Goal: Task Accomplishment & Management: Complete application form

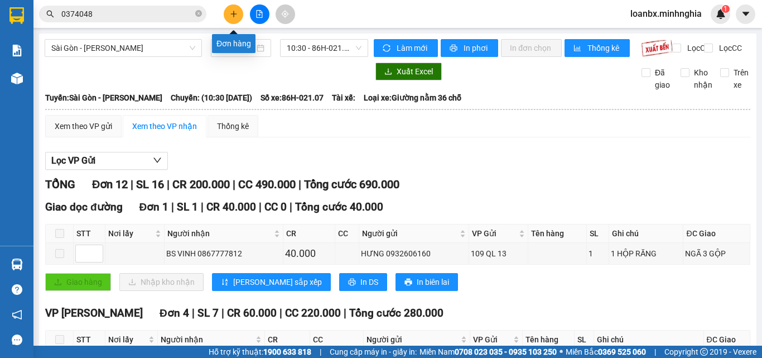
click at [229, 15] on button at bounding box center [234, 14] width 20 height 20
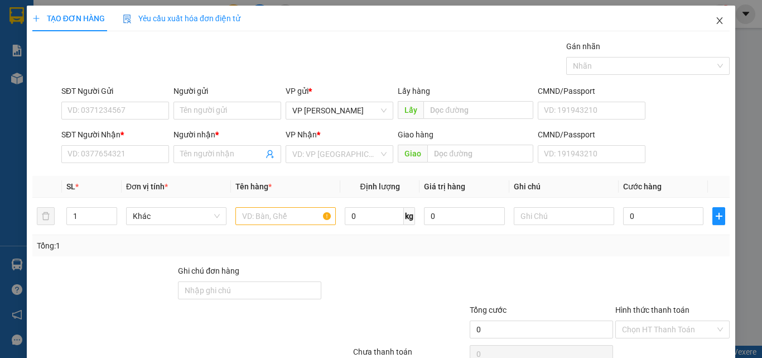
click at [716, 25] on span "Close" at bounding box center [719, 21] width 31 height 31
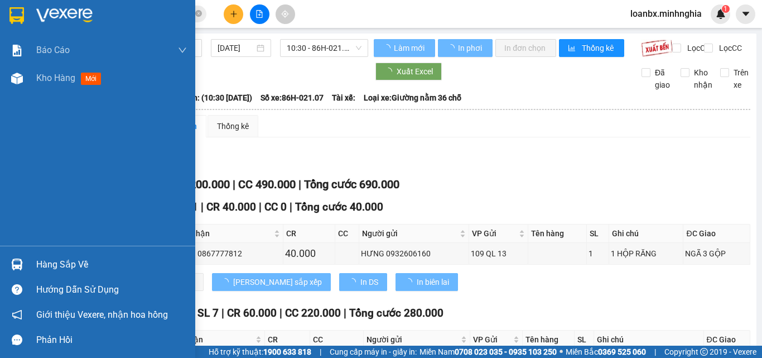
click at [25, 87] on div at bounding box center [17, 79] width 20 height 20
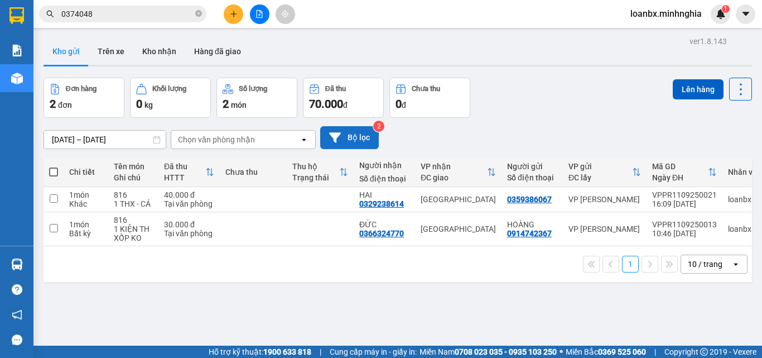
click at [356, 133] on button "Bộ lọc" at bounding box center [349, 137] width 59 height 23
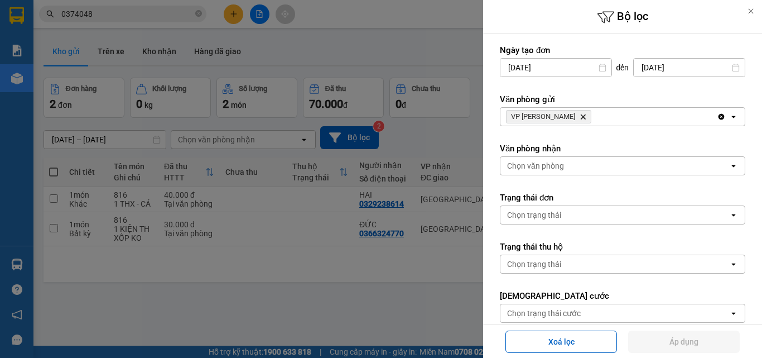
click at [650, 66] on input "[DATE]" at bounding box center [689, 68] width 111 height 18
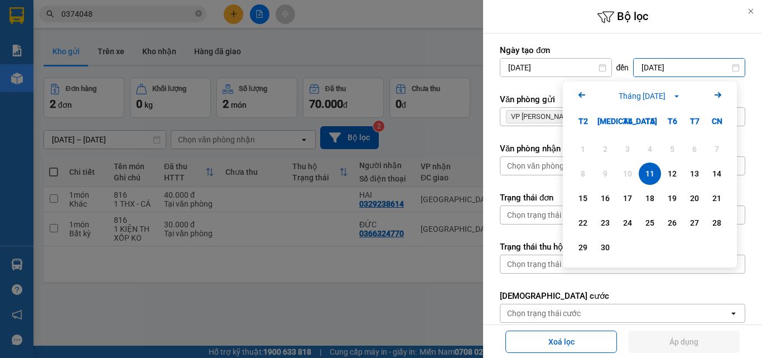
click at [647, 174] on div "11" at bounding box center [650, 173] width 16 height 13
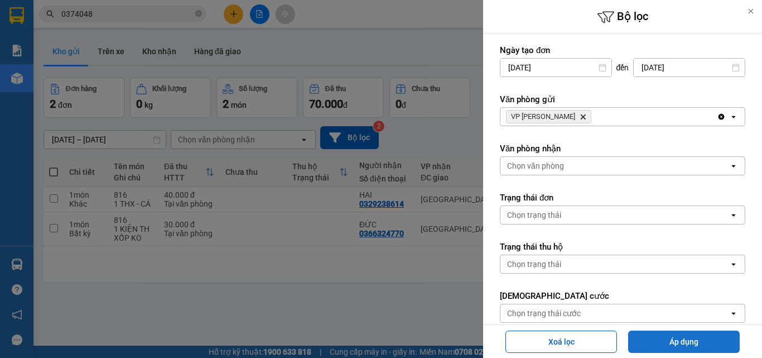
click at [685, 343] on button "Áp dụng" at bounding box center [684, 341] width 112 height 22
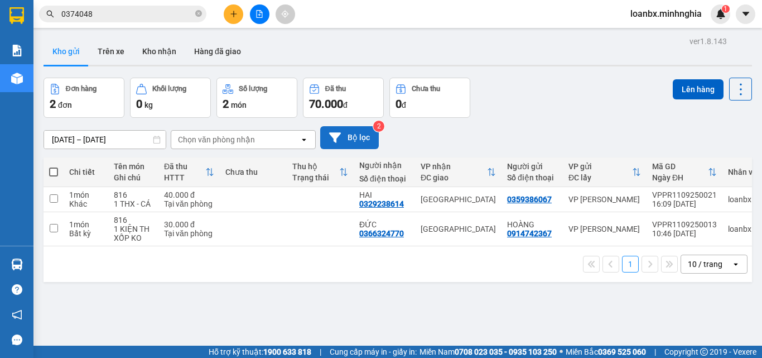
click at [358, 140] on button "Bộ lọc" at bounding box center [349, 137] width 59 height 23
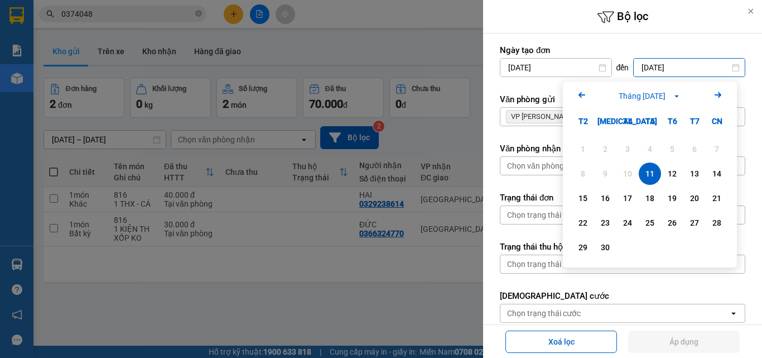
click at [649, 60] on input "[DATE]" at bounding box center [689, 68] width 111 height 18
click at [654, 176] on div "11" at bounding box center [650, 173] width 16 height 13
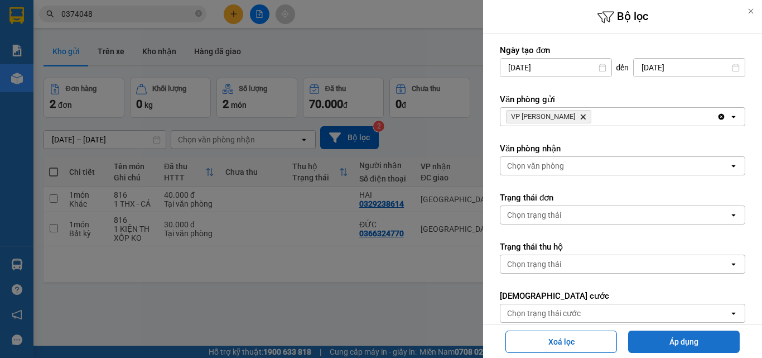
click at [675, 345] on button "Áp dụng" at bounding box center [684, 341] width 112 height 22
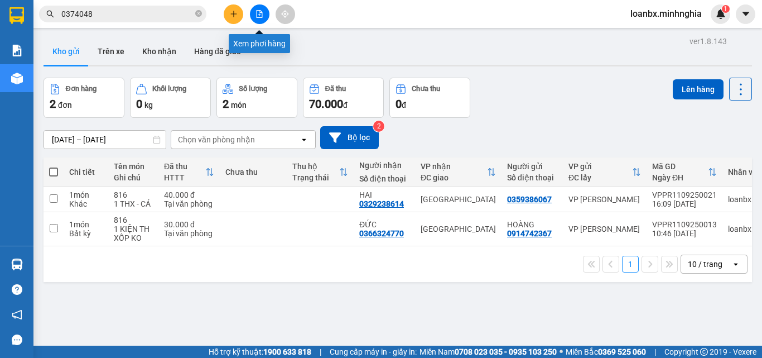
click at [262, 11] on icon "file-add" at bounding box center [259, 14] width 8 height 8
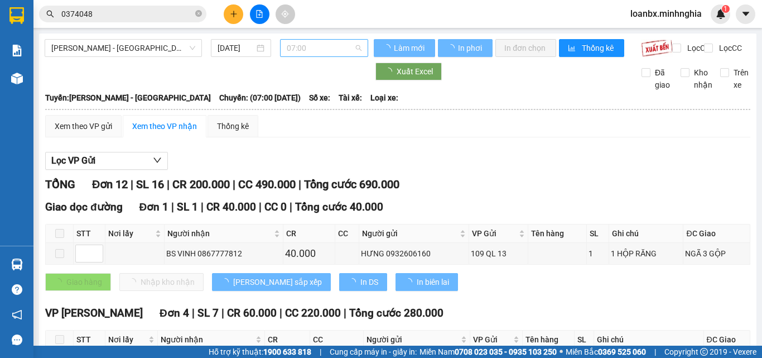
click at [311, 45] on span "07:00" at bounding box center [324, 48] width 75 height 17
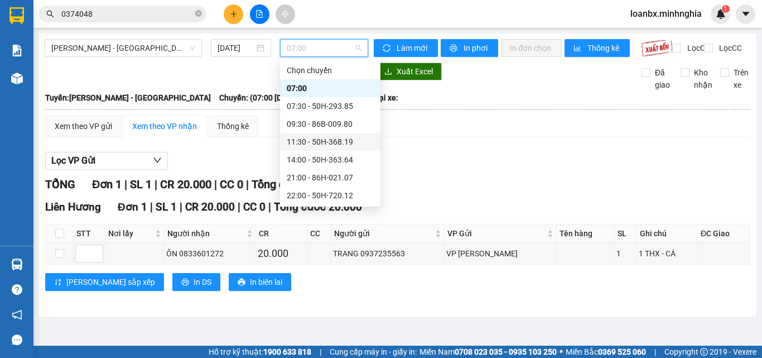
click at [312, 149] on div "11:30 - 50H-368.19" at bounding box center [330, 142] width 100 height 18
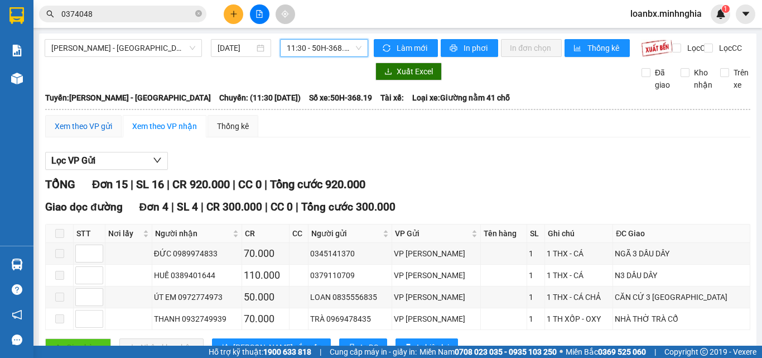
click at [106, 132] on div "Xem theo VP gửi" at bounding box center [83, 126] width 57 height 12
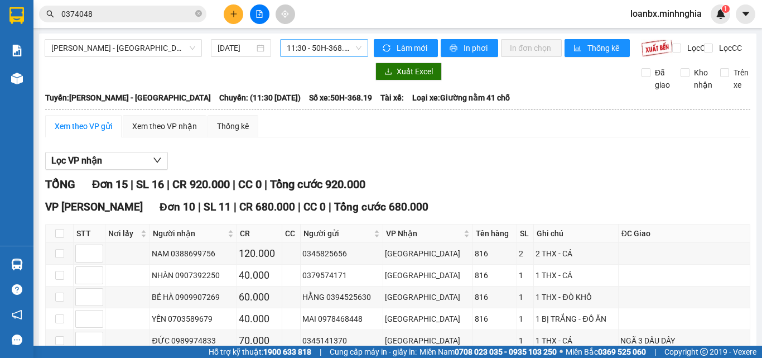
click at [319, 47] on span "11:30 - 50H-368.19" at bounding box center [324, 48] width 75 height 17
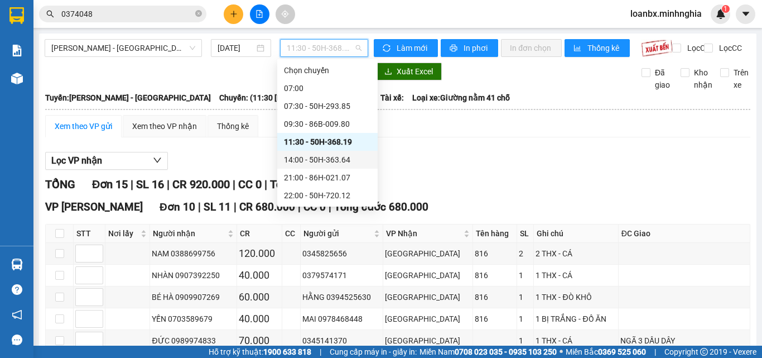
click at [316, 160] on div "14:00 - 50H-363.64" at bounding box center [327, 159] width 87 height 12
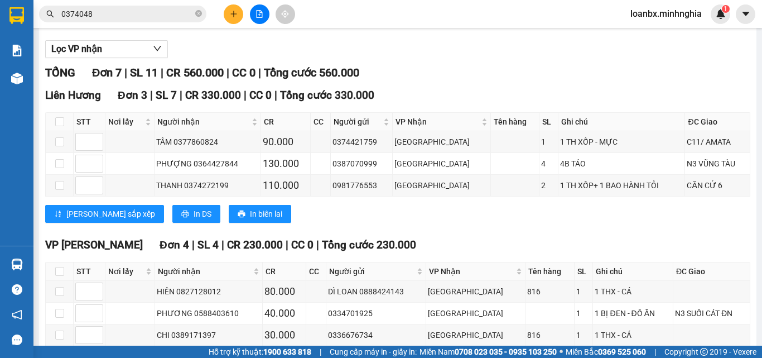
scroll to position [201, 0]
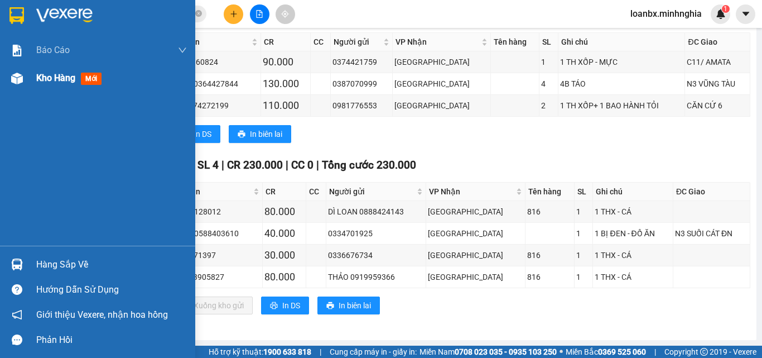
click at [22, 88] on div "Kho hàng mới" at bounding box center [97, 78] width 195 height 28
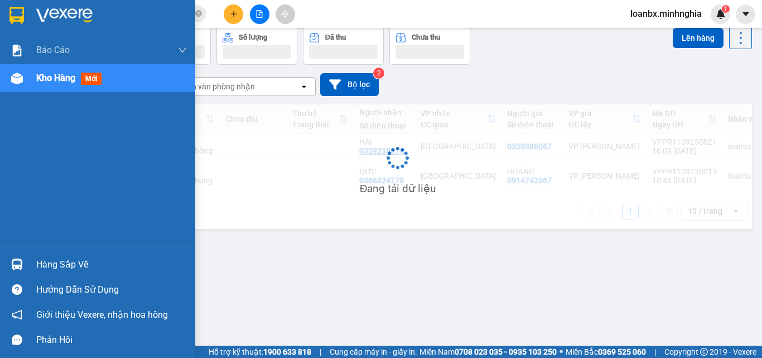
scroll to position [51, 0]
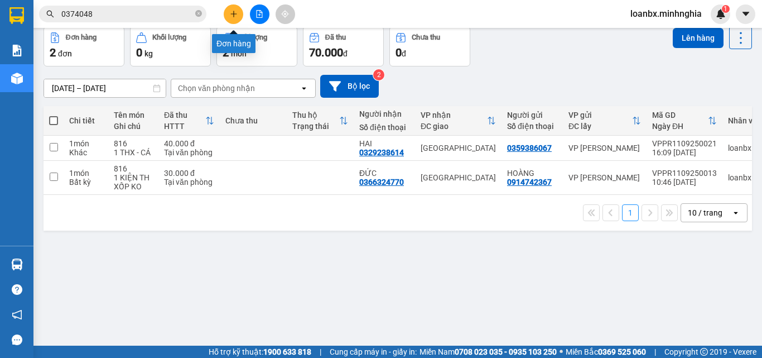
click at [232, 6] on button at bounding box center [234, 14] width 20 height 20
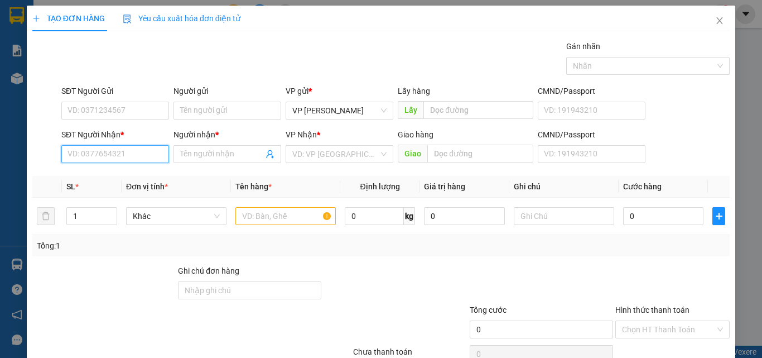
click at [91, 152] on input "SĐT Người Nhận *" at bounding box center [115, 154] width 108 height 18
drag, startPoint x: 135, startPoint y: 172, endPoint x: 267, endPoint y: 214, distance: 138.5
click at [141, 177] on div "0987669925 - TRANG" at bounding box center [113, 176] width 93 height 12
type input "0987669925"
type input "TRANG"
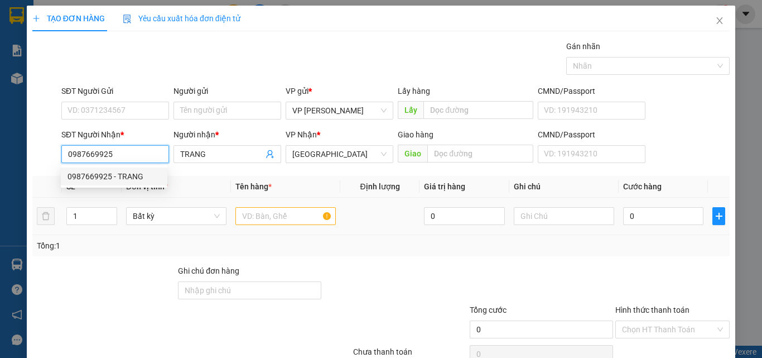
type input "0987669925"
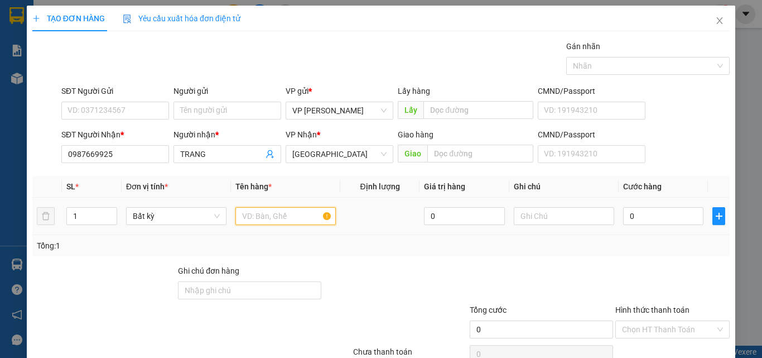
click at [269, 214] on input "text" at bounding box center [285, 216] width 100 height 18
type input "816"
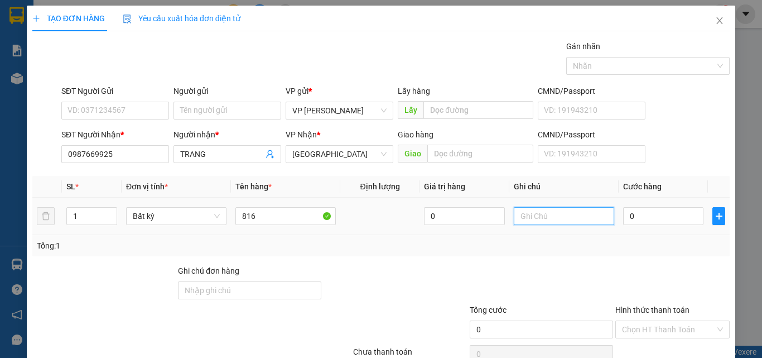
click at [548, 213] on input "text" at bounding box center [564, 216] width 100 height 18
drag, startPoint x: 548, startPoint y: 213, endPoint x: 503, endPoint y: 263, distance: 67.5
click at [503, 263] on div "Transit Pickup Surcharge Ids Transit Deliver Surcharge Ids Transit Deliver Surc…" at bounding box center [380, 215] width 697 height 351
click at [525, 224] on input "text" at bounding box center [564, 216] width 100 height 18
drag, startPoint x: 501, startPoint y: 214, endPoint x: 451, endPoint y: 210, distance: 50.4
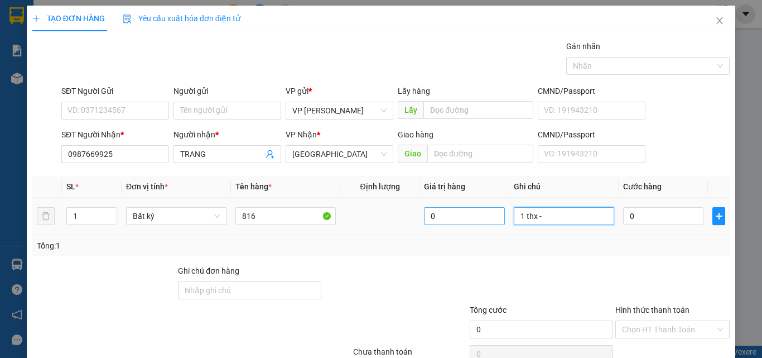
click at [451, 210] on tr "1 Bất kỳ 816 0 1 thx - 0" at bounding box center [380, 215] width 697 height 37
drag, startPoint x: 566, startPoint y: 219, endPoint x: 472, endPoint y: 212, distance: 94.0
click at [472, 212] on tr "1 Bất kỳ 816 0 1 THX - CÁ 0" at bounding box center [380, 215] width 697 height 37
type input "1 THX - CÁ"
click at [644, 218] on input "0" at bounding box center [663, 216] width 80 height 18
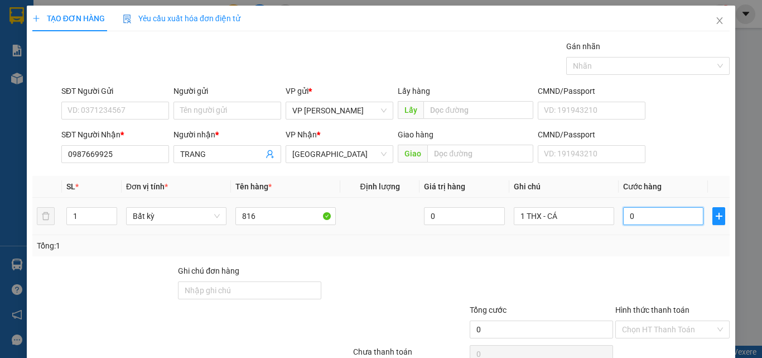
type input "8"
type input "80"
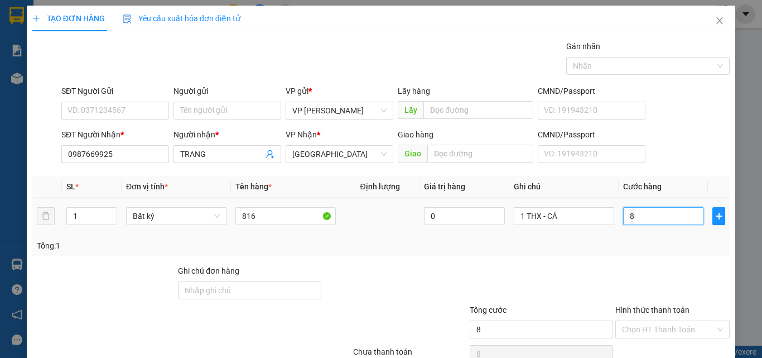
type input "80"
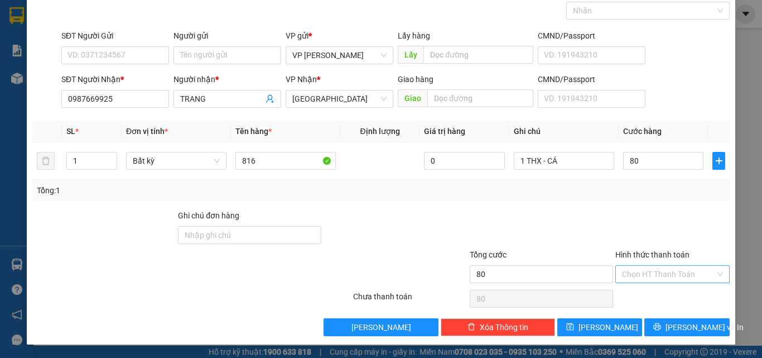
type input "80.000"
click at [647, 271] on input "Hình thức thanh toán" at bounding box center [668, 274] width 93 height 17
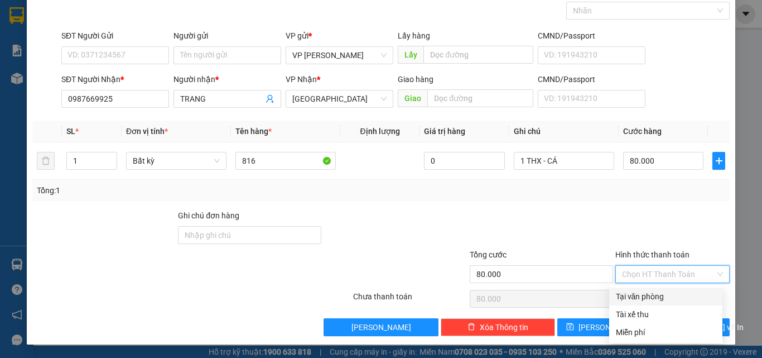
click at [639, 293] on div "Tại văn phòng" at bounding box center [666, 296] width 100 height 12
type input "0"
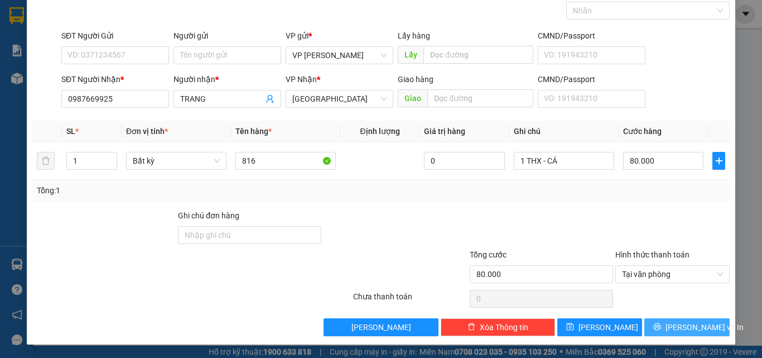
click at [661, 327] on icon "printer" at bounding box center [657, 326] width 7 height 7
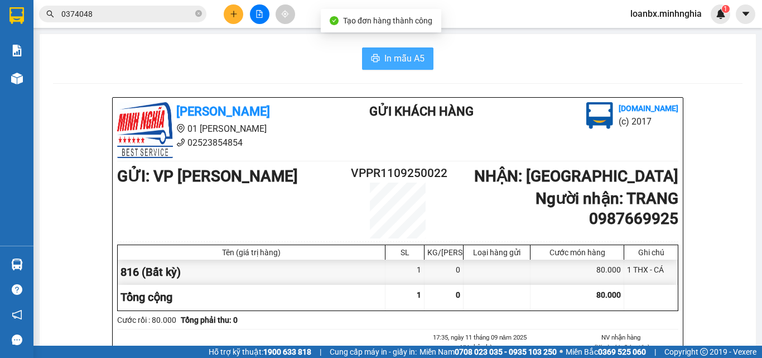
click at [384, 62] on span "In mẫu A5" at bounding box center [404, 58] width 40 height 14
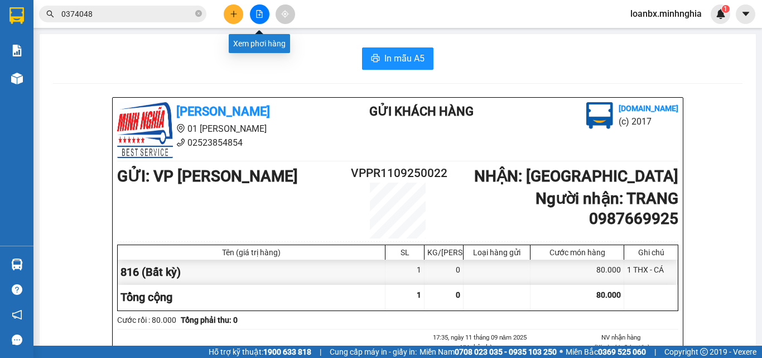
click at [267, 17] on button at bounding box center [260, 14] width 20 height 20
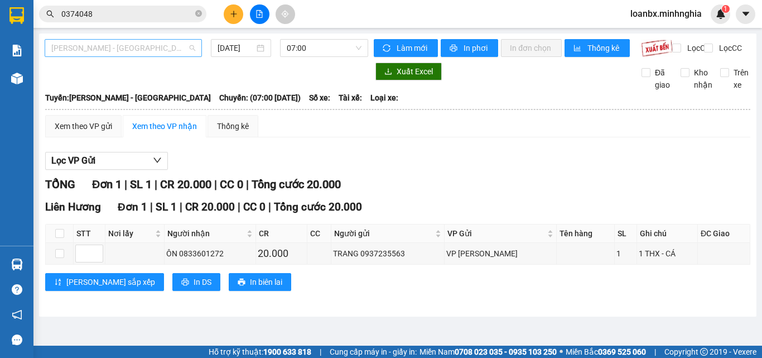
click at [168, 50] on span "[PERSON_NAME] - [GEOGRAPHIC_DATA]" at bounding box center [123, 48] width 144 height 17
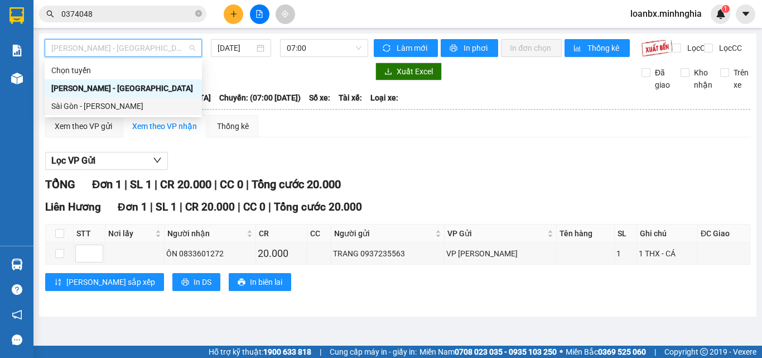
click at [127, 110] on div "Sài Gòn - Phan Rí" at bounding box center [123, 106] width 144 height 12
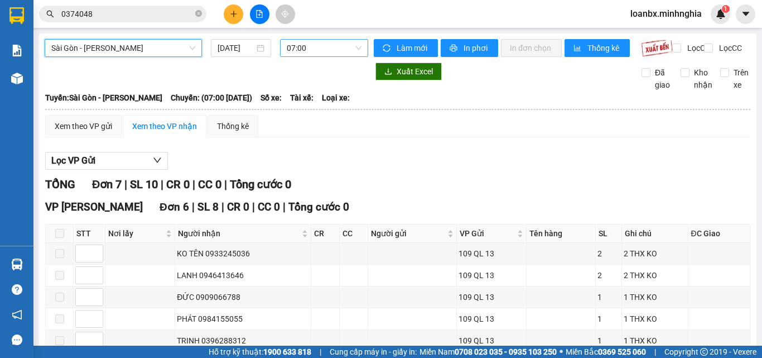
click at [309, 46] on span "07:00" at bounding box center [324, 48] width 75 height 17
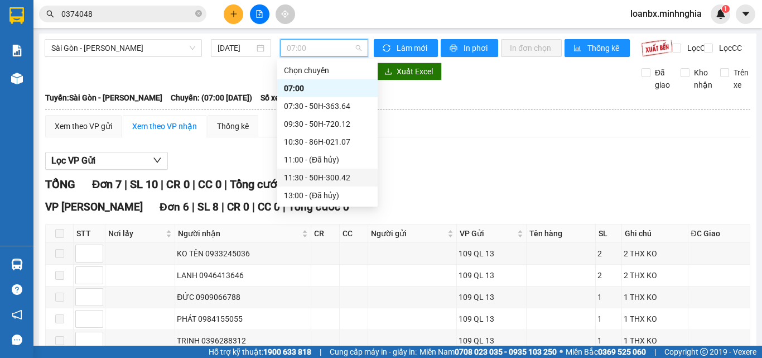
click at [335, 180] on div "11:30 - 50H-300.42" at bounding box center [327, 177] width 87 height 12
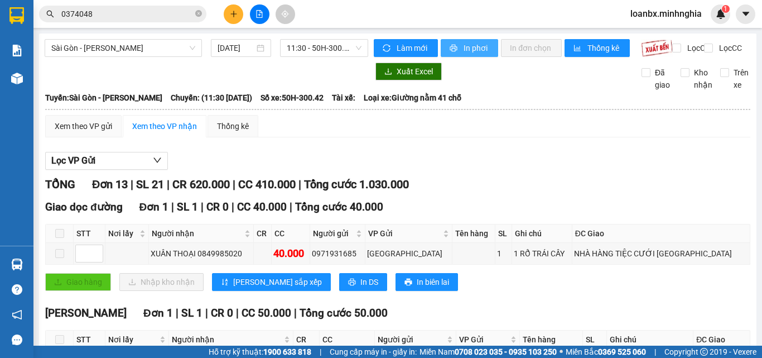
click at [469, 50] on span "In phơi" at bounding box center [477, 48] width 26 height 12
click at [219, 54] on div "[DATE]" at bounding box center [241, 48] width 60 height 18
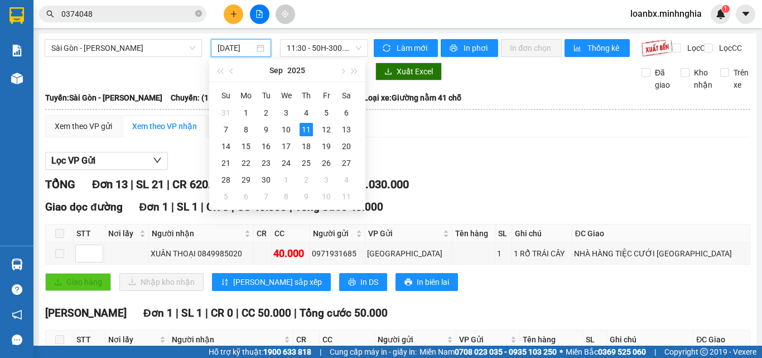
click at [224, 53] on input "[DATE]" at bounding box center [236, 48] width 37 height 12
click at [264, 133] on div "9" at bounding box center [265, 129] width 13 height 13
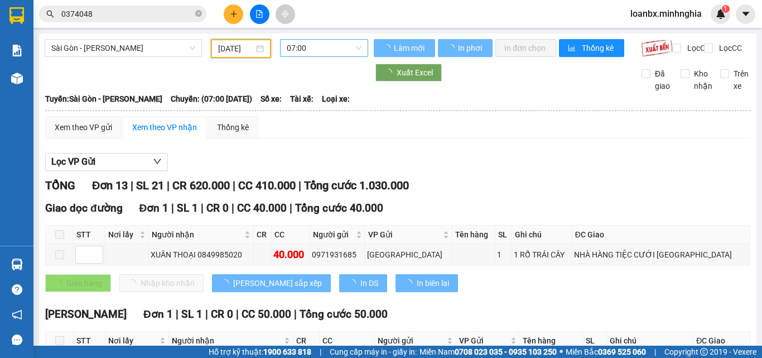
type input "09/09/2025"
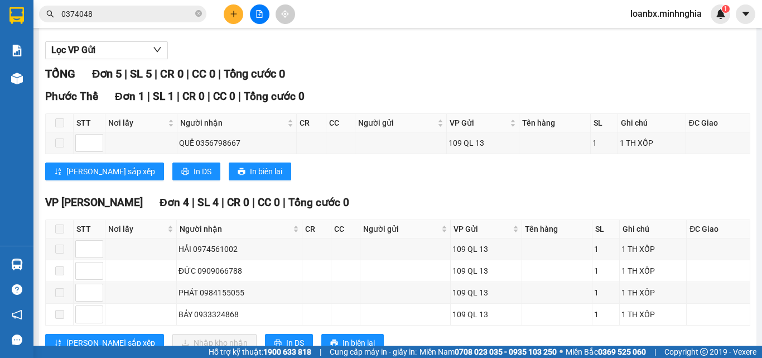
scroll to position [157, 0]
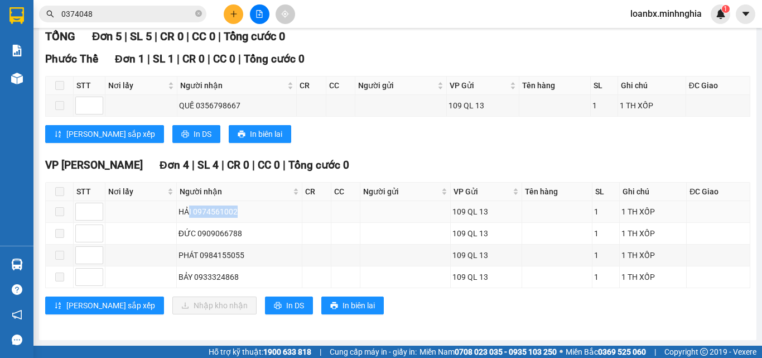
drag, startPoint x: 226, startPoint y: 202, endPoint x: 254, endPoint y: 201, distance: 27.9
click at [254, 201] on td "HẢI 0974561002" at bounding box center [240, 212] width 126 height 22
click at [260, 208] on div "HẢI 0974561002" at bounding box center [240, 211] width 122 height 12
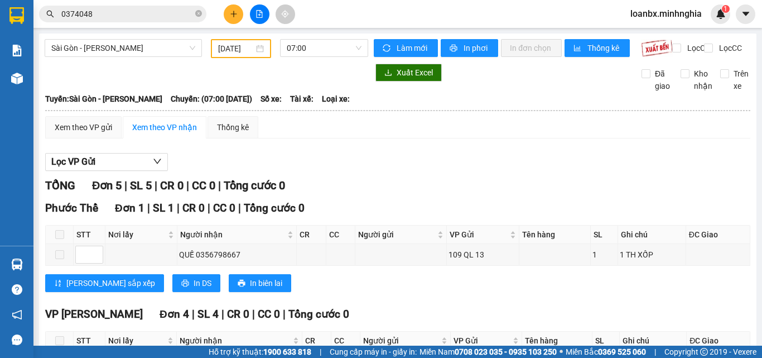
drag, startPoint x: 496, startPoint y: 43, endPoint x: 502, endPoint y: 75, distance: 32.4
drag, startPoint x: 508, startPoint y: 86, endPoint x: 520, endPoint y: 85, distance: 12.3
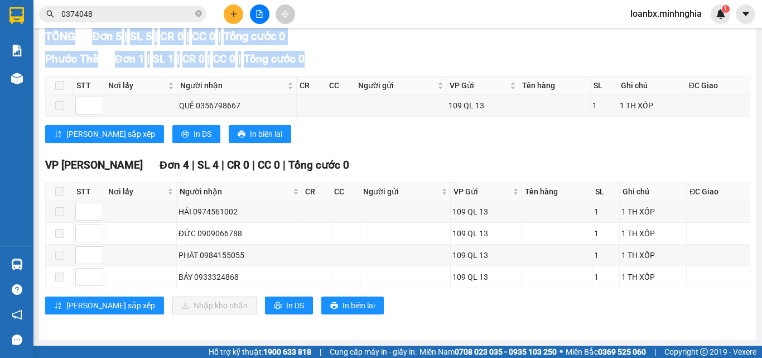
scroll to position [102, 0]
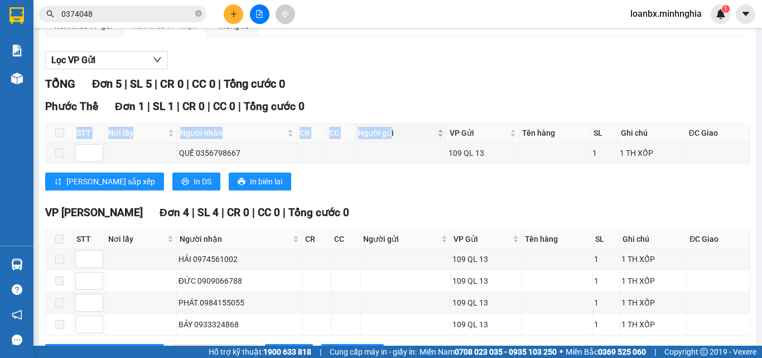
drag, startPoint x: 520, startPoint y: 85, endPoint x: 386, endPoint y: 144, distance: 146.6
click at [386, 144] on div "Phước Thể Đơn 1 | SL 1 | CR 0 | CC 0 | Tổng cước 0 STT Nơi lấy Người nhận CR CC…" at bounding box center [397, 148] width 705 height 100
click at [331, 248] on th "CC" at bounding box center [345, 239] width 29 height 18
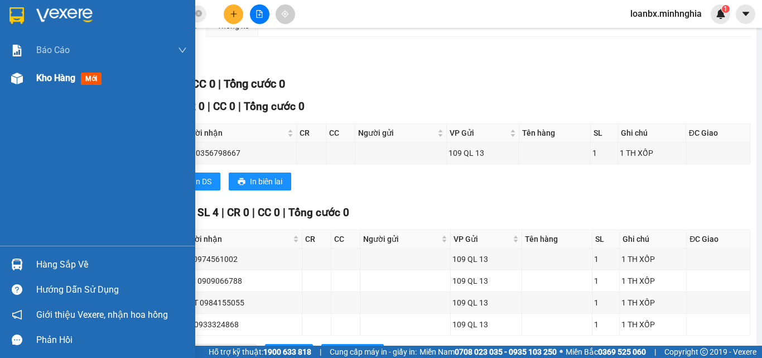
click at [30, 73] on div "Kho hàng mới" at bounding box center [97, 78] width 195 height 28
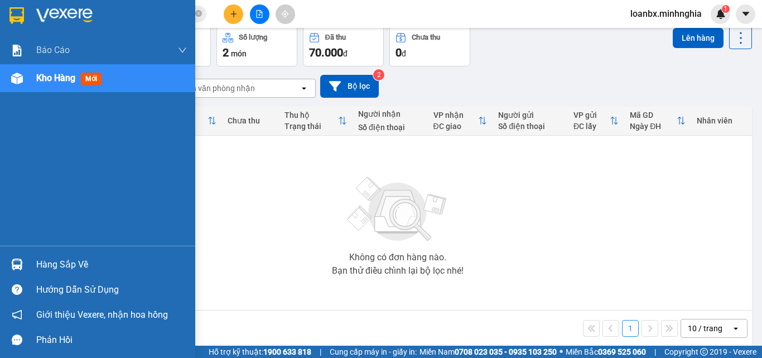
scroll to position [62, 0]
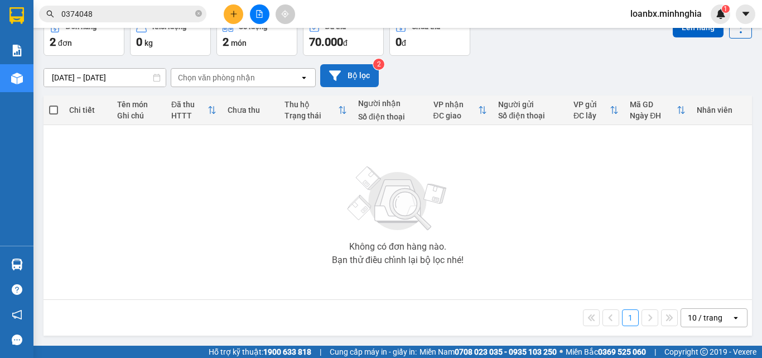
click at [362, 75] on button "Bộ lọc" at bounding box center [349, 75] width 59 height 23
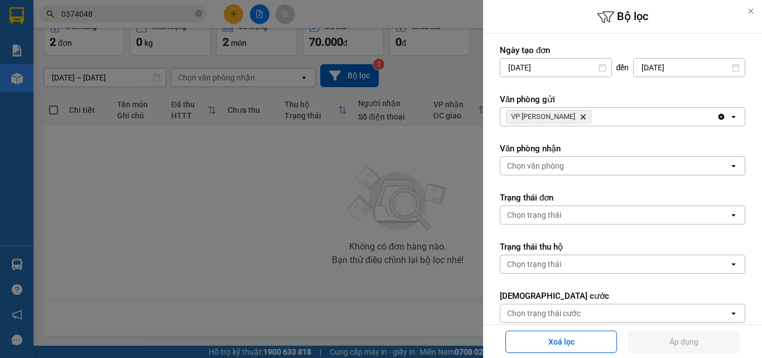
click at [667, 57] on div "Ngày tạo đơn 11/09/2025 Press the down arrow key to interact with the calendar …" at bounding box center [622, 61] width 245 height 32
click at [663, 66] on input "[DATE]" at bounding box center [689, 68] width 111 height 18
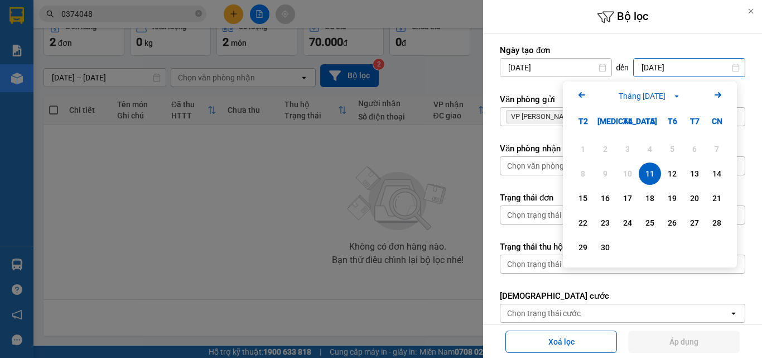
click at [653, 176] on div "11" at bounding box center [650, 173] width 16 height 13
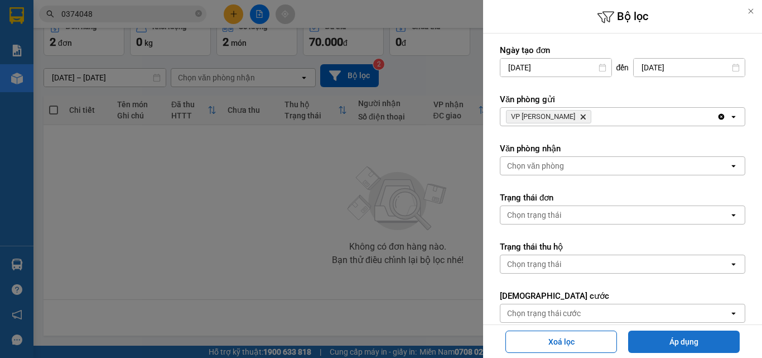
click at [671, 336] on button "Áp dụng" at bounding box center [684, 341] width 112 height 22
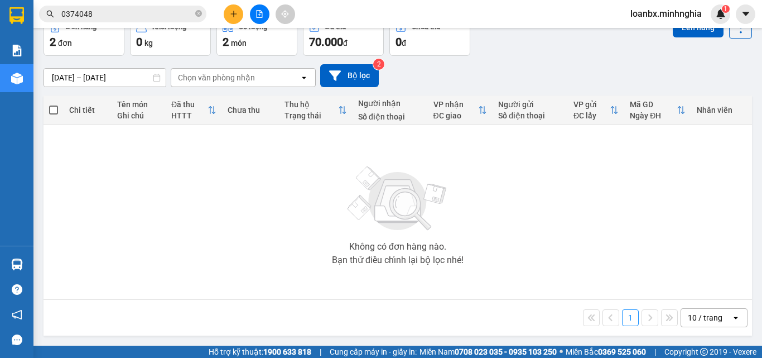
click at [431, 165] on img at bounding box center [398, 199] width 112 height 78
click at [351, 84] on button "Bộ lọc" at bounding box center [349, 75] width 59 height 23
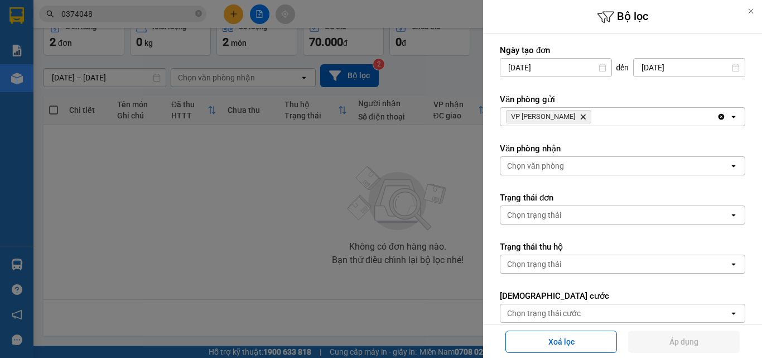
click at [670, 65] on input "[DATE]" at bounding box center [689, 68] width 111 height 18
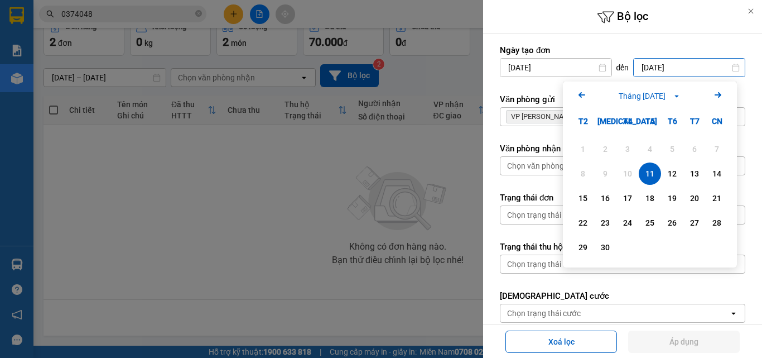
click at [654, 176] on div "11" at bounding box center [650, 173] width 16 height 13
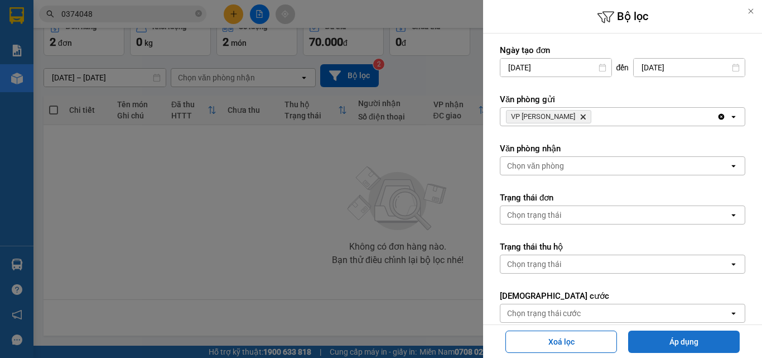
click at [664, 336] on button "Áp dụng" at bounding box center [684, 341] width 112 height 22
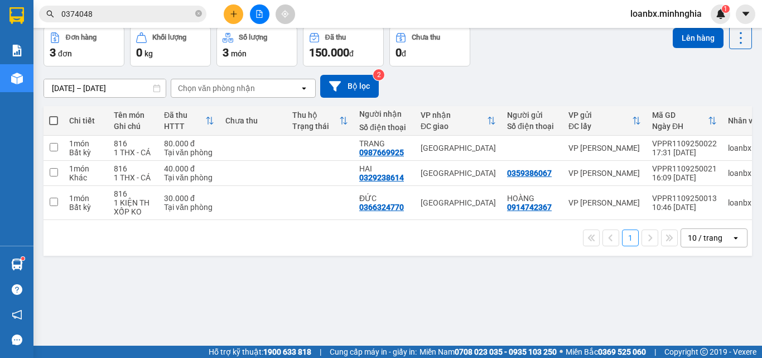
scroll to position [51, 0]
click at [230, 18] on button at bounding box center [234, 14] width 20 height 20
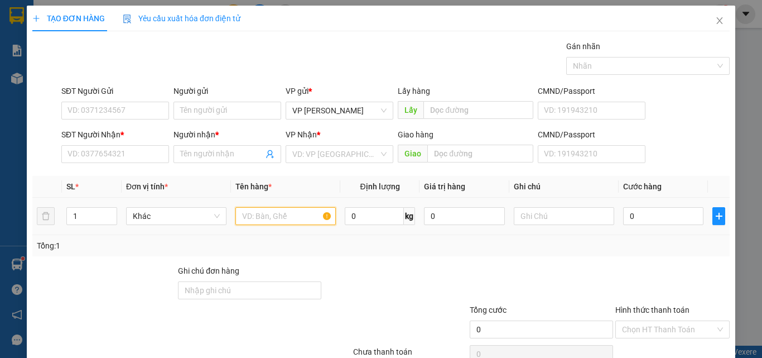
click at [237, 213] on input "text" at bounding box center [285, 216] width 100 height 18
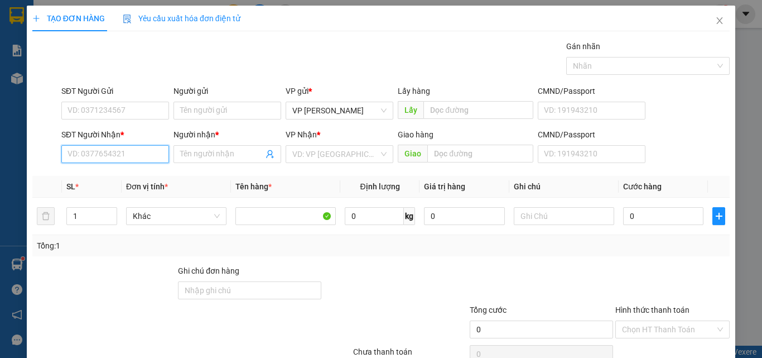
click at [86, 156] on input "SĐT Người Nhận *" at bounding box center [115, 154] width 108 height 18
type input "0947991083"
click at [106, 178] on div "0947991083 - NHUNG" at bounding box center [113, 176] width 93 height 12
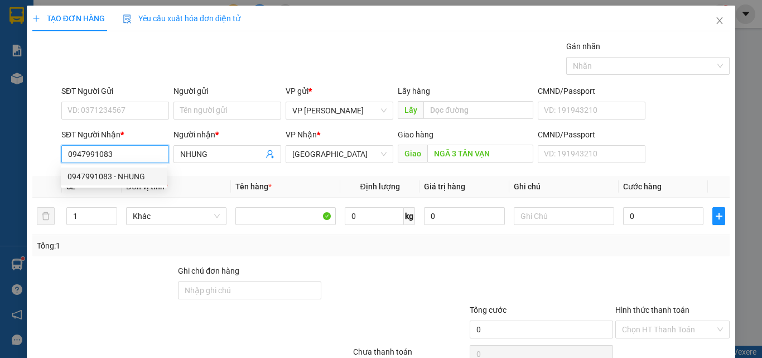
type input "NHUNG"
type input "NGÃ 3 TÂN VẠN"
type input "0947991083"
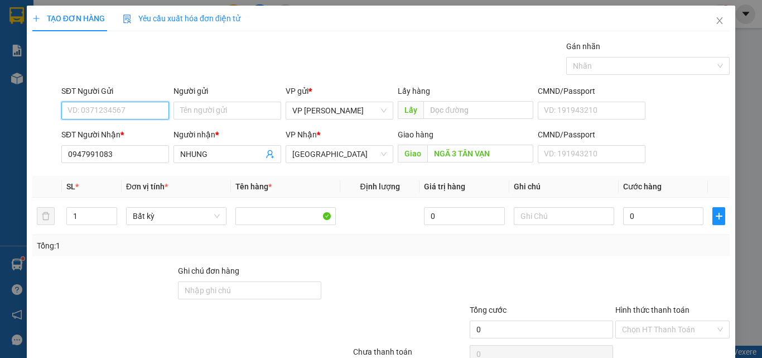
click at [116, 103] on input "SĐT Người Gửi" at bounding box center [115, 111] width 108 height 18
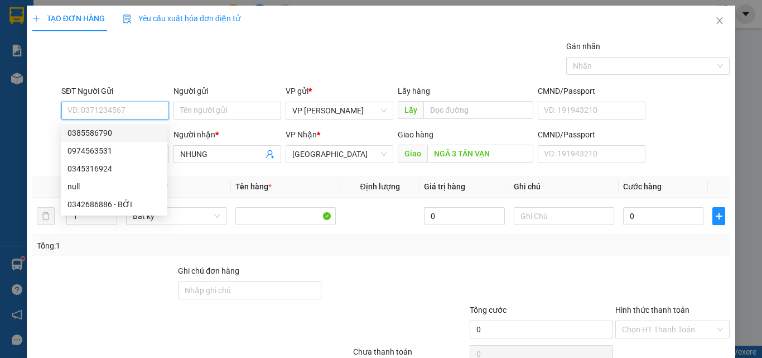
click at [110, 138] on div "0385586790" at bounding box center [113, 133] width 93 height 12
type input "0385586790"
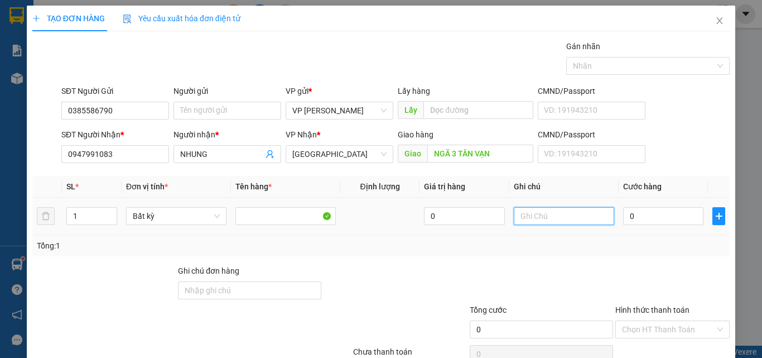
click at [559, 216] on input "text" at bounding box center [564, 216] width 100 height 18
drag, startPoint x: 559, startPoint y: 216, endPoint x: 553, endPoint y: 287, distance: 71.1
click at [558, 297] on div at bounding box center [542, 283] width 146 height 39
click at [519, 226] on div at bounding box center [564, 216] width 100 height 22
drag, startPoint x: 519, startPoint y: 225, endPoint x: 503, endPoint y: 219, distance: 17.8
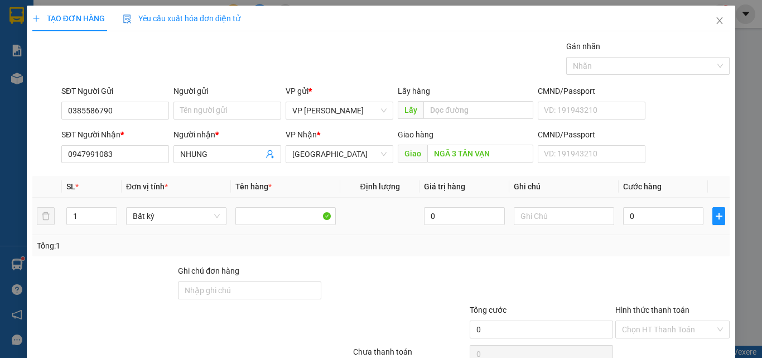
click at [503, 219] on td "0" at bounding box center [463, 215] width 89 height 37
paste input "1"
click at [530, 218] on input "text" at bounding box center [564, 216] width 100 height 18
type input "1 THX - CÁ"
click at [667, 216] on input "0" at bounding box center [663, 216] width 80 height 18
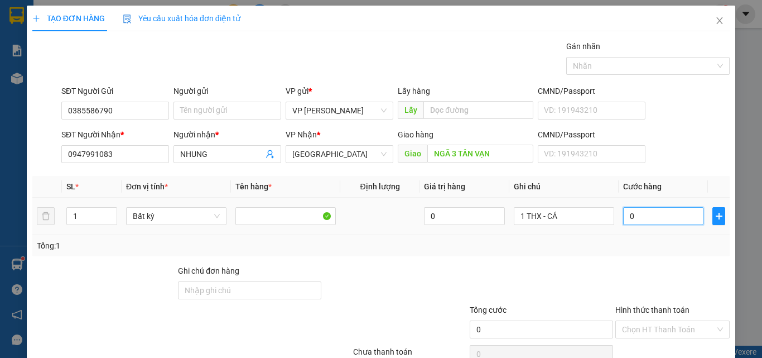
type input "9"
type input "90"
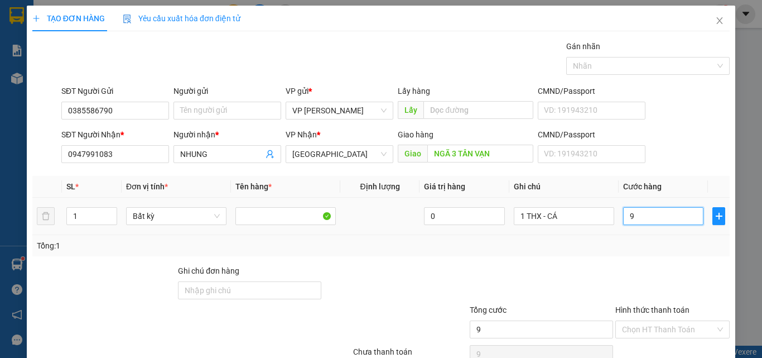
type input "90"
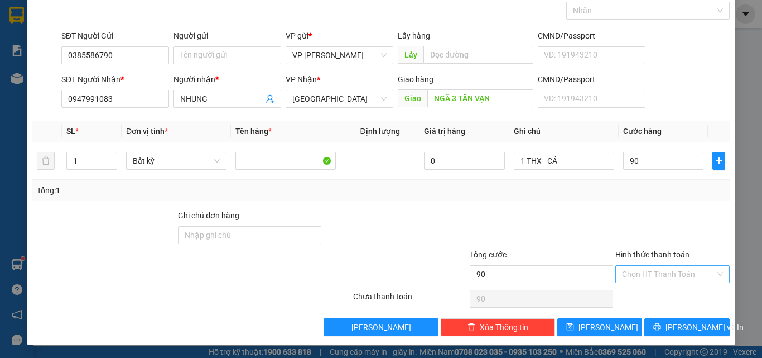
type input "90.000"
click at [654, 274] on input "Hình thức thanh toán" at bounding box center [668, 274] width 93 height 17
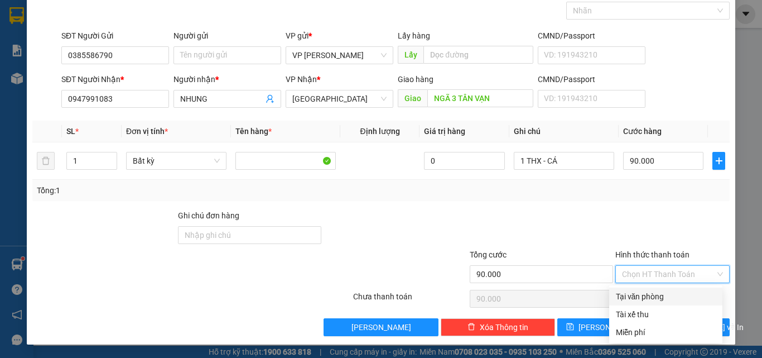
click at [644, 294] on div "Tại văn phòng" at bounding box center [666, 296] width 100 height 12
type input "0"
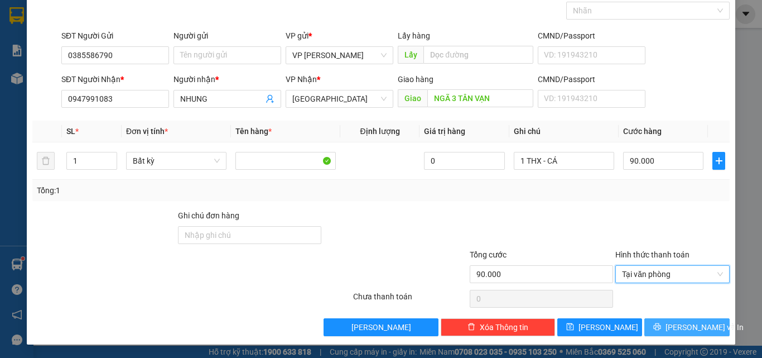
click at [666, 325] on button "[PERSON_NAME] và In" at bounding box center [686, 327] width 85 height 18
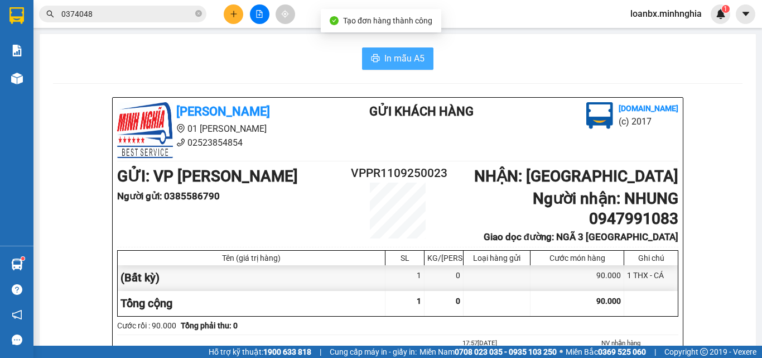
click at [377, 62] on button "In mẫu A5" at bounding box center [397, 58] width 71 height 22
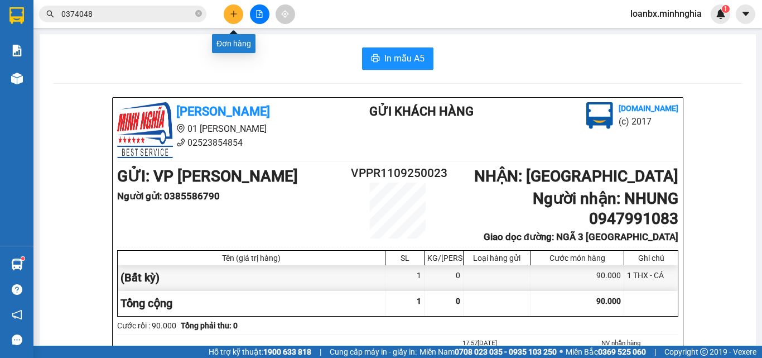
click at [230, 12] on icon "plus" at bounding box center [234, 14] width 8 height 8
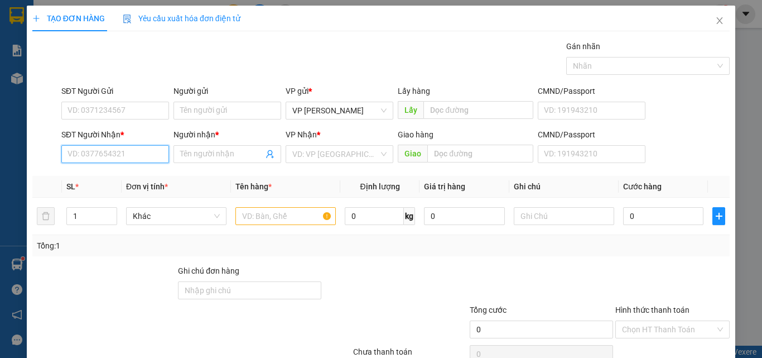
click at [102, 157] on input "SĐT Người Nhận *" at bounding box center [115, 154] width 108 height 18
click at [117, 177] on div "0976069421 - LÙN" at bounding box center [113, 176] width 93 height 12
type input "0976069421"
type input "LÙN"
type input "0976069421"
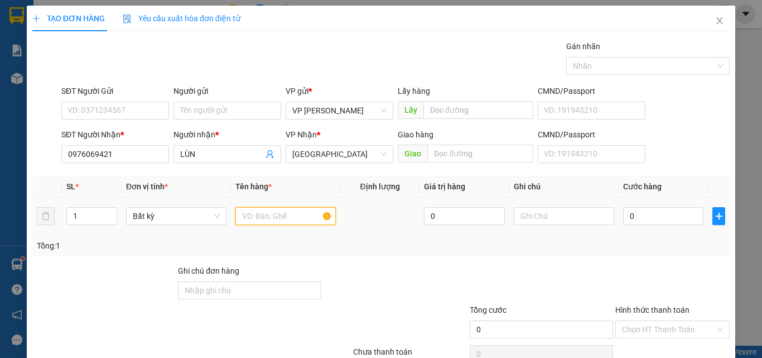
click at [264, 221] on input "text" at bounding box center [285, 216] width 100 height 18
type input "816"
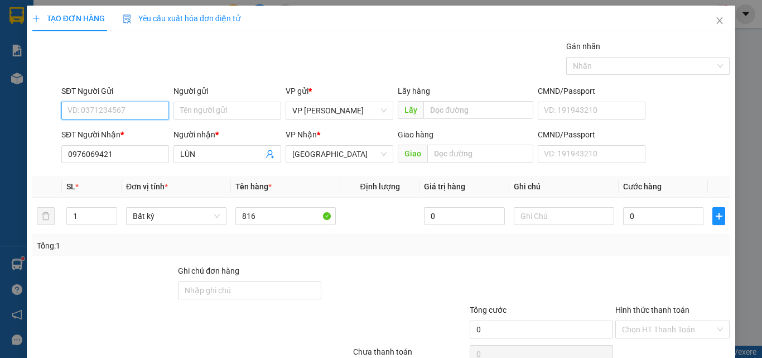
click at [98, 103] on input "SĐT Người Gửi" at bounding box center [115, 111] width 108 height 18
click at [105, 155] on div "0384481662" at bounding box center [113, 150] width 93 height 12
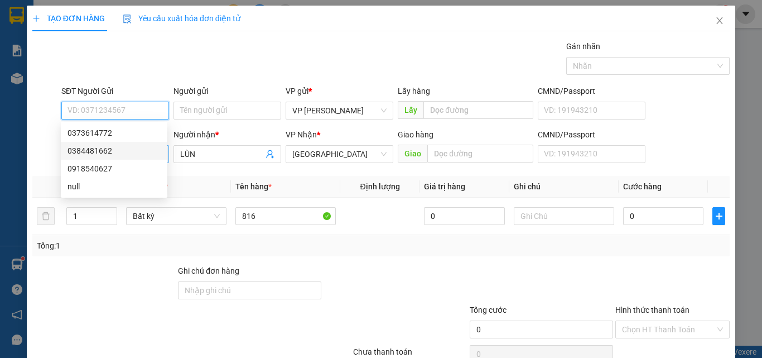
type input "0384481662"
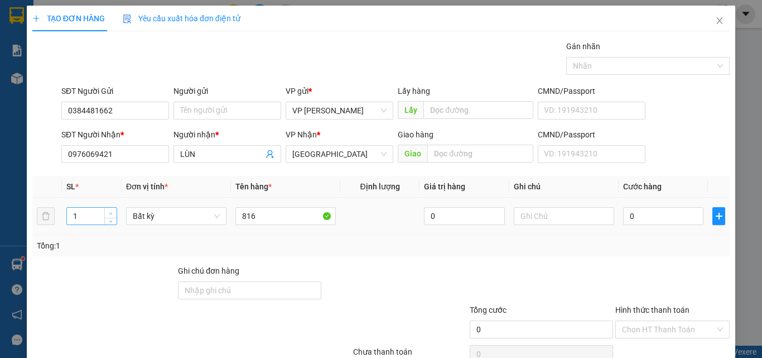
type input "2"
click at [105, 210] on span "Increase Value" at bounding box center [110, 213] width 12 height 10
click at [529, 212] on input "text" at bounding box center [564, 216] width 100 height 18
drag, startPoint x: 529, startPoint y: 212, endPoint x: 554, endPoint y: 191, distance: 32.9
paste input "2"
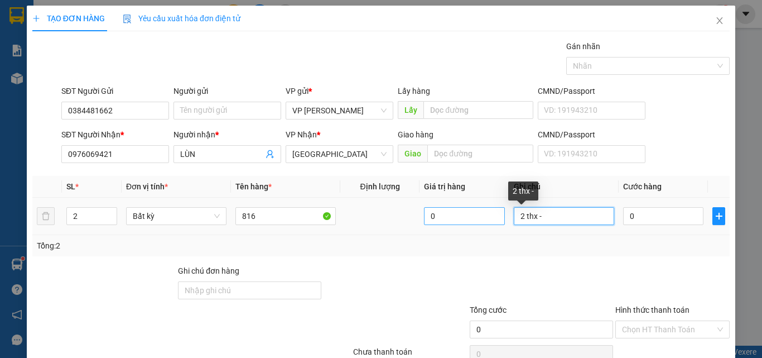
drag, startPoint x: 544, startPoint y: 218, endPoint x: 486, endPoint y: 221, distance: 58.1
click at [486, 221] on tr "2 Bất kỳ 816 0 2 thx - 0" at bounding box center [380, 215] width 697 height 37
type input "2 THX - MỰC"
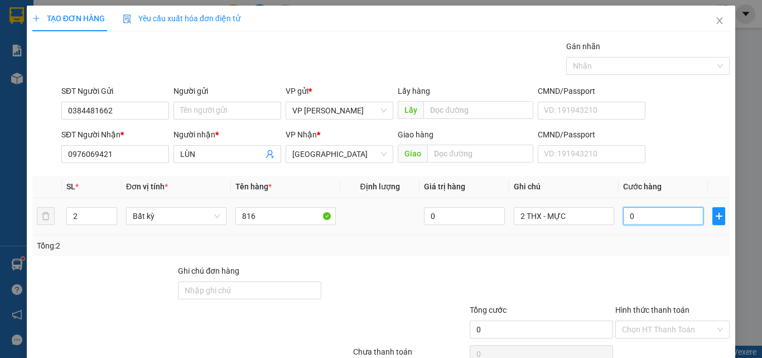
click at [644, 216] on input "0" at bounding box center [663, 216] width 80 height 18
type input "1"
type input "12"
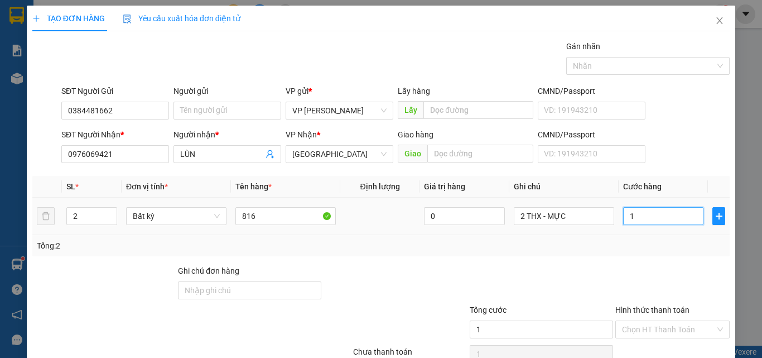
type input "12"
type input "120"
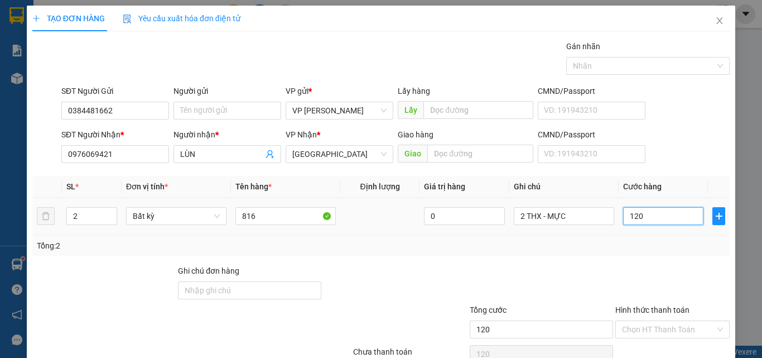
scroll to position [55, 0]
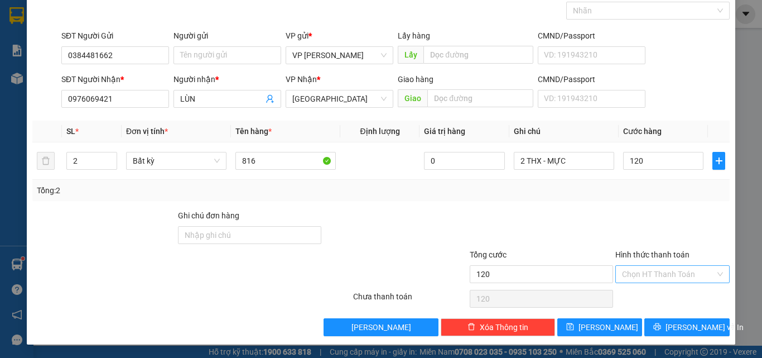
type input "120.000"
click at [645, 276] on input "Hình thức thanh toán" at bounding box center [668, 274] width 93 height 17
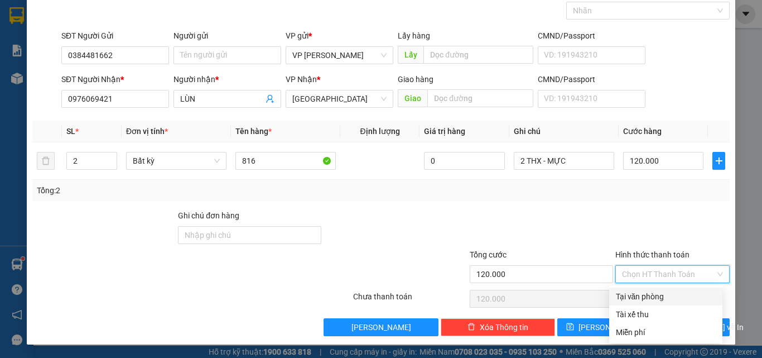
click at [644, 297] on div "Tại văn phòng" at bounding box center [666, 296] width 100 height 12
type input "0"
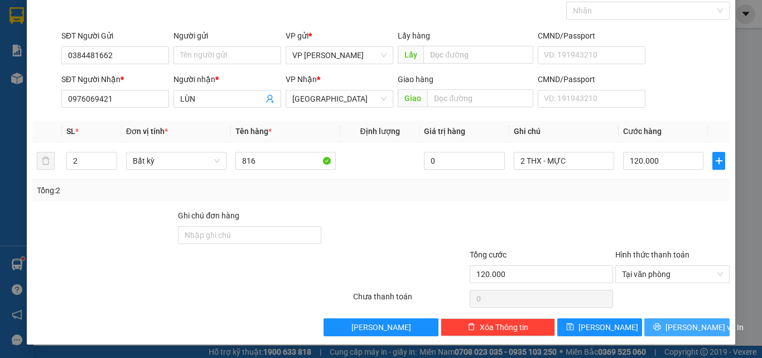
click at [672, 332] on span "[PERSON_NAME] và In" at bounding box center [704, 327] width 78 height 12
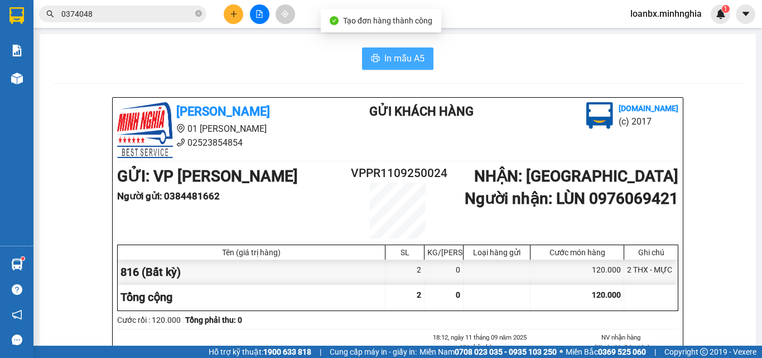
drag, startPoint x: 404, startPoint y: 63, endPoint x: 398, endPoint y: 55, distance: 10.1
click at [402, 60] on span "In mẫu A5" at bounding box center [404, 58] width 40 height 14
click at [226, 15] on button at bounding box center [234, 14] width 20 height 20
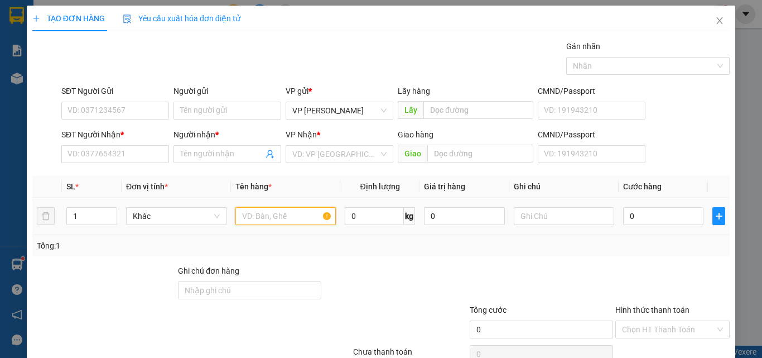
drag, startPoint x: 260, startPoint y: 220, endPoint x: 260, endPoint y: 213, distance: 7.3
click at [260, 219] on input "text" at bounding box center [285, 216] width 100 height 18
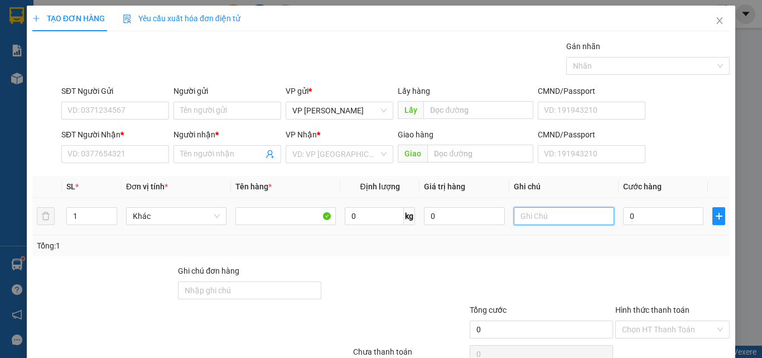
click at [526, 215] on input "text" at bounding box center [564, 216] width 100 height 18
drag, startPoint x: 569, startPoint y: 218, endPoint x: 550, endPoint y: 217, distance: 19.0
click at [550, 217] on input "1 THG - CHUÂN" at bounding box center [564, 216] width 100 height 18
type input "1 THG - CÀO CÀO"
click at [59, 156] on div "SĐT Người Nhận * VD: 0377654321" at bounding box center [115, 147] width 112 height 39
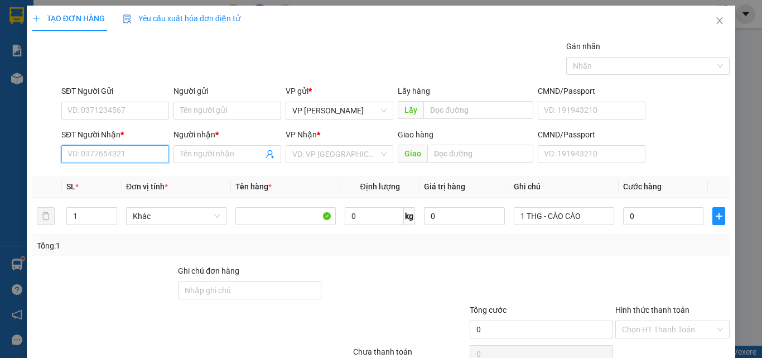
click at [74, 155] on input "SĐT Người Nhận *" at bounding box center [115, 154] width 108 height 18
type input "0357391139"
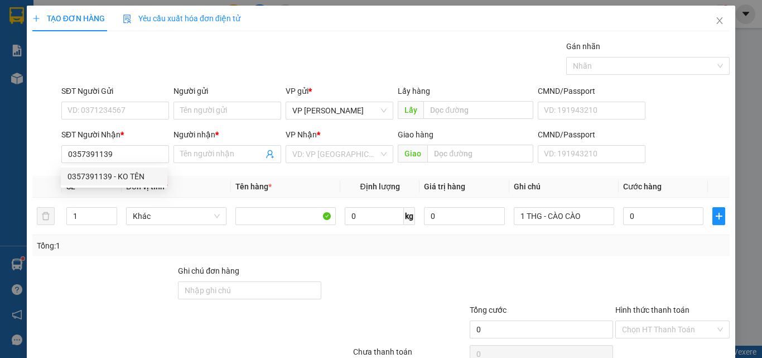
click at [136, 188] on span "Đơn vị tính *" at bounding box center [147, 186] width 42 height 9
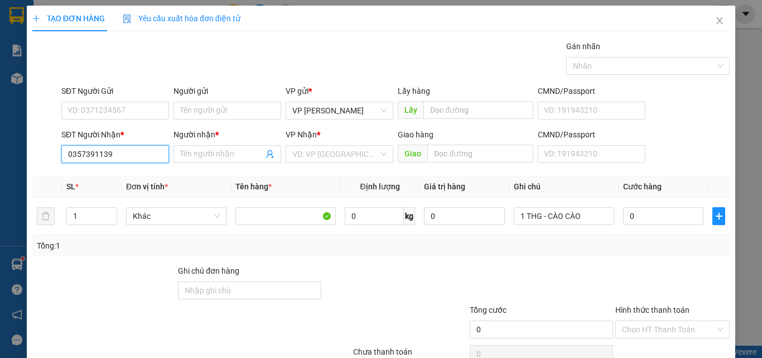
click at [141, 157] on input "0357391139" at bounding box center [115, 154] width 108 height 18
click at [125, 180] on div "0357391139 - KO TÊN" at bounding box center [113, 176] width 93 height 12
type input "KO TÊN"
type input "N3 BẢO ĐỊNH ĐN"
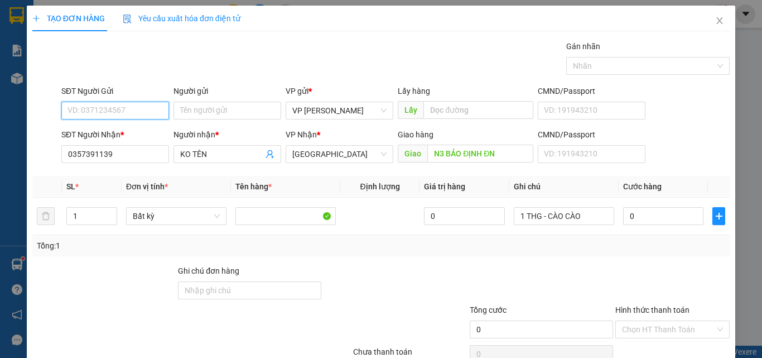
click at [108, 103] on input "SĐT Người Gửi" at bounding box center [115, 111] width 108 height 18
click at [113, 134] on div "0903586158" at bounding box center [113, 133] width 93 height 12
type input "0903586158"
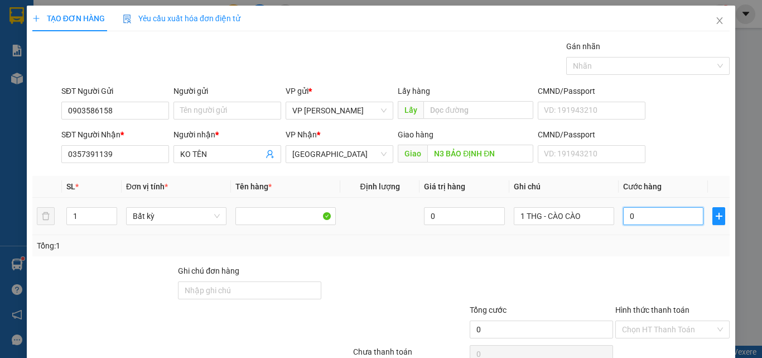
click at [623, 218] on input "0" at bounding box center [663, 216] width 80 height 18
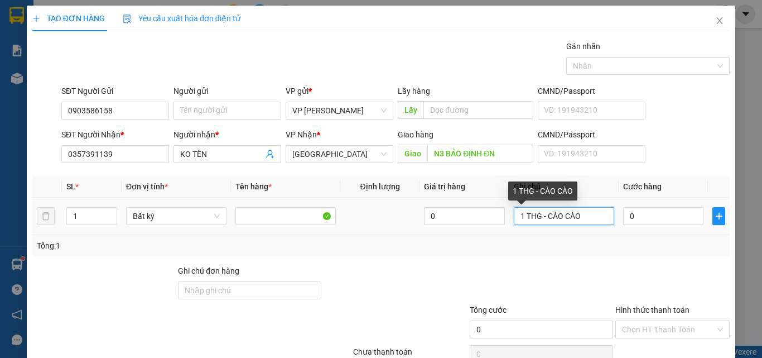
click at [580, 221] on input "1 THG - CÀO CÀO" at bounding box center [564, 216] width 100 height 18
click at [571, 219] on input "1 THG - CÀO CÀO (KO BAPO CHẾT)" at bounding box center [564, 216] width 100 height 18
type input "1 THG - CÀO CÀO (KO BAO CHẾT)"
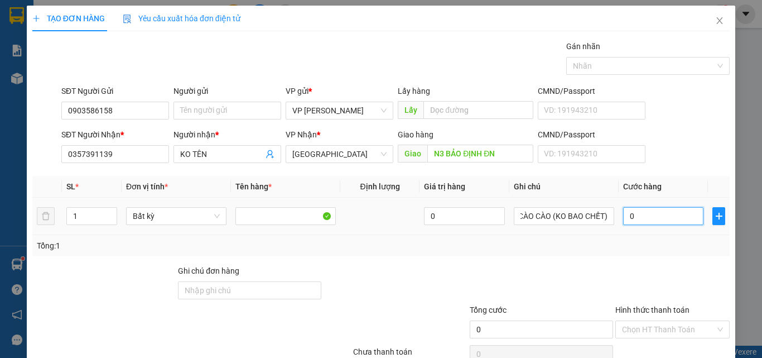
scroll to position [0, 0]
click at [637, 219] on input "0" at bounding box center [663, 216] width 80 height 18
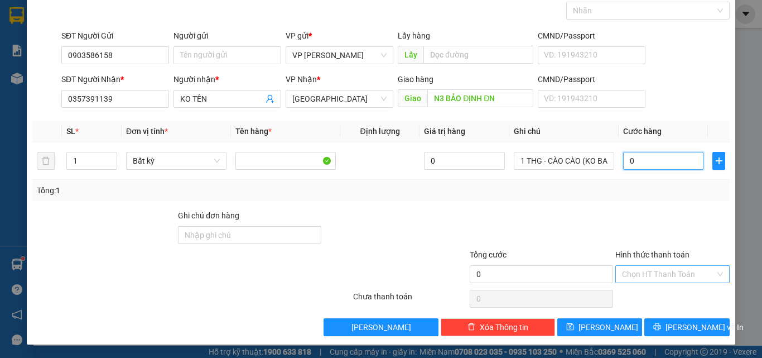
type input "05"
type input "5"
type input "050"
type input "50"
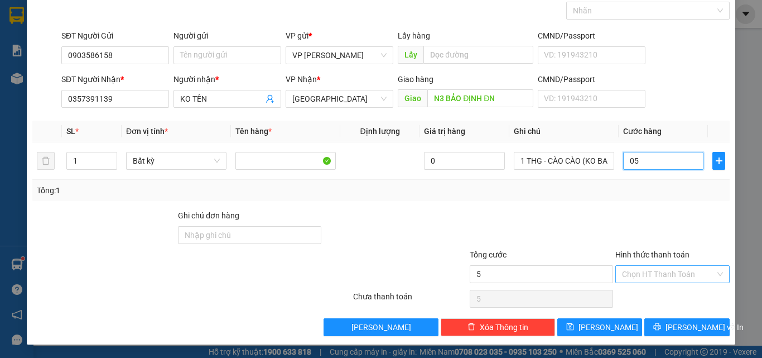
type input "50"
type input "50.000"
drag, startPoint x: 660, startPoint y: 287, endPoint x: 660, endPoint y: 296, distance: 9.5
click at [660, 288] on div "Chọn HT Thanh Toán" at bounding box center [672, 298] width 117 height 22
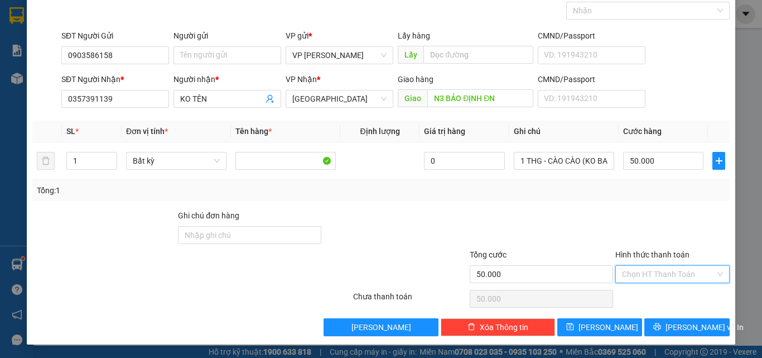
drag, startPoint x: 666, startPoint y: 281, endPoint x: 647, endPoint y: 291, distance: 22.0
click at [665, 281] on input "Hình thức thanh toán" at bounding box center [668, 274] width 93 height 17
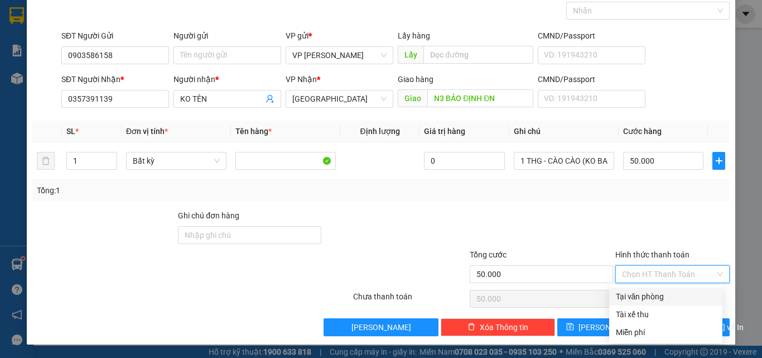
drag, startPoint x: 644, startPoint y: 295, endPoint x: 650, endPoint y: 306, distance: 12.0
click at [644, 297] on div "Tại văn phòng" at bounding box center [666, 296] width 100 height 12
type input "0"
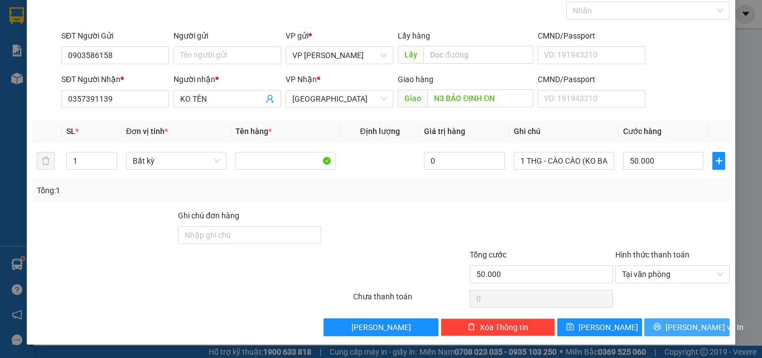
click at [669, 332] on button "[PERSON_NAME] và In" at bounding box center [686, 327] width 85 height 18
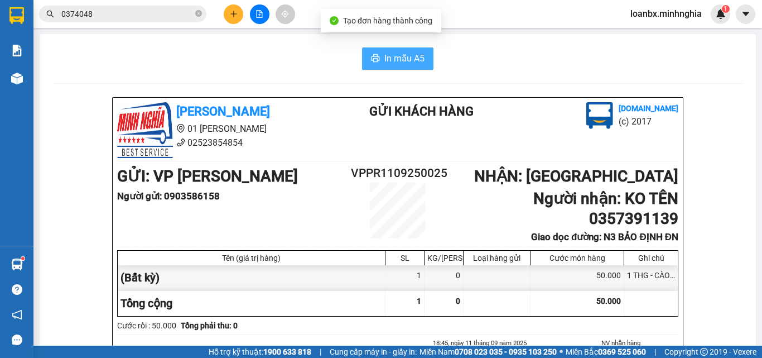
click at [384, 61] on span "In mẫu A5" at bounding box center [404, 58] width 40 height 14
click at [94, 9] on input "0374048" at bounding box center [127, 14] width 132 height 12
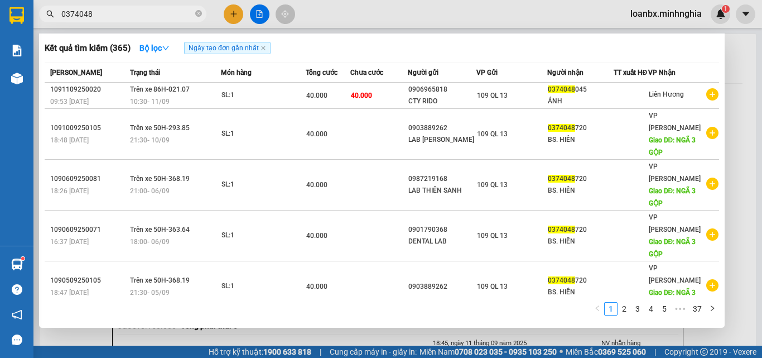
click at [94, 9] on input "0374048" at bounding box center [127, 14] width 132 height 12
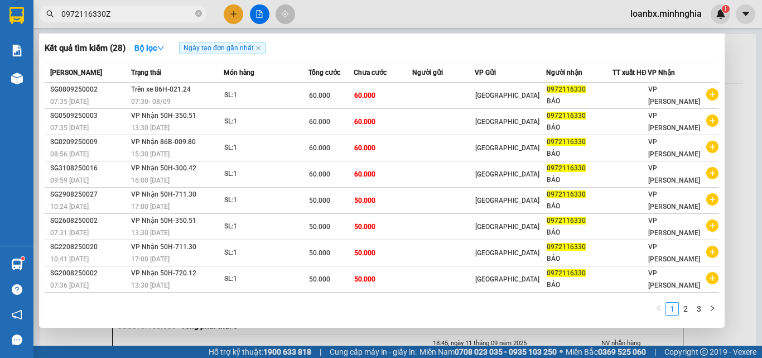
type input "0972116330Z"
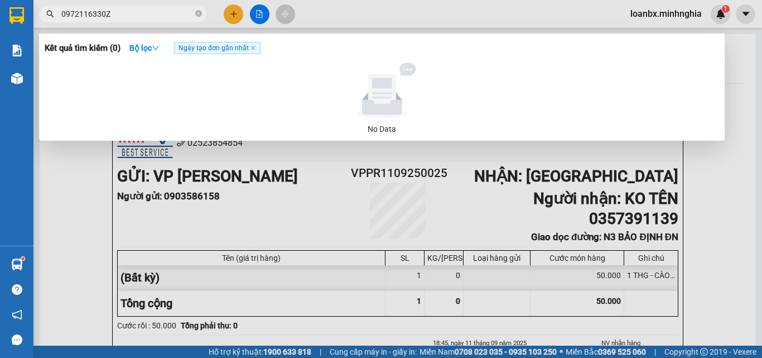
click at [119, 14] on input "0972116330Z" at bounding box center [127, 14] width 132 height 12
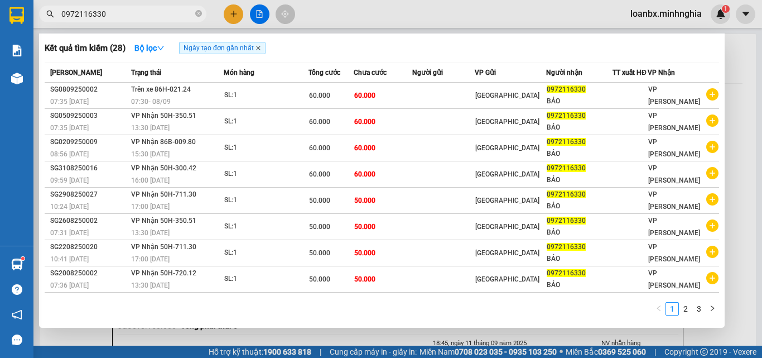
type input "0972116330"
click at [261, 51] on icon "close" at bounding box center [258, 48] width 6 height 6
click at [155, 51] on strong "Bộ lọc" at bounding box center [149, 48] width 30 height 9
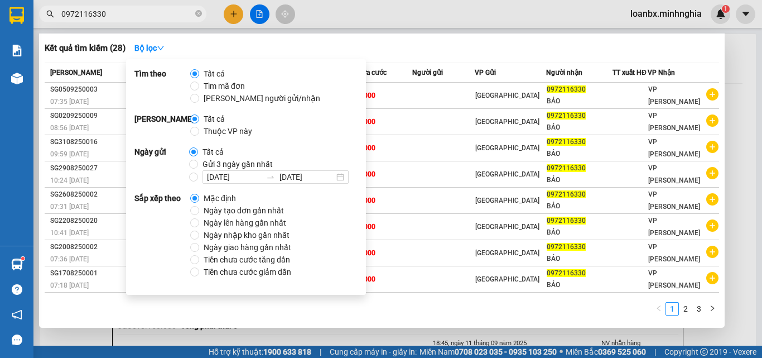
click at [211, 207] on span "Ngày tạo đơn gần nhất" at bounding box center [243, 210] width 89 height 12
click at [199, 207] on input "Ngày tạo đơn gần nhất" at bounding box center [194, 210] width 9 height 9
radio input "true"
radio input "false"
click at [446, 12] on div at bounding box center [381, 179] width 762 height 358
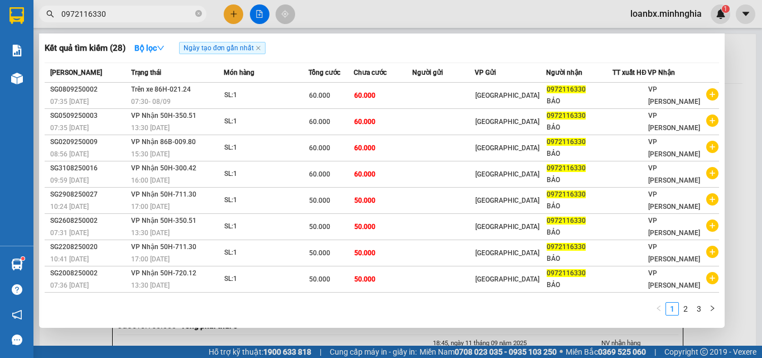
click at [147, 11] on input "0972116330" at bounding box center [127, 14] width 132 height 12
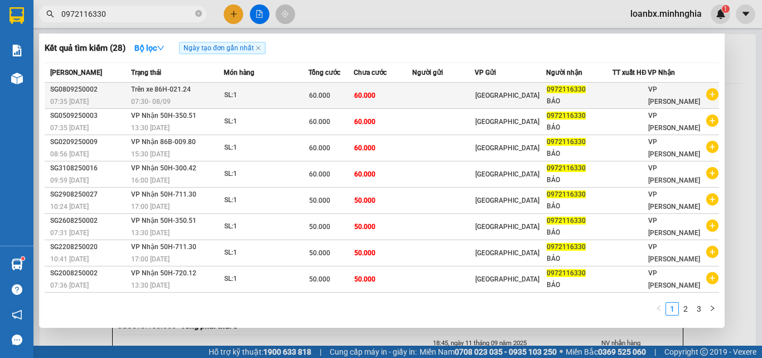
click at [466, 109] on td at bounding box center [443, 96] width 62 height 26
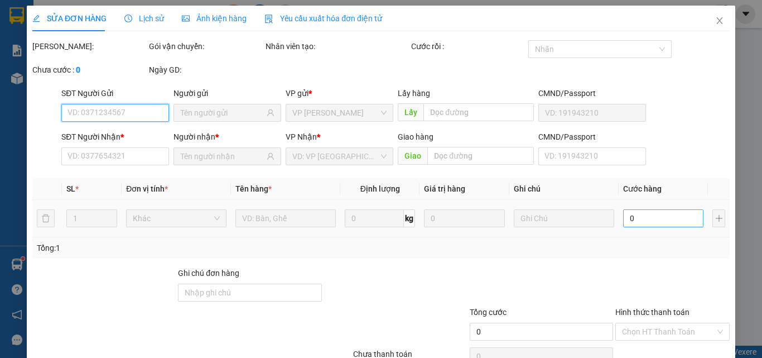
type input "0972116330"
type input "BẢO"
type input "60.000"
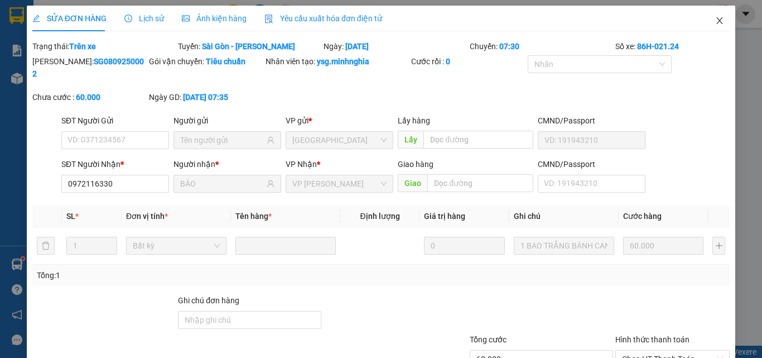
click at [717, 21] on span "Close" at bounding box center [719, 21] width 31 height 31
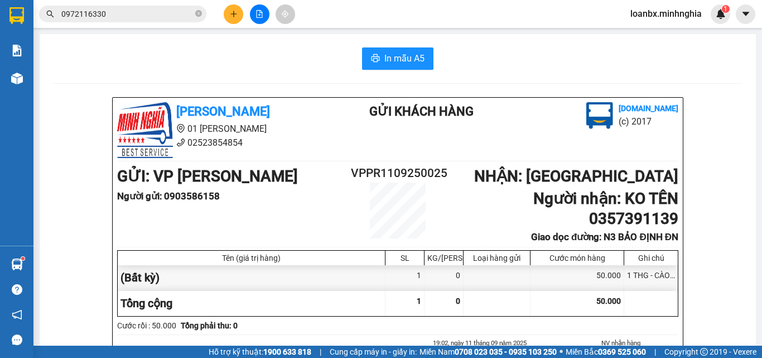
click at [111, 7] on span "0972116330" at bounding box center [122, 14] width 167 height 17
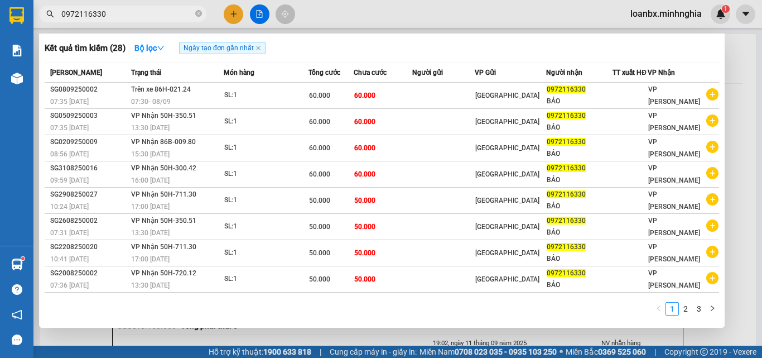
click at [108, 15] on input "0972116330" at bounding box center [127, 14] width 132 height 12
click at [259, 15] on div at bounding box center [381, 179] width 762 height 358
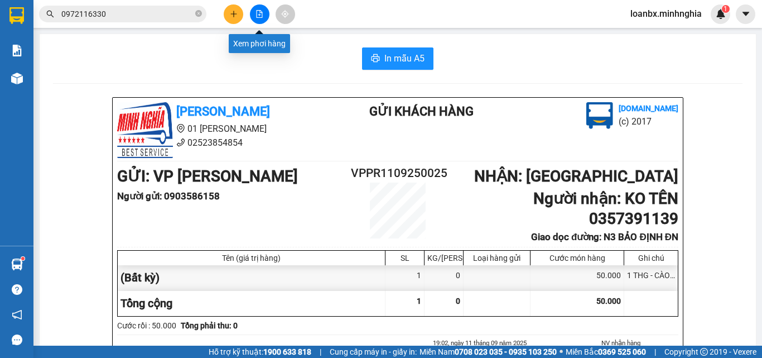
click at [265, 17] on button at bounding box center [260, 14] width 20 height 20
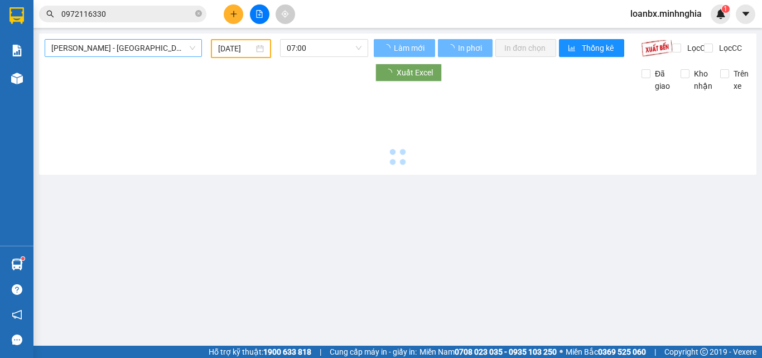
type input "[DATE]"
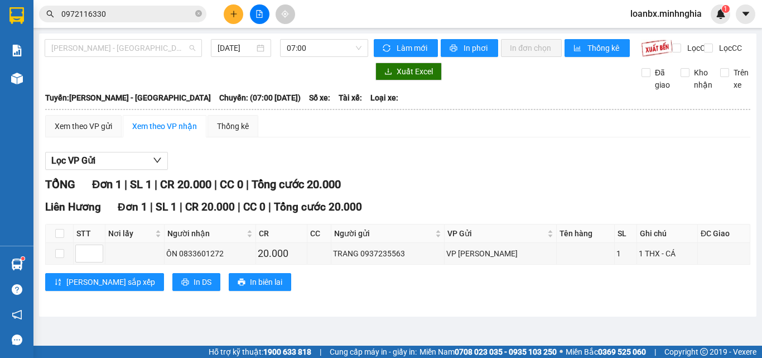
drag, startPoint x: 75, startPoint y: 50, endPoint x: 76, endPoint y: 69, distance: 19.0
click at [75, 49] on span "[PERSON_NAME] - [GEOGRAPHIC_DATA]" at bounding box center [123, 48] width 144 height 17
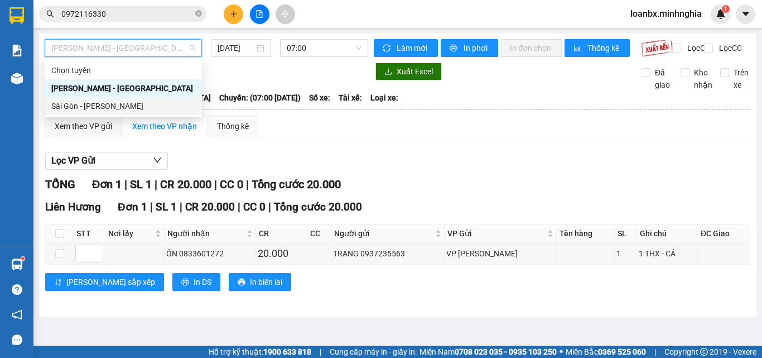
click at [74, 108] on div "Sài Gòn - Phan Rí" at bounding box center [123, 106] width 144 height 12
type input "[DATE]"
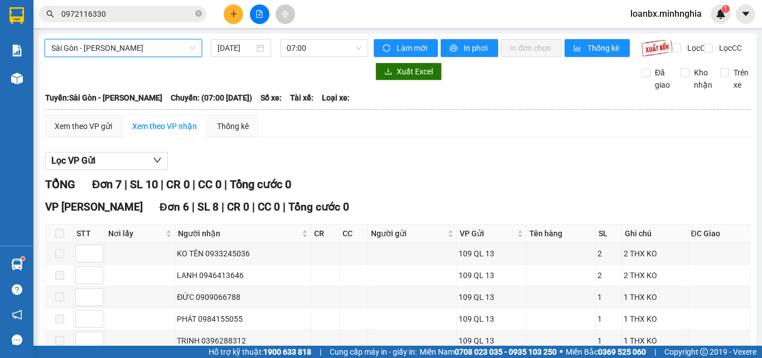
click at [297, 57] on div "Sài Gòn - Phan Rí Sài Gòn - Phan Rí 11/09/2025 07:00" at bounding box center [207, 48] width 324 height 18
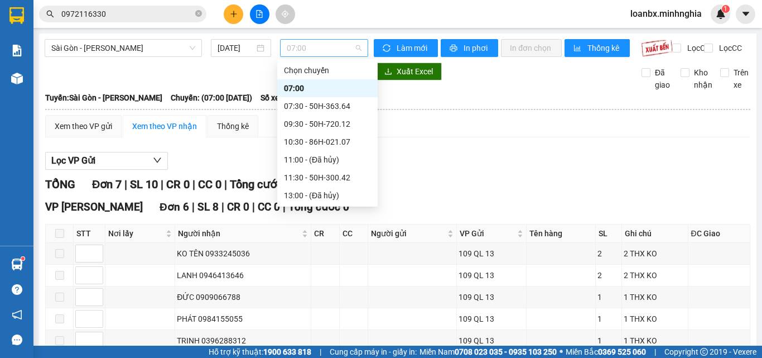
click at [305, 52] on span "07:00" at bounding box center [324, 48] width 75 height 17
click at [301, 139] on div "10:30 - 86H-021.07" at bounding box center [327, 142] width 87 height 12
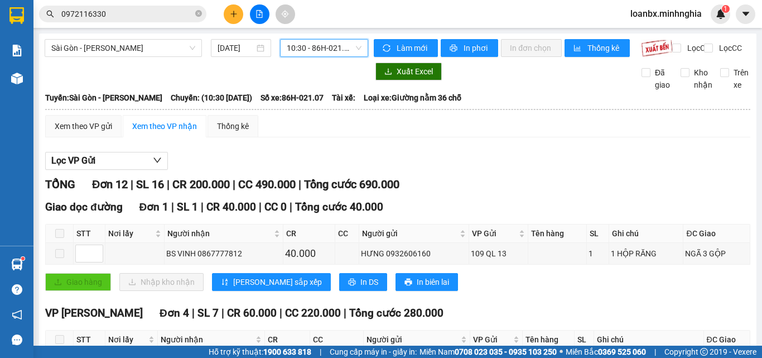
drag, startPoint x: 312, startPoint y: 49, endPoint x: 308, endPoint y: 61, distance: 12.7
click at [311, 51] on span "10:30 - 86H-021.07" at bounding box center [324, 48] width 75 height 17
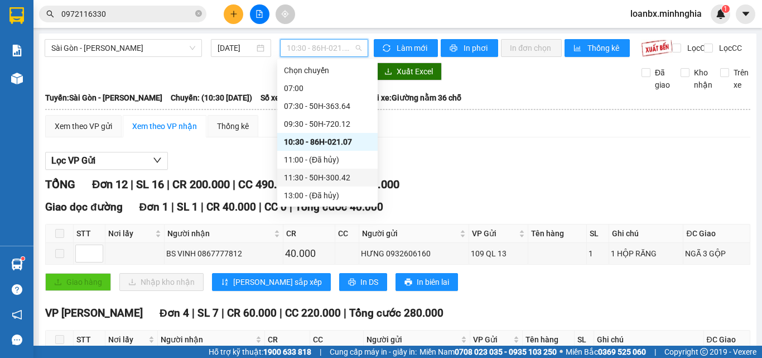
click at [310, 181] on div "11:30 - 50H-300.42" at bounding box center [327, 177] width 87 height 12
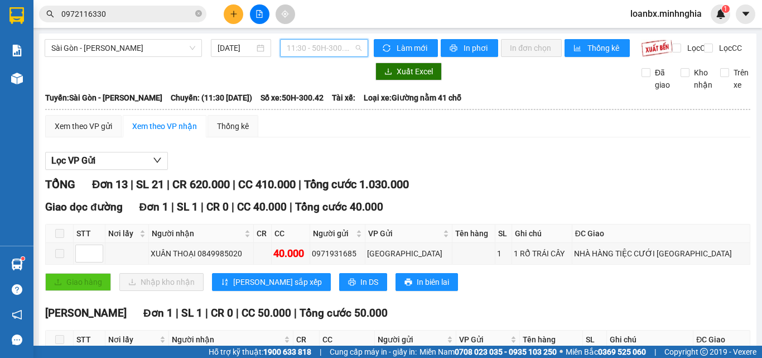
click at [319, 51] on span "11:30 - 50H-300.42" at bounding box center [324, 48] width 75 height 17
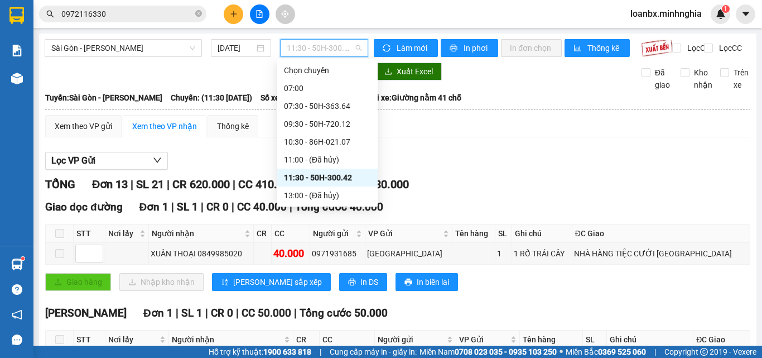
scroll to position [56, 0]
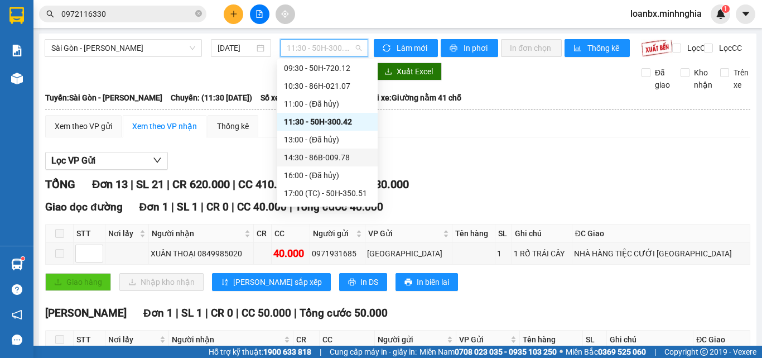
click at [321, 156] on div "14:30 - 86B-009.78" at bounding box center [327, 157] width 87 height 12
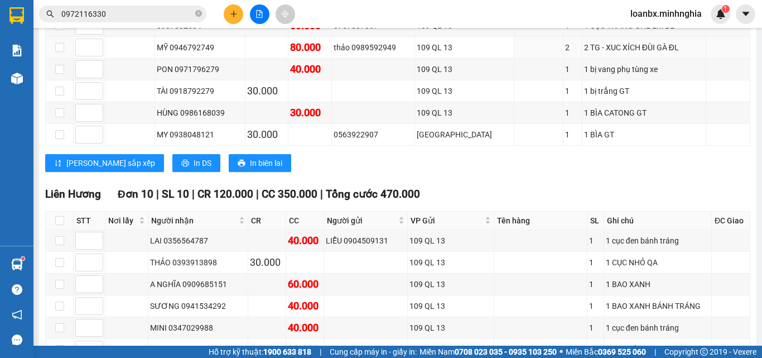
scroll to position [725, 0]
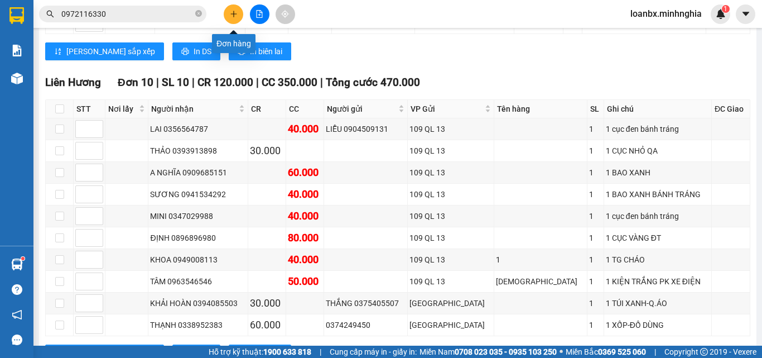
click at [232, 19] on button at bounding box center [234, 14] width 20 height 20
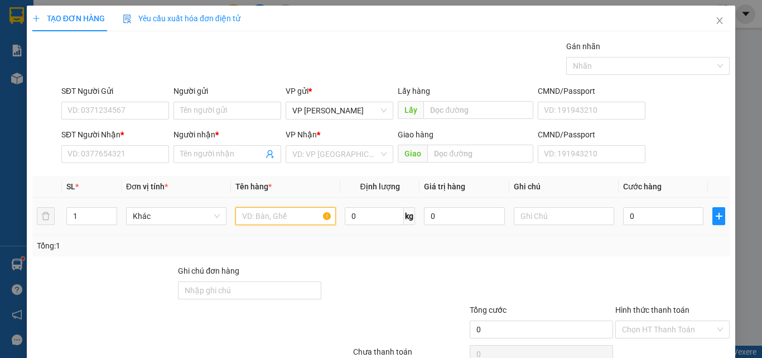
click at [238, 217] on input "text" at bounding box center [285, 216] width 100 height 18
type input "816"
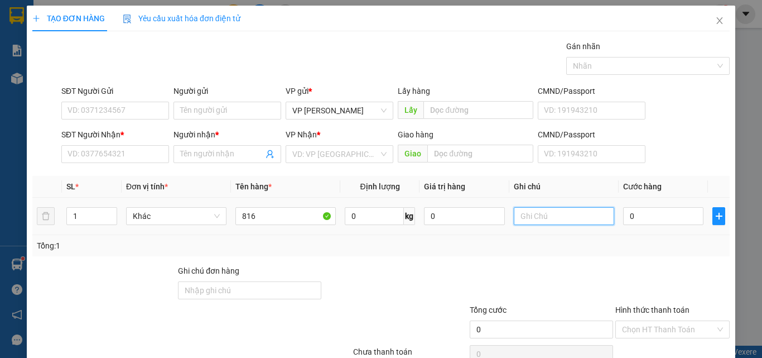
click at [514, 220] on input "text" at bounding box center [564, 216] width 100 height 18
paste input "1"
click at [544, 214] on input "text" at bounding box center [564, 216] width 100 height 18
type input "1"
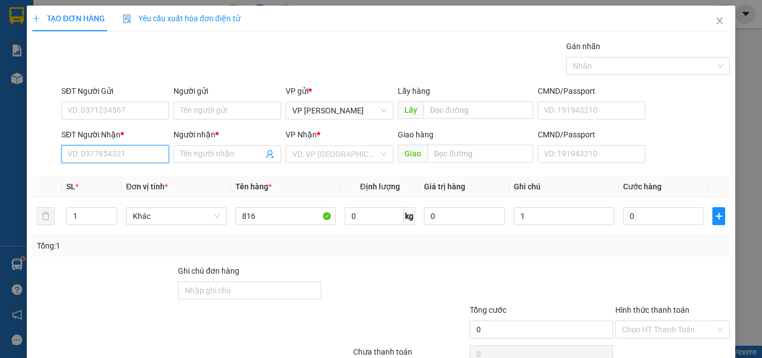
click at [79, 153] on input "SĐT Người Nhận *" at bounding box center [115, 154] width 108 height 18
type input "0908126697"
click at [115, 174] on div "0908126697 - BÉ 3" at bounding box center [113, 176] width 93 height 12
type input "BÉ 3"
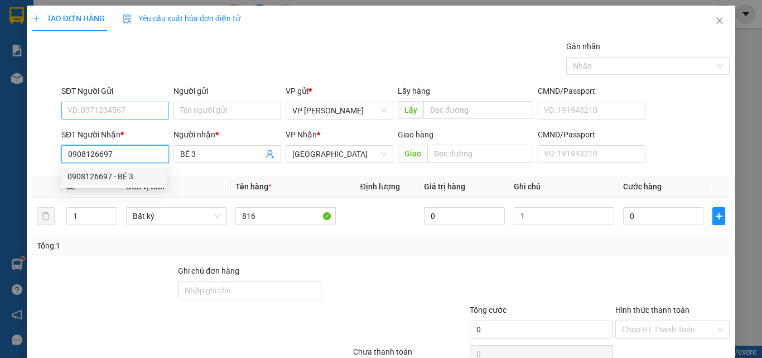
type input "0908126697"
click at [110, 114] on input "SĐT Người Gửi" at bounding box center [115, 111] width 108 height 18
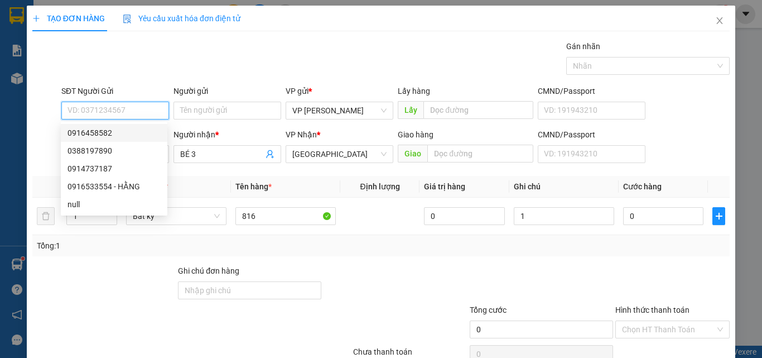
click at [110, 136] on div "0916458582" at bounding box center [113, 133] width 93 height 12
type input "0916458582"
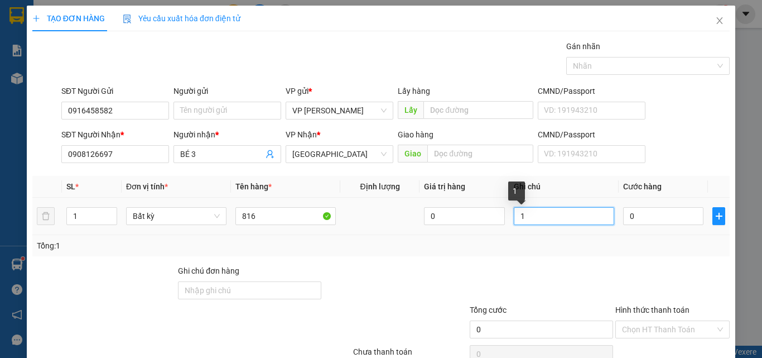
click at [532, 221] on input "1" at bounding box center [564, 216] width 100 height 18
drag, startPoint x: 577, startPoint y: 212, endPoint x: 449, endPoint y: 216, distance: 128.4
click at [446, 216] on tr "1 Bất kỳ 816 0 1 THX - CÁ 0" at bounding box center [380, 215] width 697 height 37
type input "1 THX - CÁ"
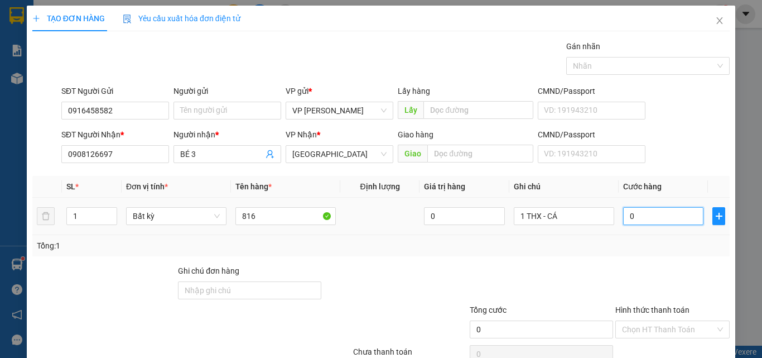
click at [648, 218] on input "0" at bounding box center [663, 216] width 80 height 18
type input "6"
type input "60"
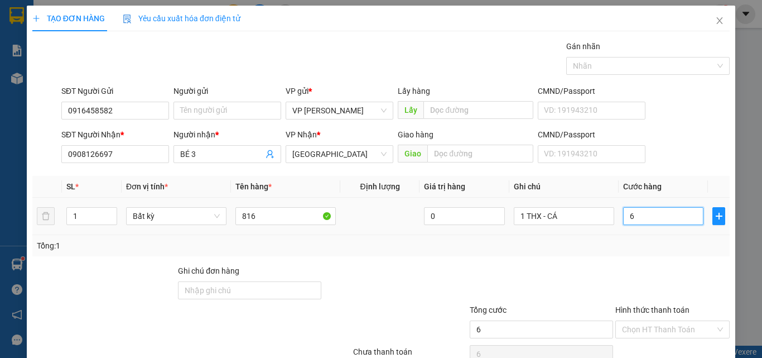
type input "60"
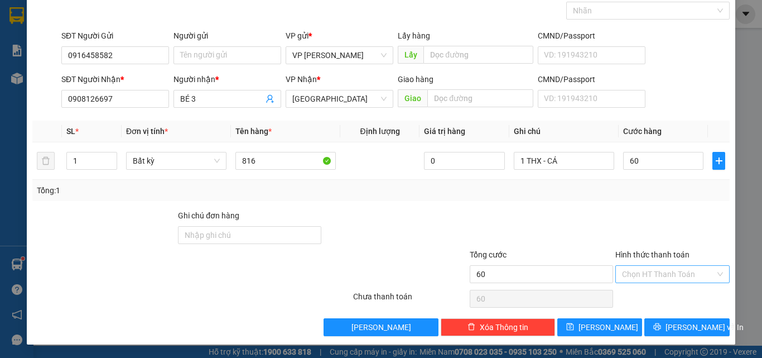
type input "60.000"
click at [640, 278] on input "Hình thức thanh toán" at bounding box center [668, 274] width 93 height 17
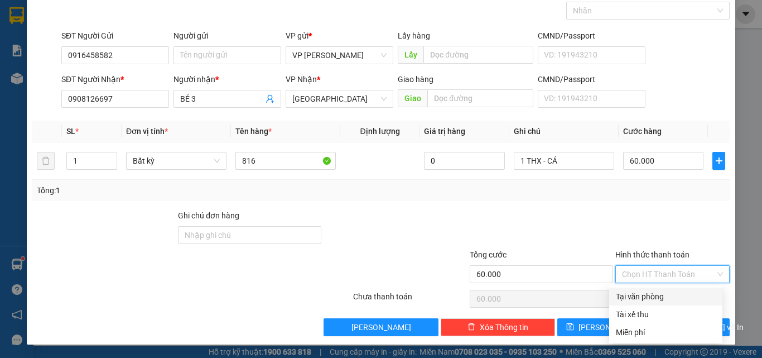
click at [640, 293] on div "Tại văn phòng" at bounding box center [666, 296] width 100 height 12
type input "0"
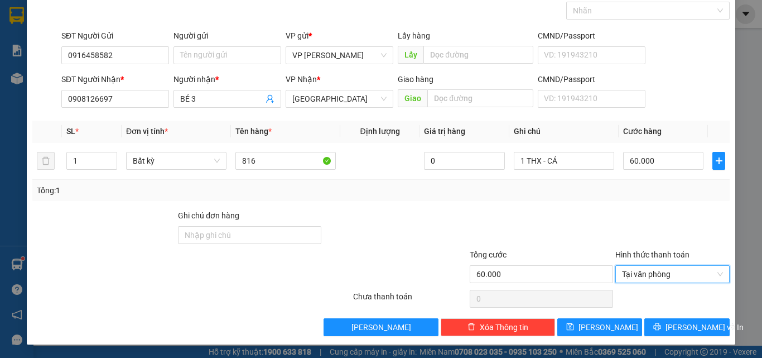
click at [649, 337] on div "TẠO ĐƠN HÀNG Yêu cầu xuất hóa đơn điện tử Transit Pickup Surcharge Ids Transit …" at bounding box center [381, 147] width 708 height 394
click at [674, 315] on div "Transit Pickup Surcharge Ids Transit Deliver Surcharge Ids Transit Deliver Surc…" at bounding box center [380, 160] width 697 height 351
click at [661, 327] on icon "printer" at bounding box center [657, 326] width 8 height 8
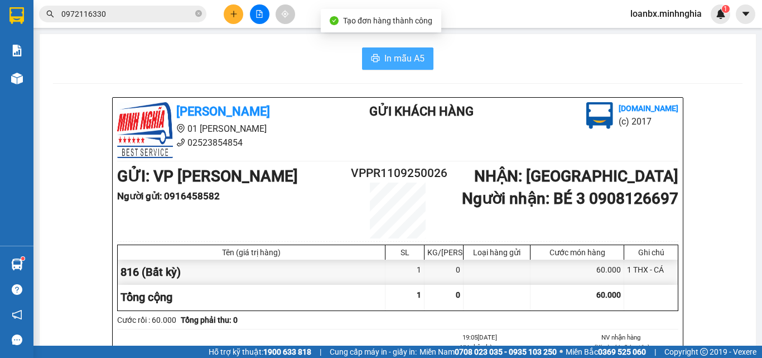
click at [384, 54] on span "In mẫu A5" at bounding box center [404, 58] width 40 height 14
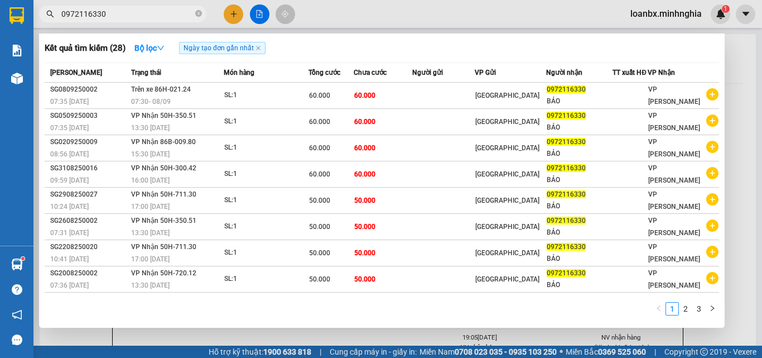
click at [127, 11] on input "0972116330" at bounding box center [127, 14] width 132 height 12
click at [230, 8] on div at bounding box center [381, 179] width 762 height 358
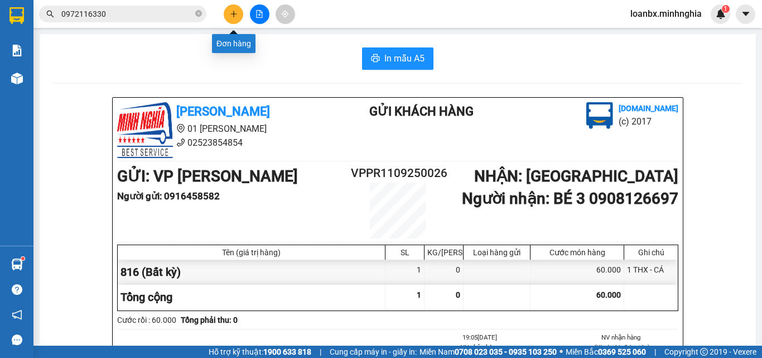
click at [231, 17] on icon "plus" at bounding box center [234, 14] width 8 height 8
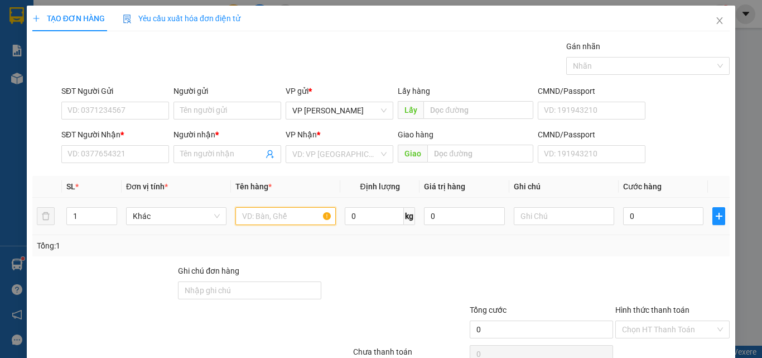
click at [244, 220] on input "text" at bounding box center [285, 216] width 100 height 18
type input "816"
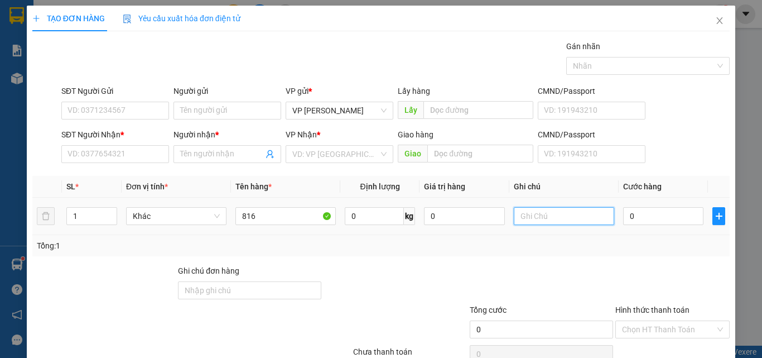
click at [535, 213] on input "text" at bounding box center [564, 216] width 100 height 18
type input "1 THX CÓ THG"
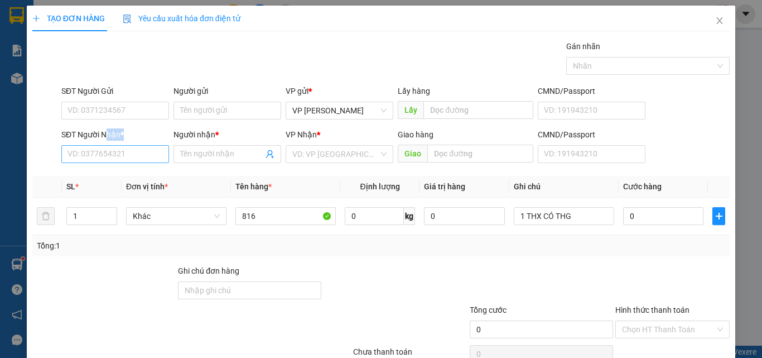
click at [107, 146] on div "SĐT Người Nhận * VD: 0377654321" at bounding box center [115, 147] width 108 height 39
click at [107, 150] on input "SĐT Người Nhận *" at bounding box center [115, 154] width 108 height 18
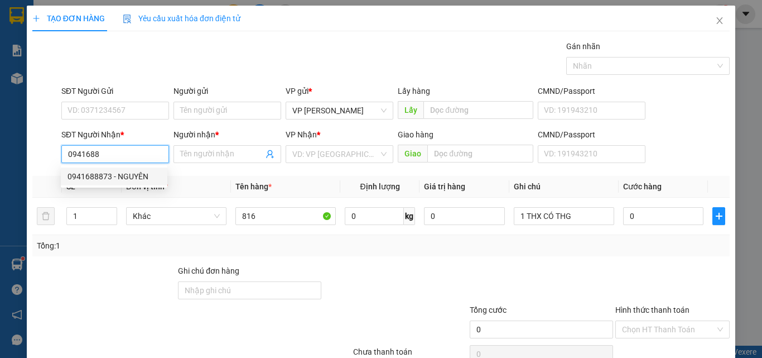
click at [120, 176] on div "0941688873 - NGUYÊN" at bounding box center [113, 176] width 93 height 12
type input "0941688873"
type input "NGUYÊN"
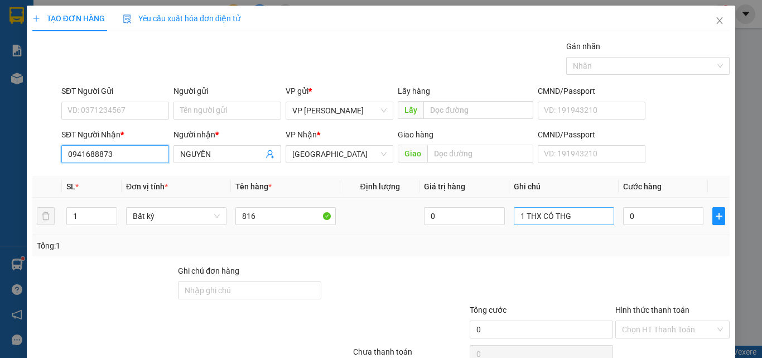
type input "0941688873"
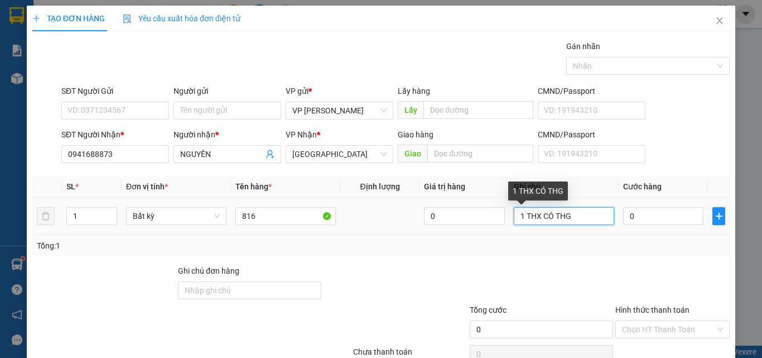
click at [571, 218] on input "1 THX CÓ THG" at bounding box center [564, 216] width 100 height 18
type input "1 THX CÓ THG - ĐỒ ĂN"
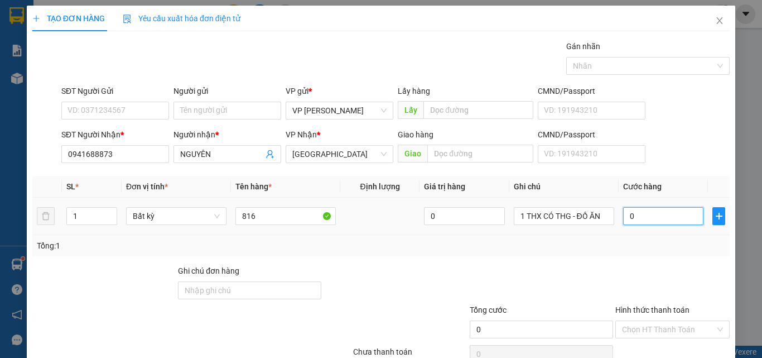
click at [623, 213] on input "0" at bounding box center [663, 216] width 80 height 18
type input "7"
type input "70"
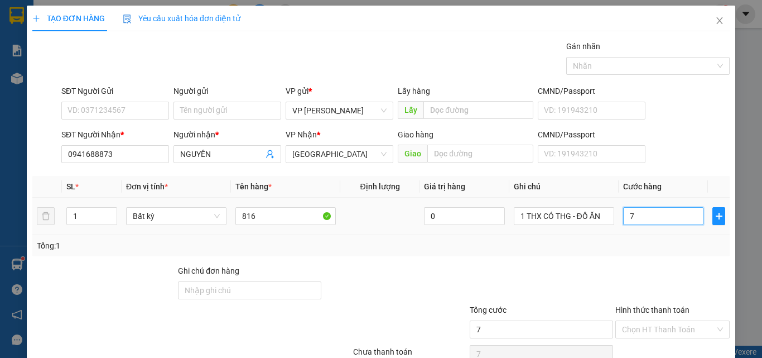
type input "70"
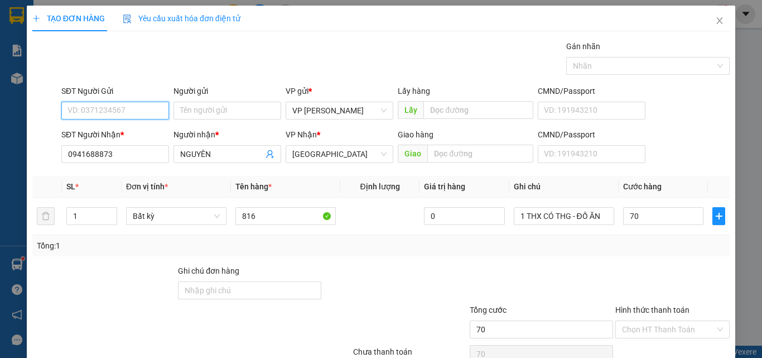
type input "70.000"
click at [67, 109] on input "SĐT Người Gửi" at bounding box center [115, 111] width 108 height 18
type input "0988804654"
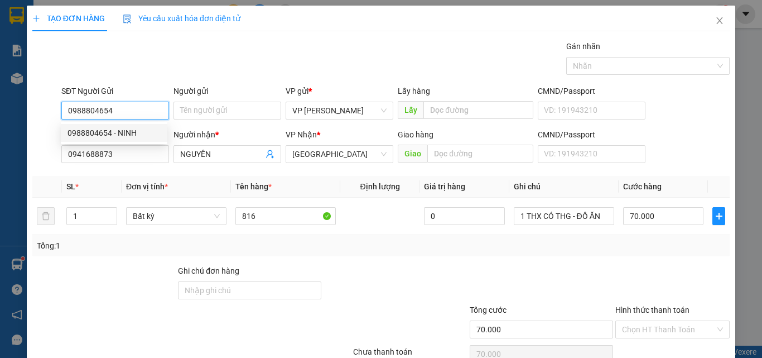
click at [122, 132] on div "0988804654 - NINH" at bounding box center [113, 133] width 93 height 12
type input "NINH"
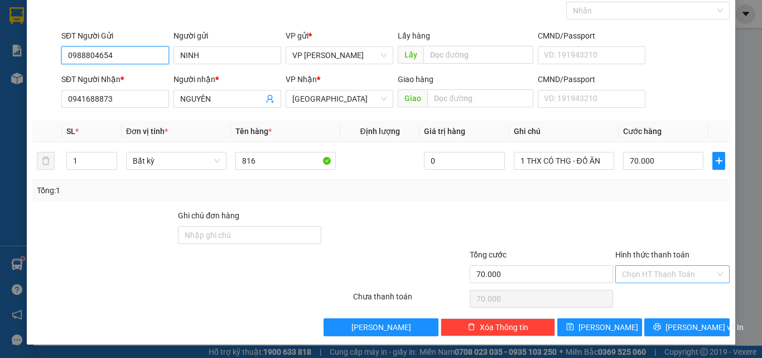
drag, startPoint x: 646, startPoint y: 264, endPoint x: 649, endPoint y: 273, distance: 9.4
click at [647, 267] on div "Chọn HT Thanh Toán" at bounding box center [672, 274] width 114 height 18
type input "0988804654"
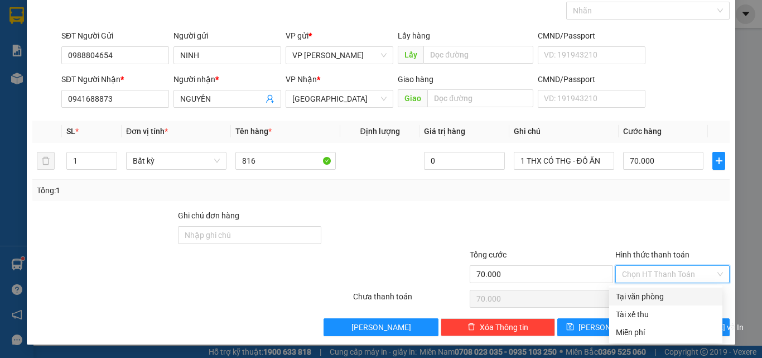
click at [650, 282] on input "Hình thức thanh toán" at bounding box center [668, 274] width 93 height 17
click at [654, 278] on input "Hình thức thanh toán" at bounding box center [668, 274] width 93 height 17
click at [652, 292] on div "Tại văn phòng" at bounding box center [666, 296] width 100 height 12
type input "0"
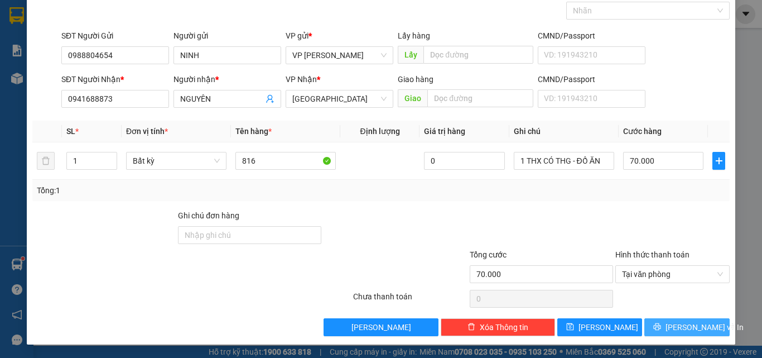
click at [661, 325] on icon "printer" at bounding box center [657, 326] width 8 height 8
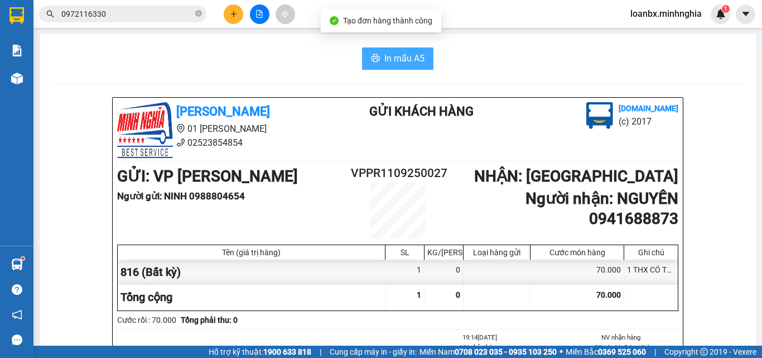
click at [372, 59] on icon "printer" at bounding box center [376, 58] width 8 height 8
click at [223, 9] on div at bounding box center [260, 14] width 84 height 20
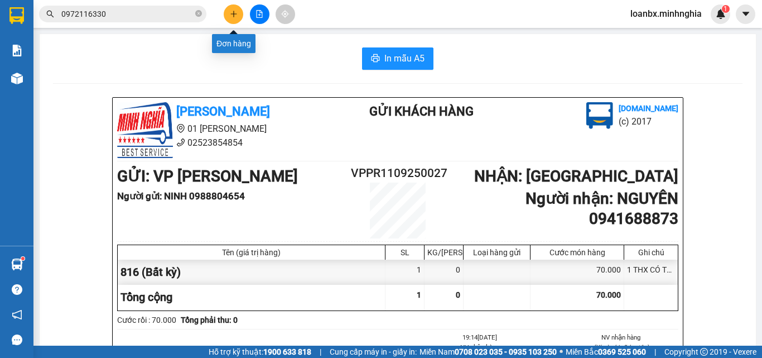
click at [230, 11] on icon "plus" at bounding box center [234, 14] width 8 height 8
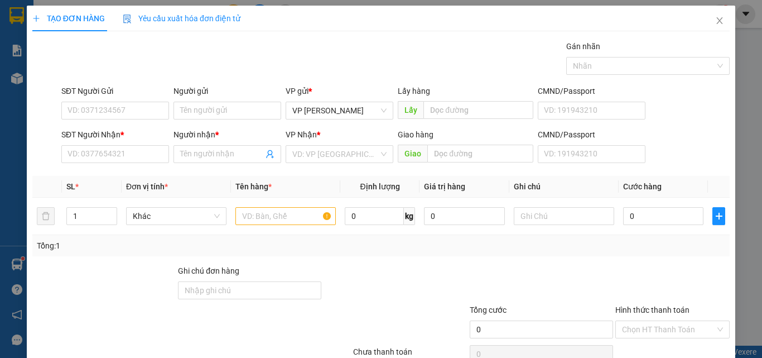
click at [98, 163] on div "SĐT Người Nhận * VD: 0377654321" at bounding box center [115, 147] width 108 height 39
click at [98, 151] on input "SĐT Người Nhận *" at bounding box center [115, 154] width 108 height 18
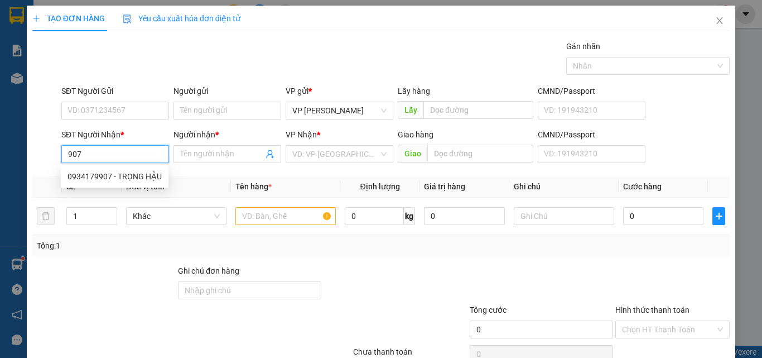
drag, startPoint x: 108, startPoint y: 177, endPoint x: 123, endPoint y: 189, distance: 19.1
click at [110, 182] on div "0934179907 - TRỌNG HẬU" at bounding box center [114, 176] width 94 height 12
type input "0934179907"
type input "TRỌNG HẬU"
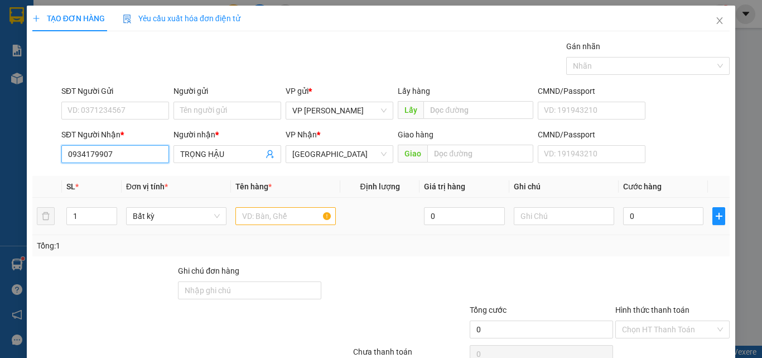
type input "0934179907"
click at [248, 229] on td at bounding box center [285, 215] width 109 height 37
click at [252, 224] on input "text" at bounding box center [285, 216] width 100 height 18
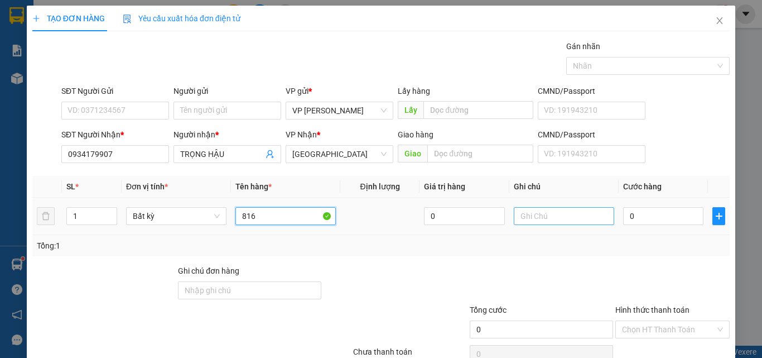
type input "816"
click at [541, 218] on input "text" at bounding box center [564, 216] width 100 height 18
type input "1 CỤC ĐEN - QÁO"
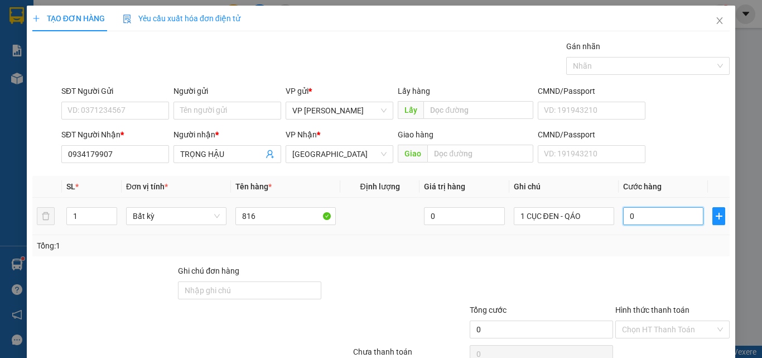
click at [636, 219] on input "0" at bounding box center [663, 216] width 80 height 18
type input "5"
type input "50"
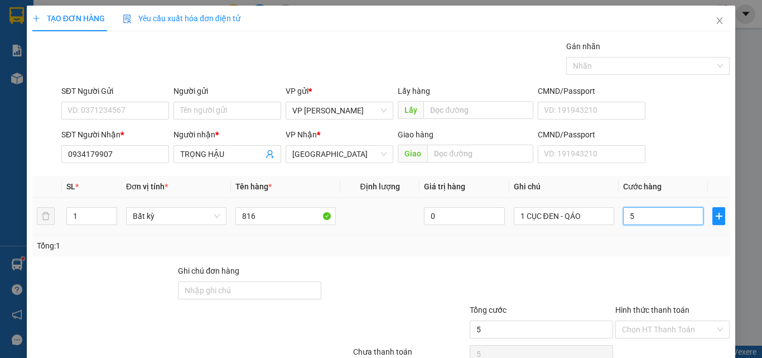
type input "50"
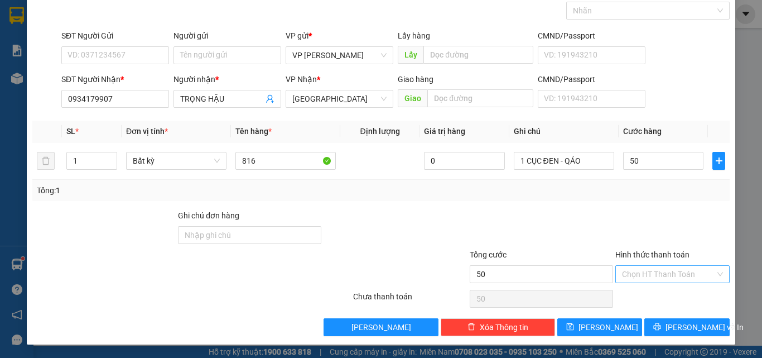
type input "50.000"
drag, startPoint x: 671, startPoint y: 269, endPoint x: 669, endPoint y: 276, distance: 7.1
click at [670, 273] on input "Hình thức thanh toán" at bounding box center [668, 274] width 93 height 17
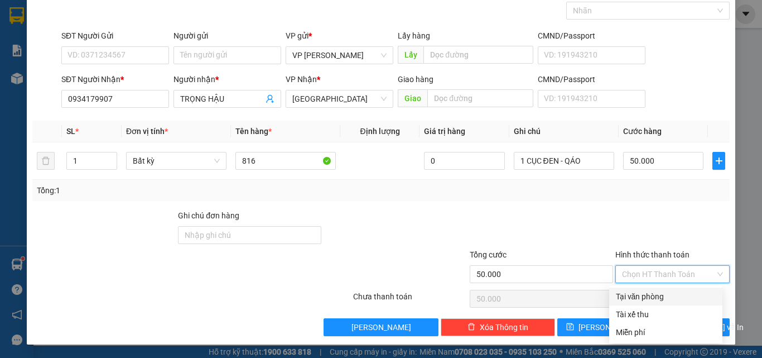
click at [659, 296] on div "Tại văn phòng" at bounding box center [666, 296] width 100 height 12
type input "0"
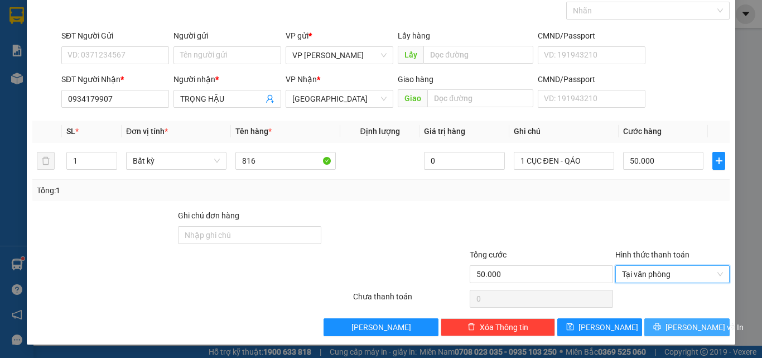
click at [672, 328] on span "[PERSON_NAME] và In" at bounding box center [704, 327] width 78 height 12
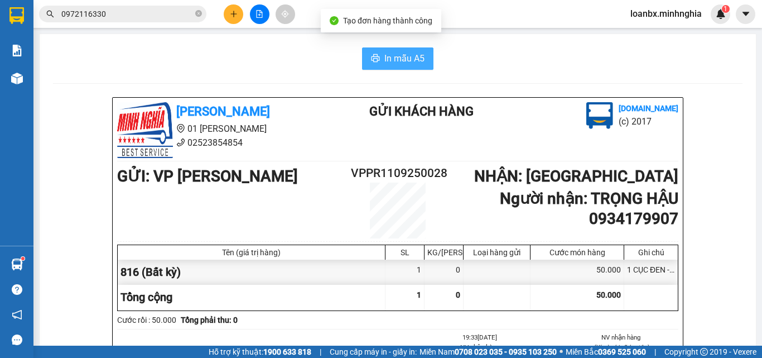
click at [418, 62] on span "In mẫu A5" at bounding box center [404, 58] width 40 height 14
click at [235, 18] on button at bounding box center [234, 14] width 20 height 20
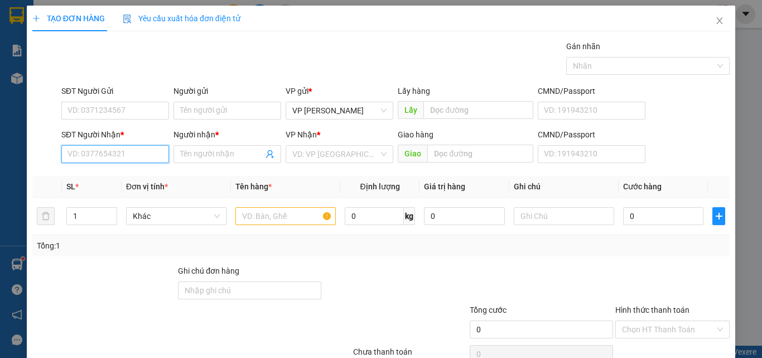
click at [82, 157] on input "SĐT Người Nhận *" at bounding box center [115, 154] width 108 height 18
click at [112, 175] on div "0906988059 - LAM" at bounding box center [113, 176] width 93 height 12
type input "0906988059"
type input "LAM"
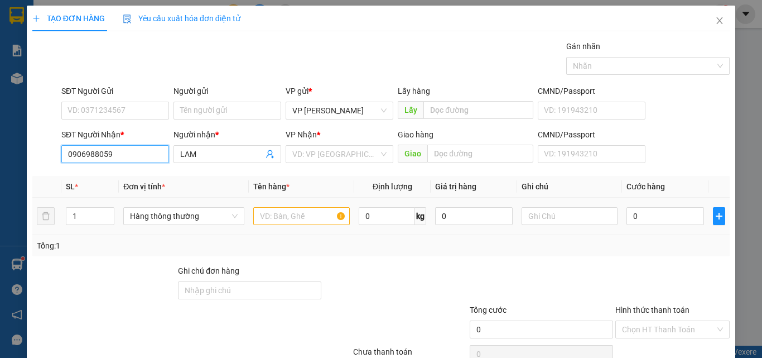
type input "0906988059"
click at [268, 218] on input "text" at bounding box center [301, 216] width 97 height 18
type input "816"
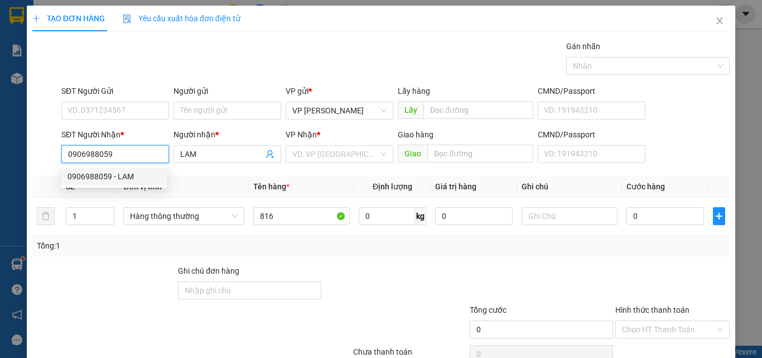
drag, startPoint x: 122, startPoint y: 160, endPoint x: 94, endPoint y: 162, distance: 28.0
click at [94, 162] on input "0906988059" at bounding box center [115, 154] width 108 height 18
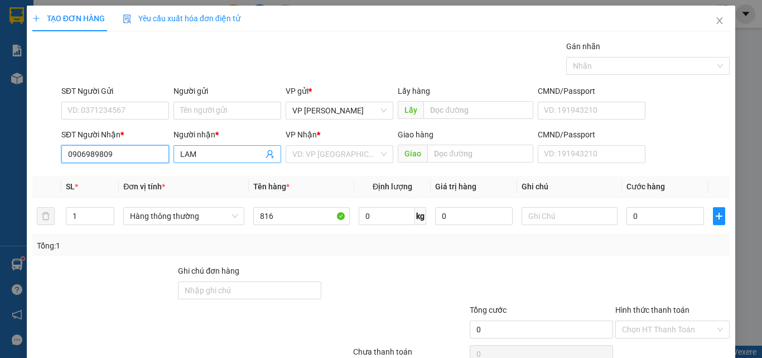
type input "0906989809"
drag, startPoint x: 211, startPoint y: 160, endPoint x: 143, endPoint y: 160, distance: 68.6
click at [143, 160] on div "SĐT Người Nhận * 0906989809 Người nhận * LAM LAM VP Nhận * VD: VP Sài Gòn Giao …" at bounding box center [395, 147] width 673 height 39
type input "L"
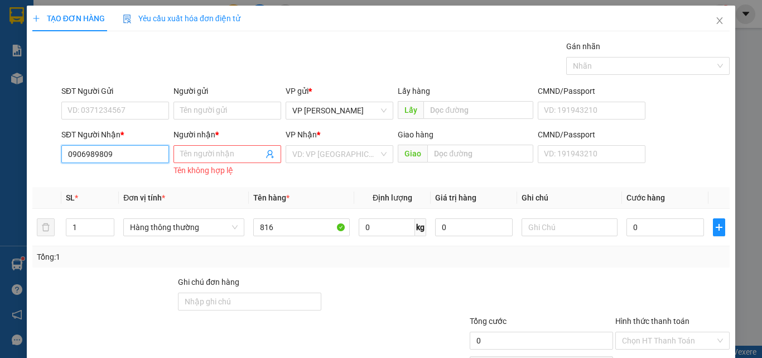
click at [145, 160] on input "0906989809" at bounding box center [115, 154] width 108 height 18
click at [201, 157] on input "Người nhận *" at bounding box center [221, 154] width 83 height 12
click at [147, 157] on input "0906989809" at bounding box center [115, 154] width 108 height 18
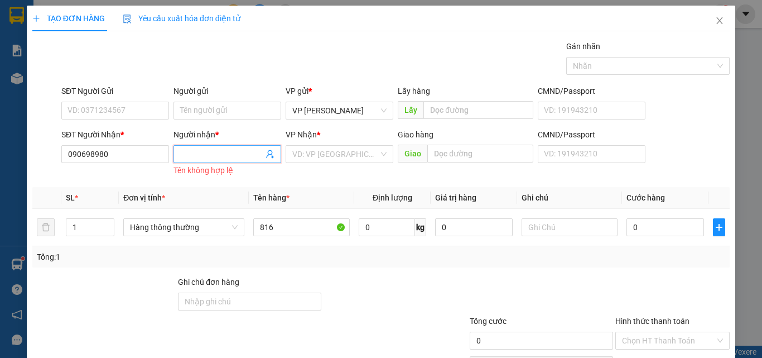
click at [210, 157] on input "Người nhận *" at bounding box center [221, 154] width 83 height 12
click at [128, 158] on input "090698980" at bounding box center [115, 154] width 108 height 18
type input "0906989809"
click at [211, 160] on span at bounding box center [227, 154] width 108 height 18
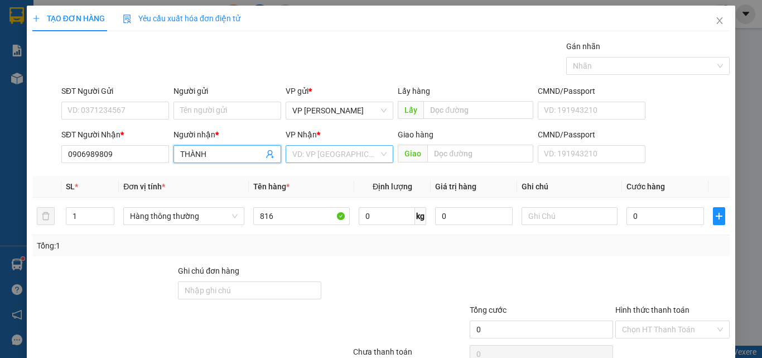
type input "THÀNH"
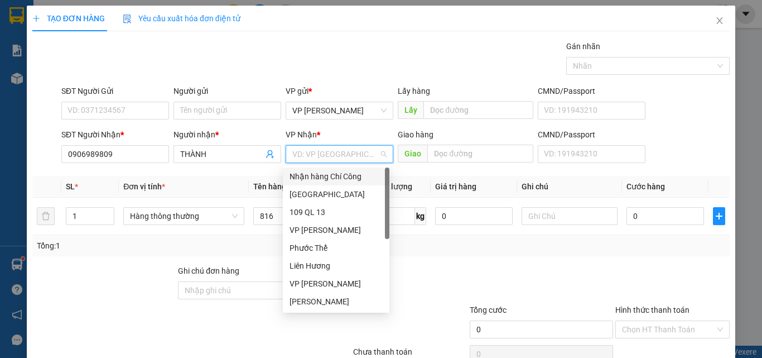
drag, startPoint x: 349, startPoint y: 153, endPoint x: 338, endPoint y: 161, distance: 13.3
click at [350, 153] on input "search" at bounding box center [335, 154] width 86 height 17
click at [308, 190] on div "[GEOGRAPHIC_DATA]" at bounding box center [336, 194] width 93 height 12
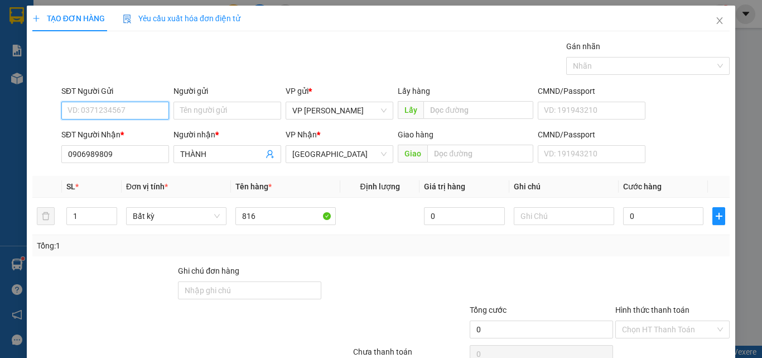
click at [97, 114] on input "SĐT Người Gửi" at bounding box center [115, 111] width 108 height 18
click at [100, 151] on div "0919167821" at bounding box center [113, 150] width 93 height 12
type input "0919167821"
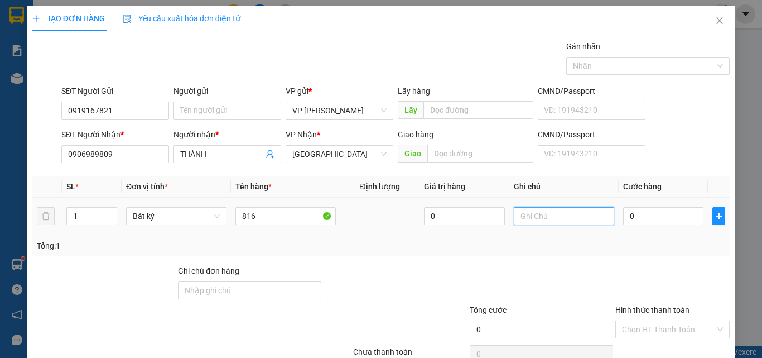
click at [527, 215] on input "text" at bounding box center [564, 216] width 100 height 18
paste input "1 THX - CÁ"
drag, startPoint x: 562, startPoint y: 217, endPoint x: 543, endPoint y: 223, distance: 19.2
click at [543, 223] on input "1 THX - CÁ" at bounding box center [564, 216] width 100 height 18
type input "1 THX - MỰC"
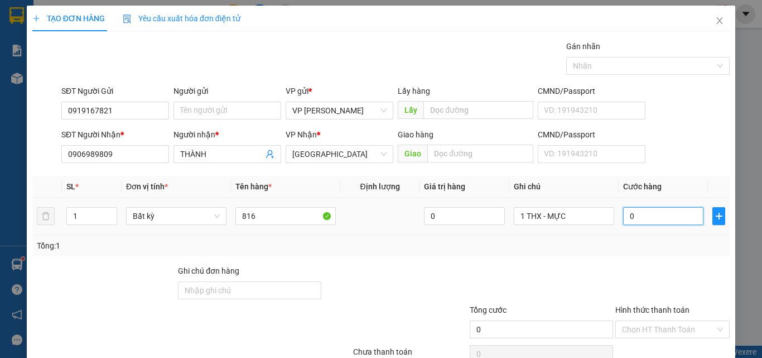
click at [640, 216] on input "0" at bounding box center [663, 216] width 80 height 18
type input "4"
type input "40"
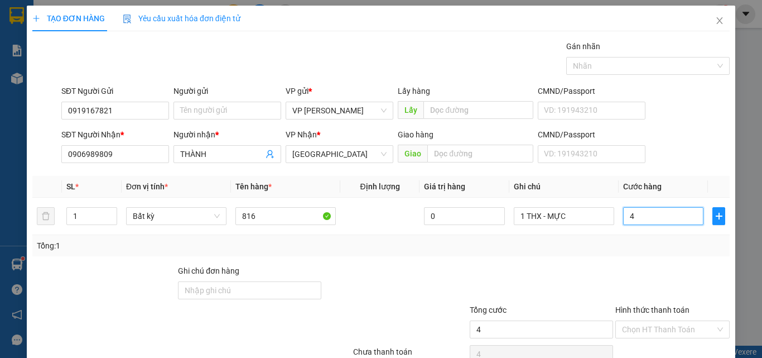
type input "40"
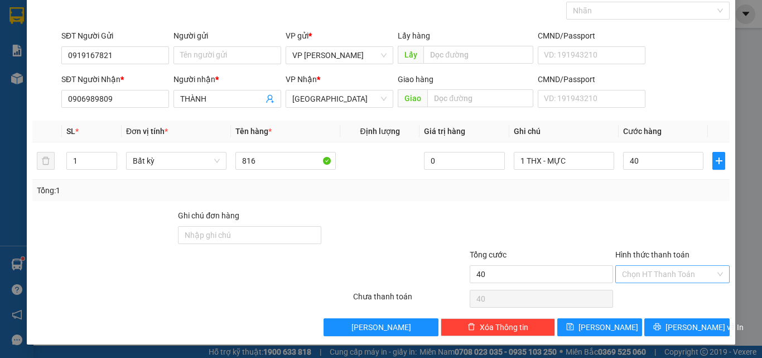
type input "40.000"
click at [668, 282] on input "Hình thức thanh toán" at bounding box center [668, 274] width 93 height 17
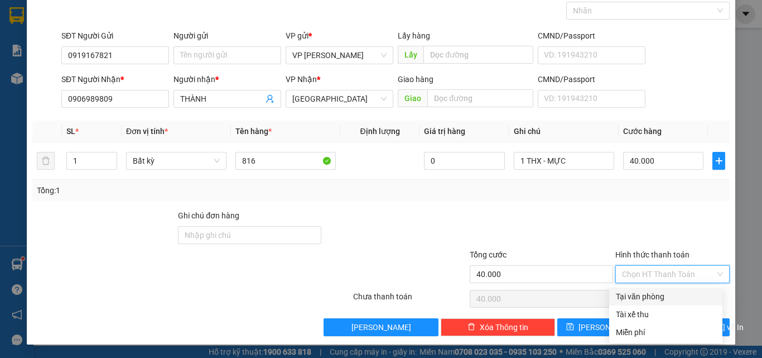
click at [647, 287] on div "Transit Pickup Surcharge Ids Transit Deliver Surcharge Ids Transit Deliver Surc…" at bounding box center [380, 160] width 697 height 351
drag, startPoint x: 660, startPoint y: 274, endPoint x: 658, endPoint y: 296, distance: 21.3
click at [660, 274] on input "Hình thức thanh toán" at bounding box center [668, 274] width 93 height 17
click at [655, 301] on div "Tại văn phòng" at bounding box center [666, 296] width 100 height 12
type input "0"
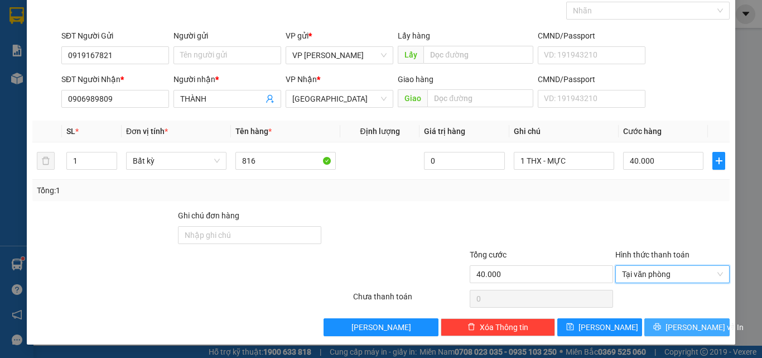
click at [660, 329] on icon "printer" at bounding box center [657, 326] width 7 height 7
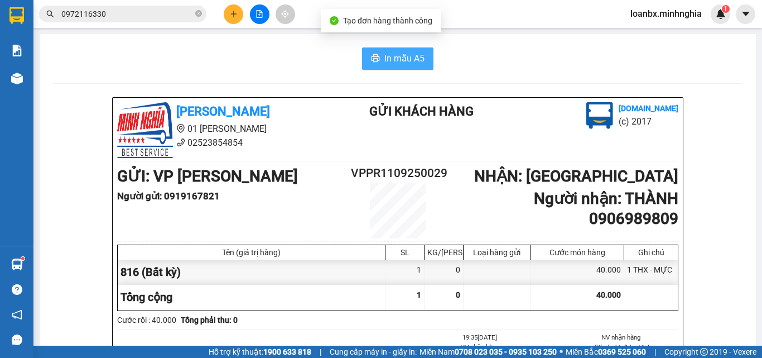
click at [393, 60] on span "In mẫu A5" at bounding box center [404, 58] width 40 height 14
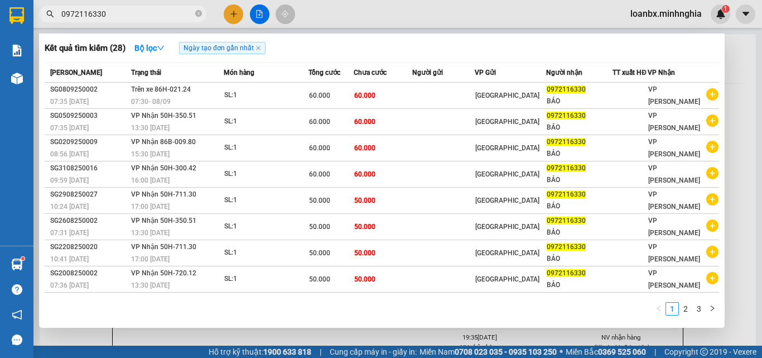
click at [118, 12] on input "0972116330" at bounding box center [127, 14] width 132 height 12
click at [331, 7] on div at bounding box center [381, 179] width 762 height 358
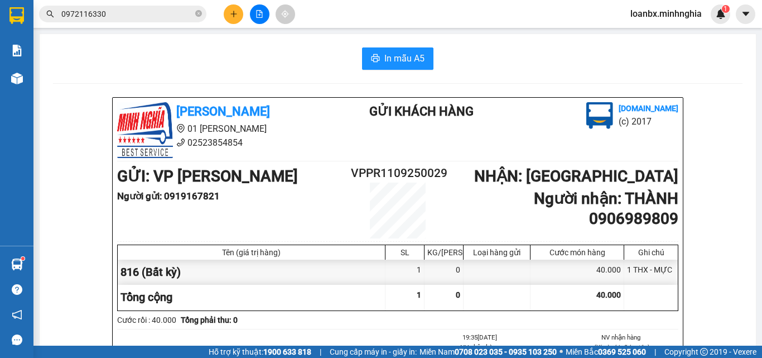
click at [255, 25] on div "Kết quả tìm kiếm ( 28 ) Bộ lọc Ngày tạo đơn gần nhất Mã ĐH Trạng thái Món hàng …" at bounding box center [381, 14] width 762 height 28
click at [254, 20] on button at bounding box center [260, 14] width 20 height 20
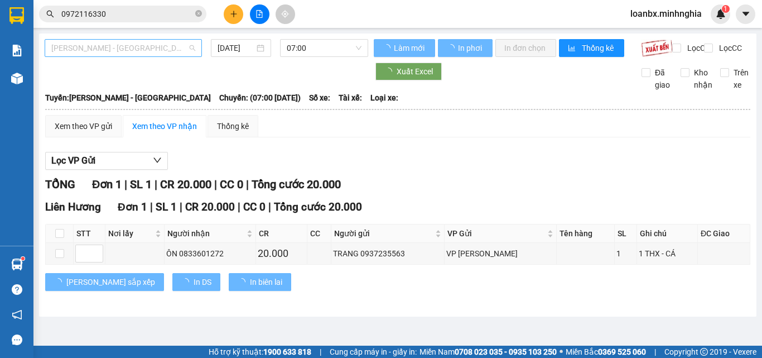
click at [132, 53] on span "[PERSON_NAME] - [GEOGRAPHIC_DATA]" at bounding box center [123, 48] width 144 height 17
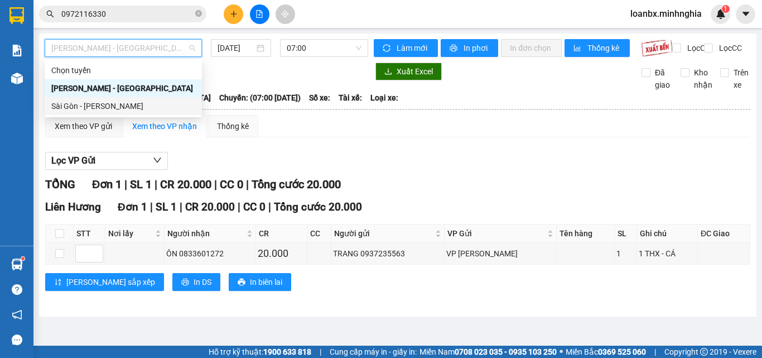
click at [98, 101] on div "Sài Gòn - Phan Rí" at bounding box center [123, 106] width 144 height 12
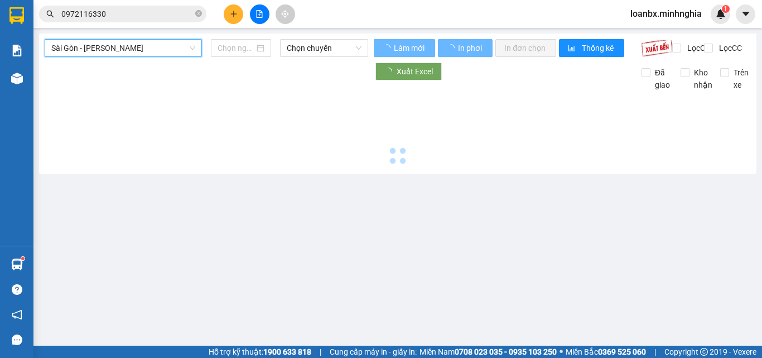
type input "[DATE]"
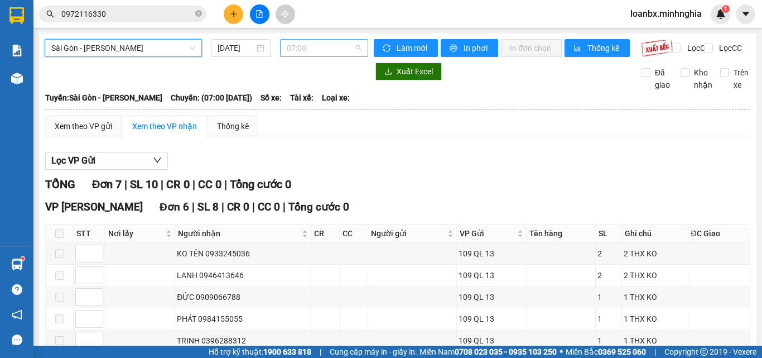
click at [310, 44] on span "07:00" at bounding box center [324, 48] width 75 height 17
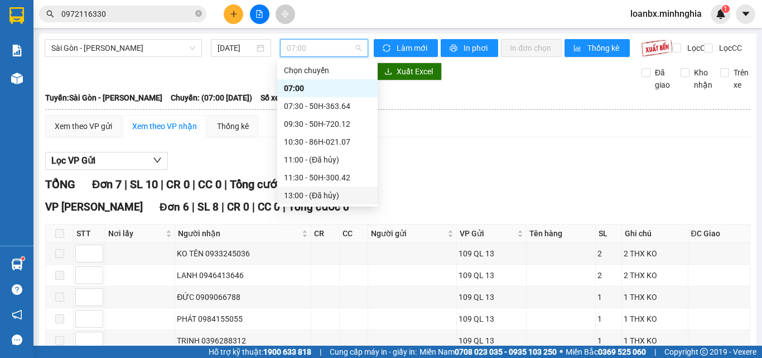
scroll to position [56, 0]
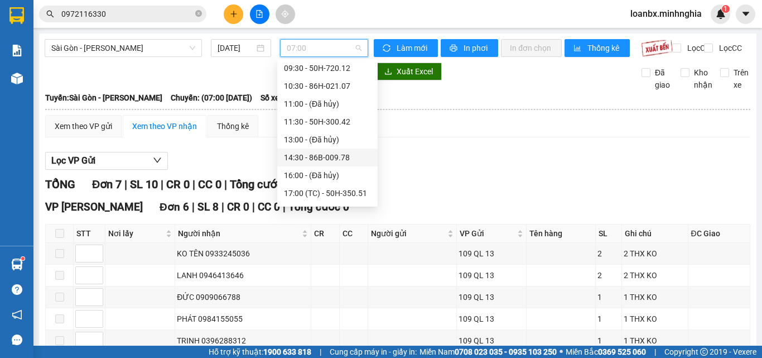
click at [342, 152] on div "14:30 - 86B-009.78" at bounding box center [327, 157] width 87 height 12
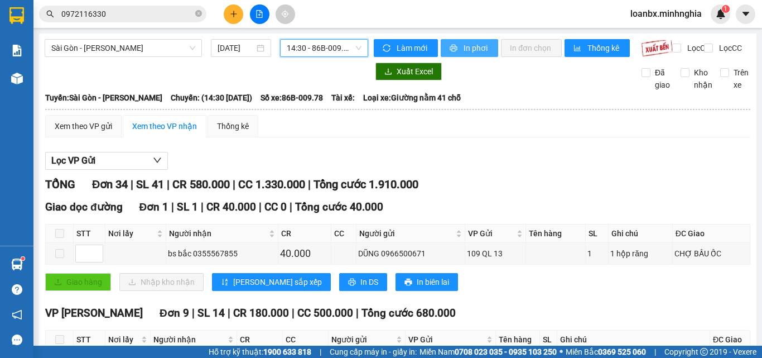
click at [484, 51] on span "In phơi" at bounding box center [477, 48] width 26 height 12
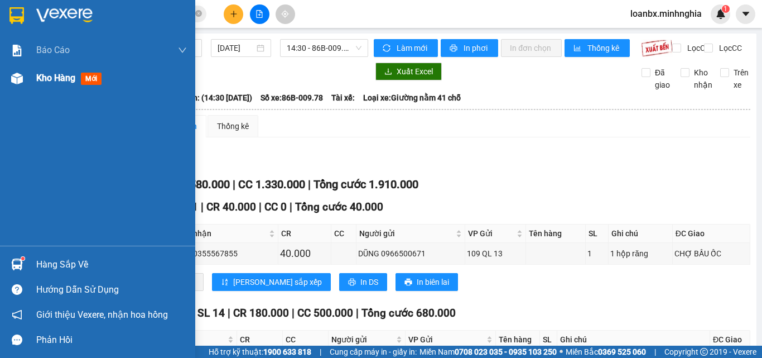
click at [14, 74] on img at bounding box center [17, 79] width 12 height 12
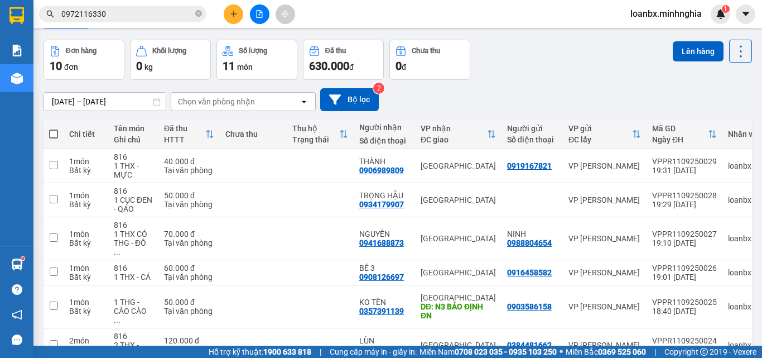
scroll to position [149, 0]
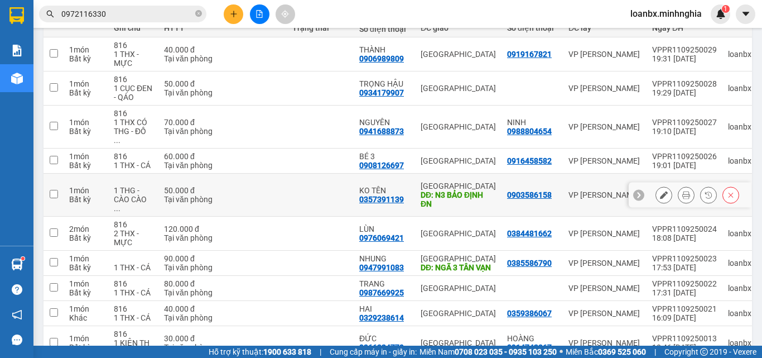
click at [165, 186] on div "50.000 đ" at bounding box center [189, 190] width 50 height 9
checkbox input "true"
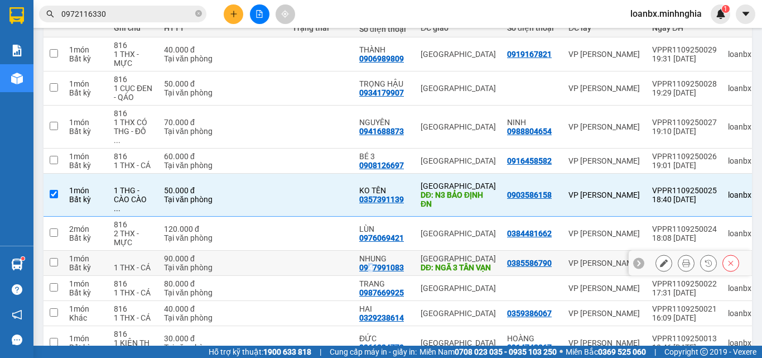
click at [369, 263] on div "0947991083" at bounding box center [381, 267] width 45 height 9
click at [160, 260] on td "90.000 đ Tại văn phòng" at bounding box center [188, 262] width 61 height 25
checkbox input "true"
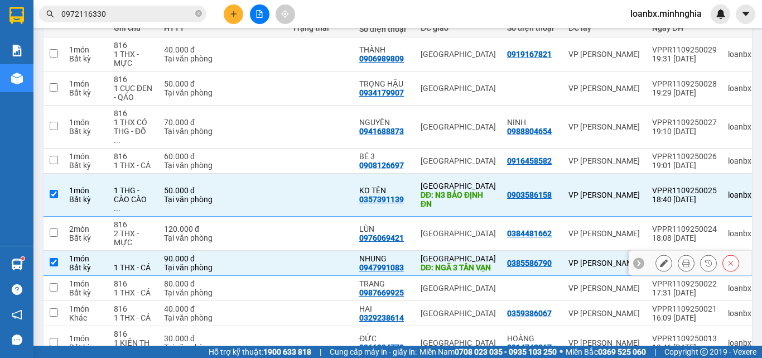
scroll to position [0, 0]
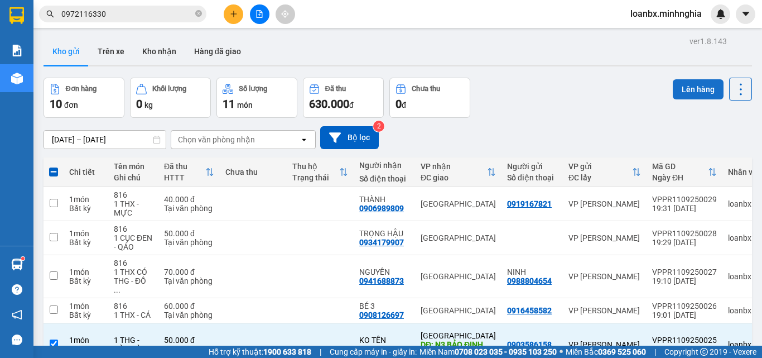
click at [677, 93] on button "Lên hàng" at bounding box center [698, 89] width 51 height 20
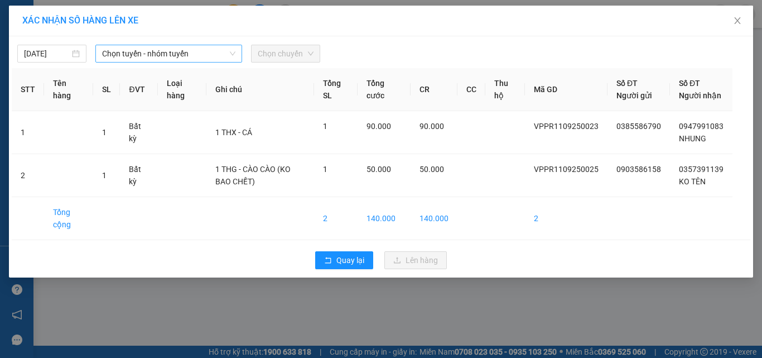
click at [185, 60] on span "Chọn tuyến - nhóm tuyến" at bounding box center [168, 53] width 133 height 17
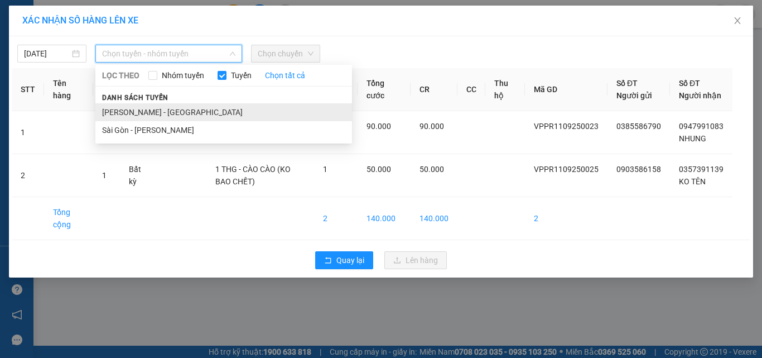
click at [152, 113] on li "[PERSON_NAME] - [GEOGRAPHIC_DATA]" at bounding box center [223, 112] width 257 height 18
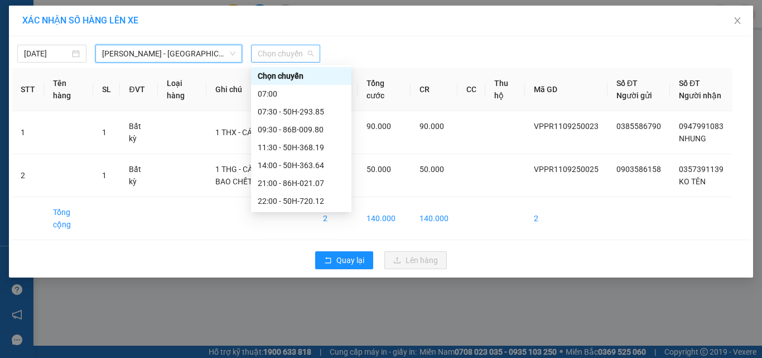
click at [314, 54] on div "Chọn chuyến" at bounding box center [285, 54] width 69 height 18
click at [278, 191] on div "21:00 - 86H-021.07" at bounding box center [301, 183] width 100 height 18
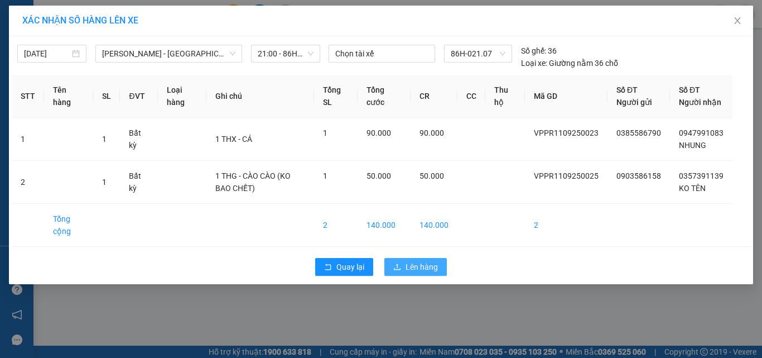
click at [411, 273] on span "Lên hàng" at bounding box center [422, 266] width 32 height 12
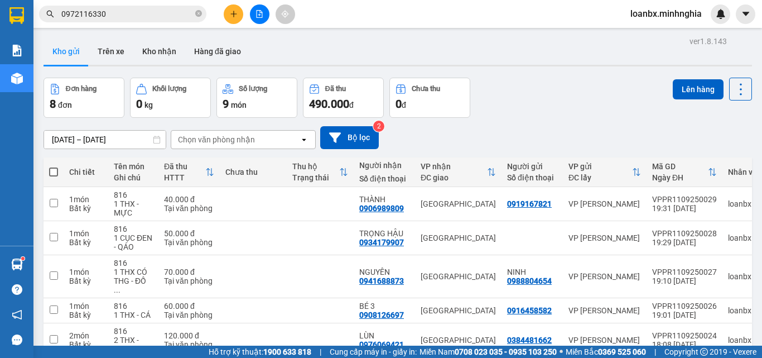
click at [234, 11] on icon "plus" at bounding box center [234, 14] width 8 height 8
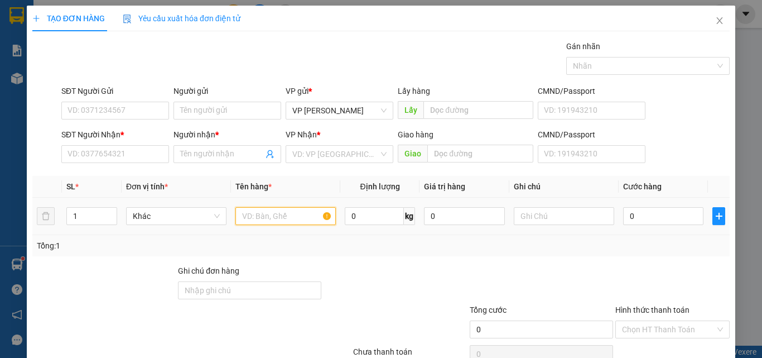
click at [271, 218] on input "text" at bounding box center [285, 216] width 100 height 18
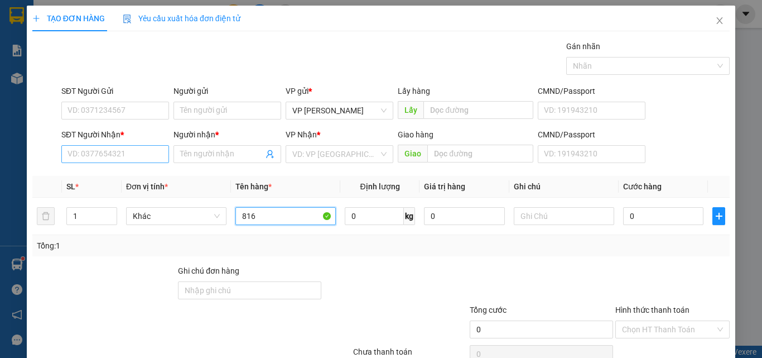
type input "816"
click at [123, 154] on input "SĐT Người Nhận *" at bounding box center [115, 154] width 108 height 18
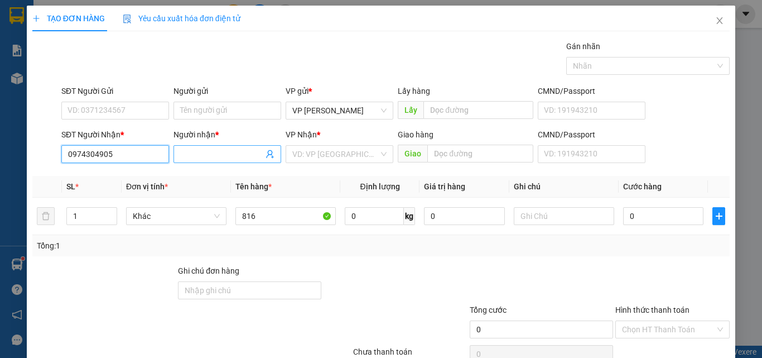
type input "0974304905"
click at [215, 161] on span at bounding box center [227, 154] width 108 height 18
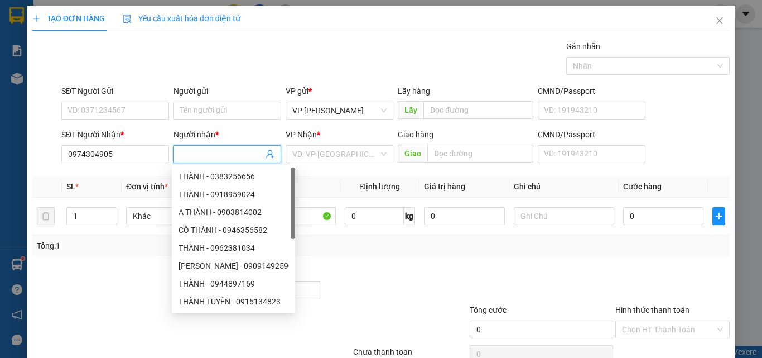
type input "D"
drag, startPoint x: 210, startPoint y: 152, endPoint x: 173, endPoint y: 160, distance: 37.0
click at [173, 160] on span "ĐC" at bounding box center [227, 154] width 108 height 18
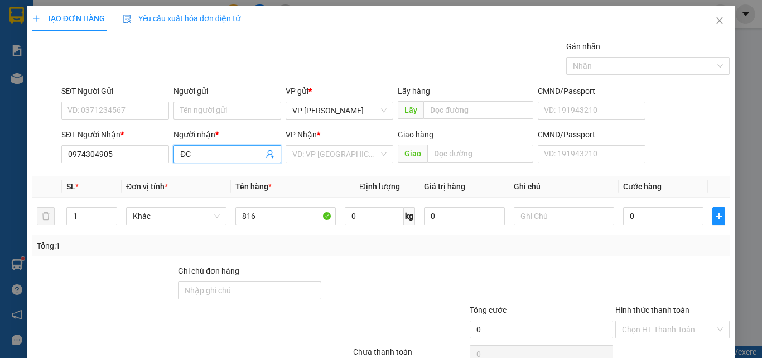
type input "D"
type input "ĐỨC"
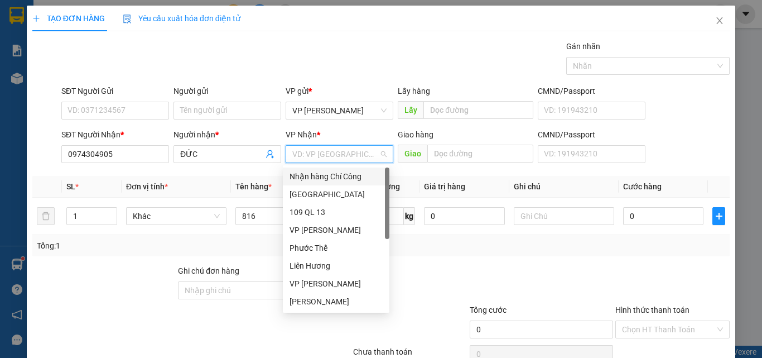
click at [342, 155] on input "search" at bounding box center [335, 154] width 86 height 17
click at [297, 194] on div "[GEOGRAPHIC_DATA]" at bounding box center [336, 194] width 93 height 12
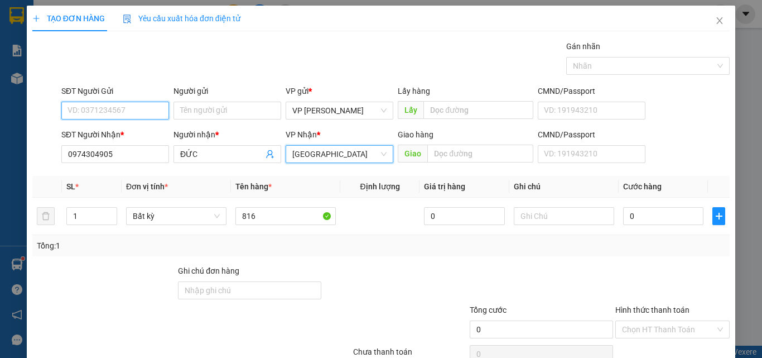
click at [61, 110] on input "SĐT Người Gửi" at bounding box center [115, 111] width 108 height 18
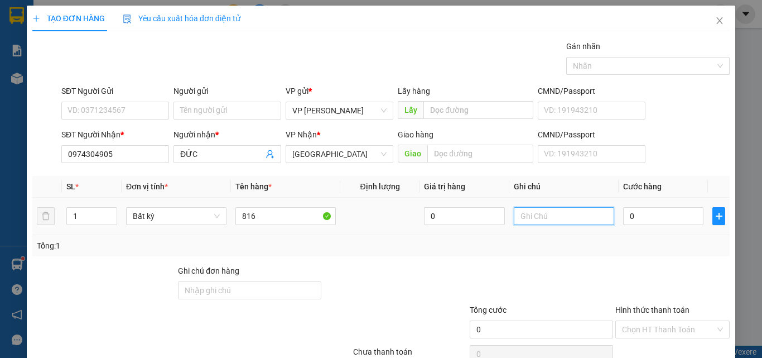
click at [537, 210] on input "text" at bounding box center [564, 216] width 100 height 18
paste input "1 THX - CÁ"
type input "1 THX - CÁ"
click at [642, 220] on input "0" at bounding box center [663, 216] width 80 height 18
type input "6"
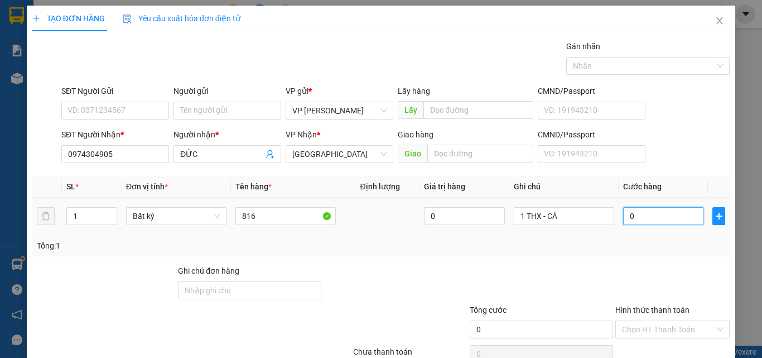
type input "6"
type input "60"
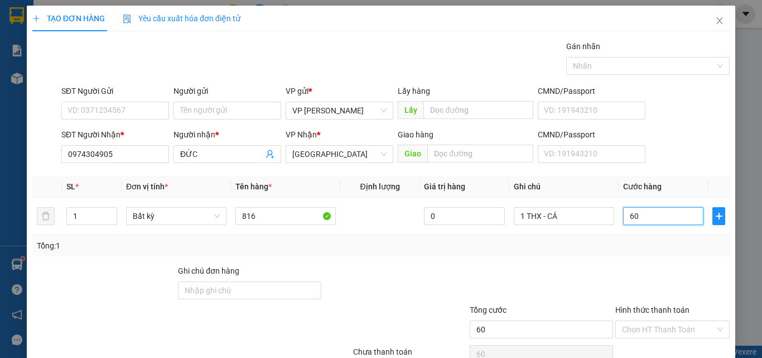
scroll to position [55, 0]
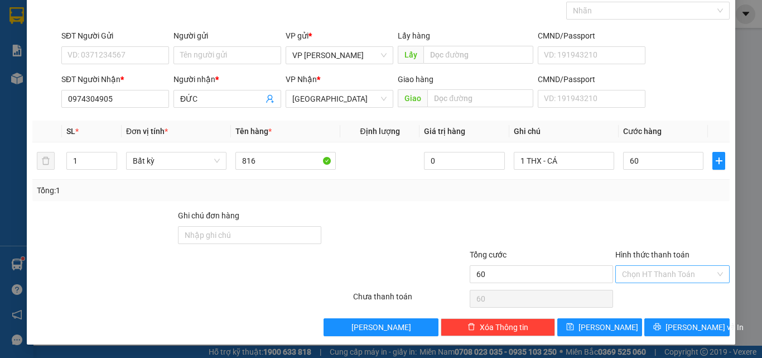
type input "60.000"
click at [654, 273] on input "Hình thức thanh toán" at bounding box center [668, 274] width 93 height 17
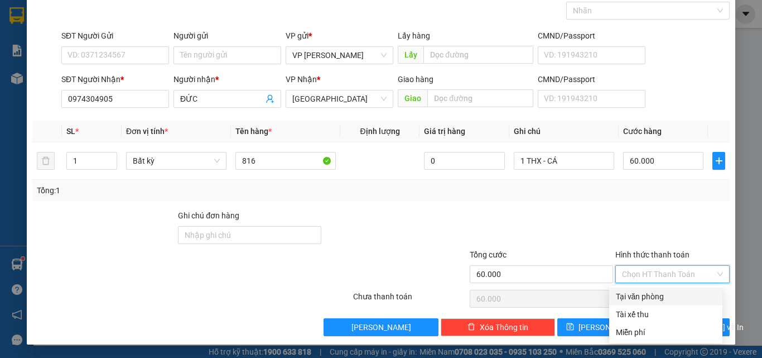
click at [639, 296] on div "Tại văn phòng" at bounding box center [666, 296] width 100 height 12
type input "0"
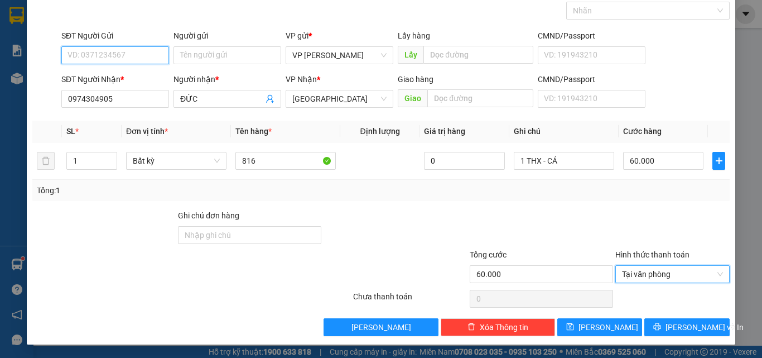
click at [87, 52] on input "SĐT Người Gửi" at bounding box center [115, 55] width 108 height 18
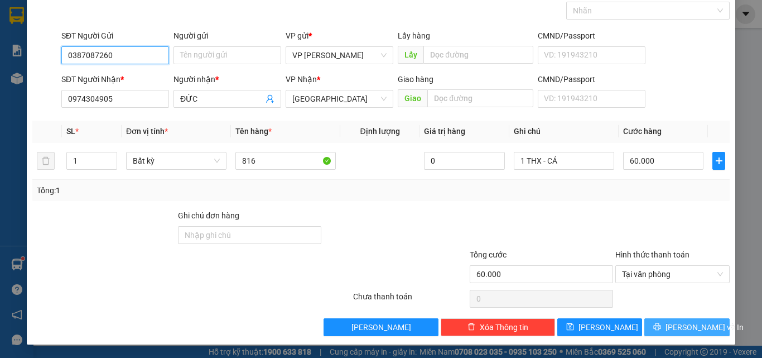
type input "0387087260"
click at [693, 330] on span "[PERSON_NAME] và In" at bounding box center [704, 327] width 78 height 12
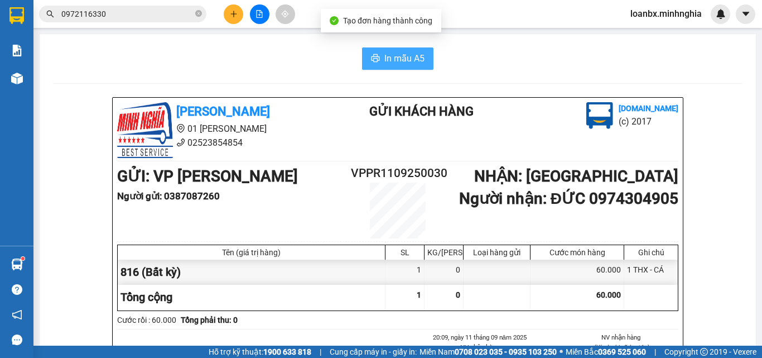
click at [377, 64] on button "In mẫu A5" at bounding box center [397, 58] width 71 height 22
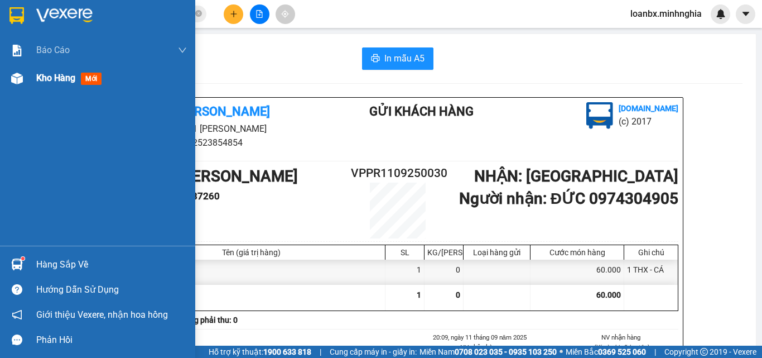
click at [0, 79] on div "Kho hàng mới" at bounding box center [97, 78] width 195 height 28
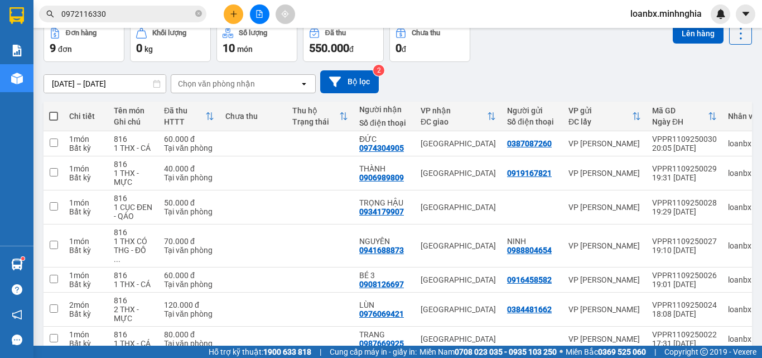
scroll to position [112, 0]
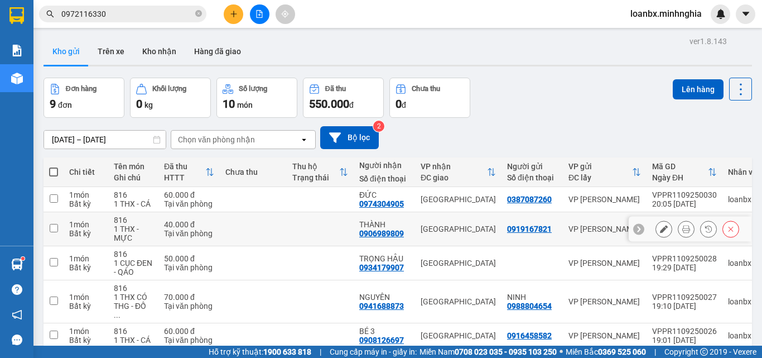
scroll to position [112, 0]
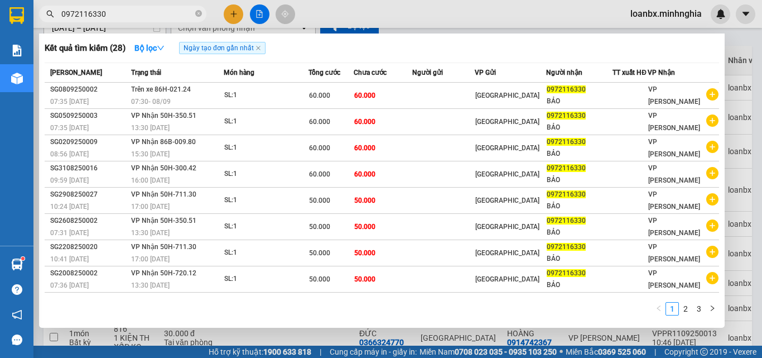
click at [108, 12] on input "0972116330" at bounding box center [127, 14] width 132 height 12
click at [198, 15] on icon "close-circle" at bounding box center [198, 13] width 7 height 7
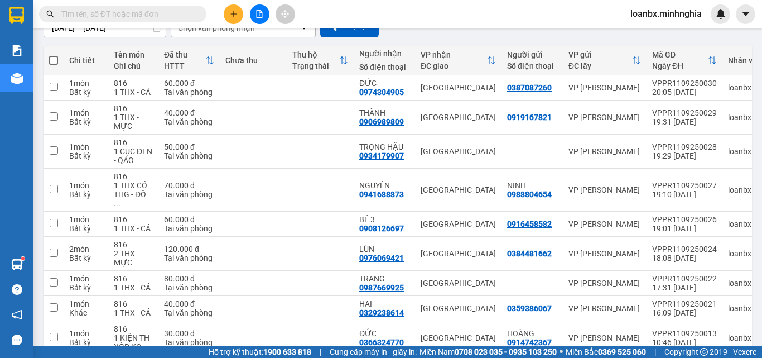
click at [108, 15] on input "text" at bounding box center [127, 14] width 132 height 12
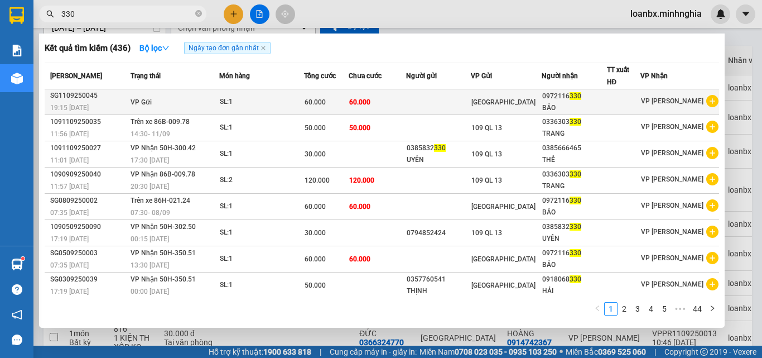
type input "330"
click at [570, 100] on div "0972116 330" at bounding box center [574, 96] width 64 height 12
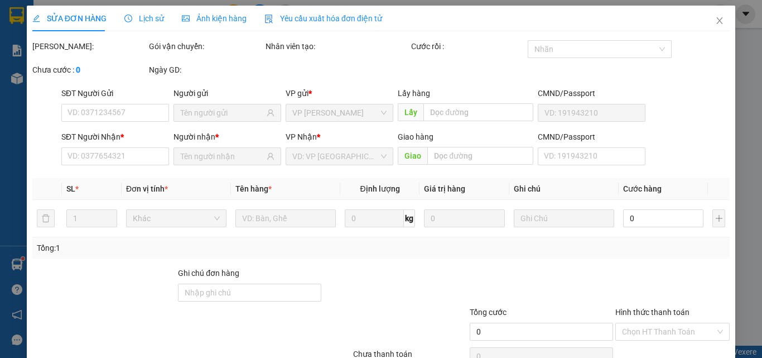
type input "0972116330"
type input "BẢO"
type input "60.000"
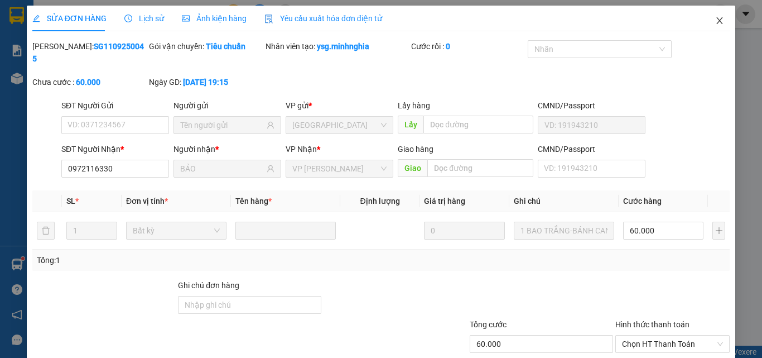
click at [715, 23] on icon "close" at bounding box center [719, 20] width 9 height 9
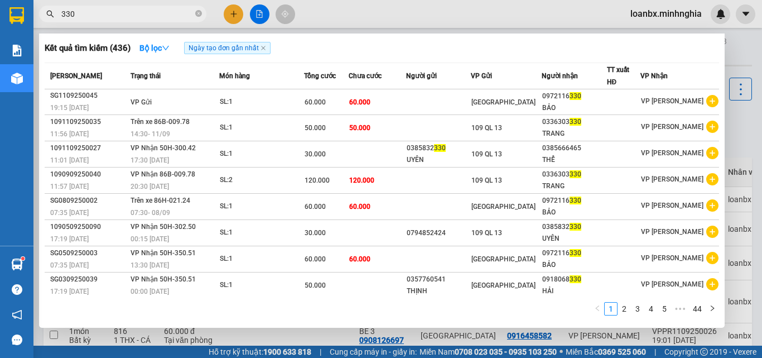
click at [93, 15] on input "330" at bounding box center [127, 14] width 132 height 12
click at [198, 12] on icon "close-circle" at bounding box center [198, 13] width 7 height 7
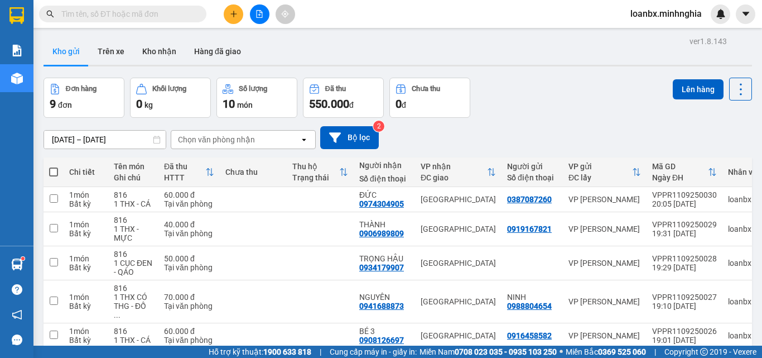
click at [245, 9] on div at bounding box center [260, 14] width 84 height 20
click at [267, 17] on button at bounding box center [260, 14] width 20 height 20
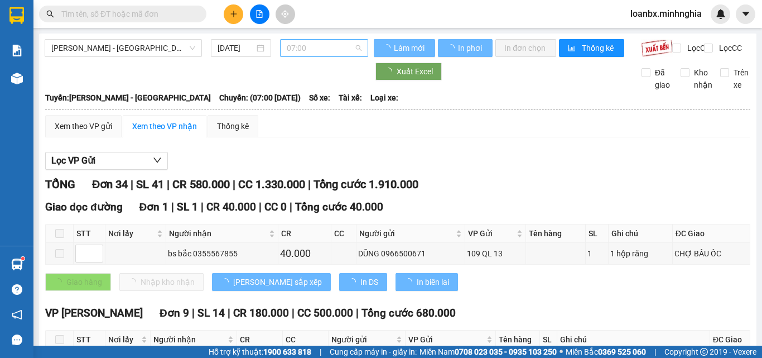
click at [332, 51] on span "07:00" at bounding box center [324, 48] width 75 height 17
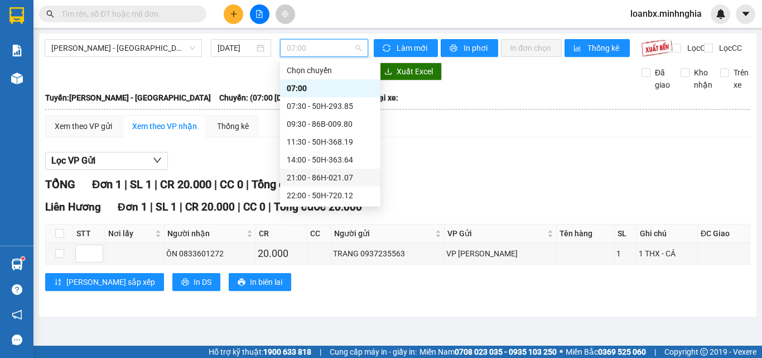
click at [327, 181] on div "21:00 - 86H-021.07" at bounding box center [330, 177] width 87 height 12
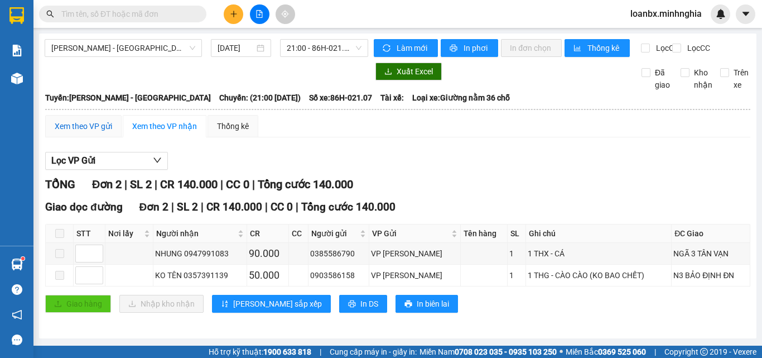
click at [73, 132] on div "Xem theo VP gửi" at bounding box center [83, 126] width 57 height 12
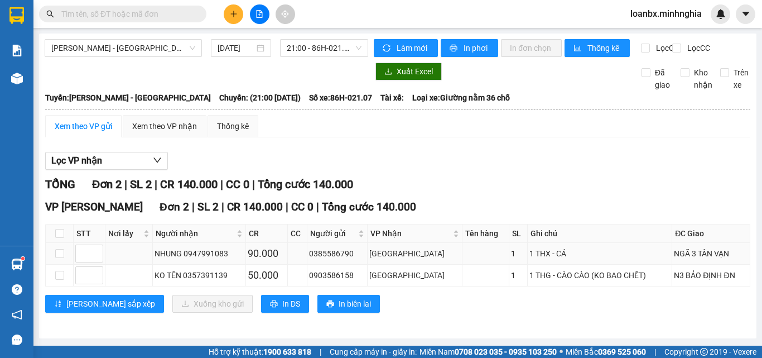
scroll to position [8, 0]
click at [282, 310] on span "In DS" at bounding box center [291, 303] width 18 height 12
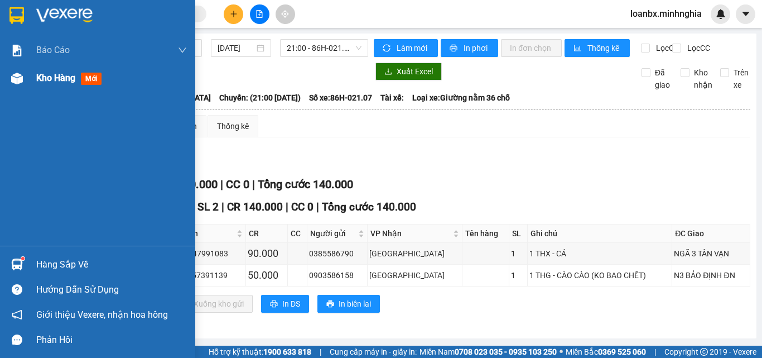
click at [16, 83] on img at bounding box center [17, 79] width 12 height 12
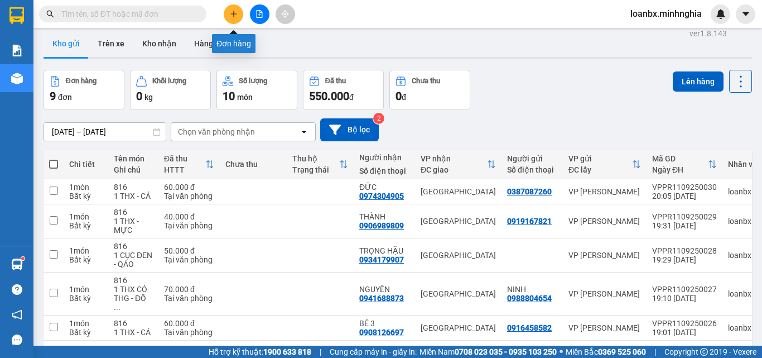
click at [237, 16] on icon "plus" at bounding box center [234, 14] width 8 height 8
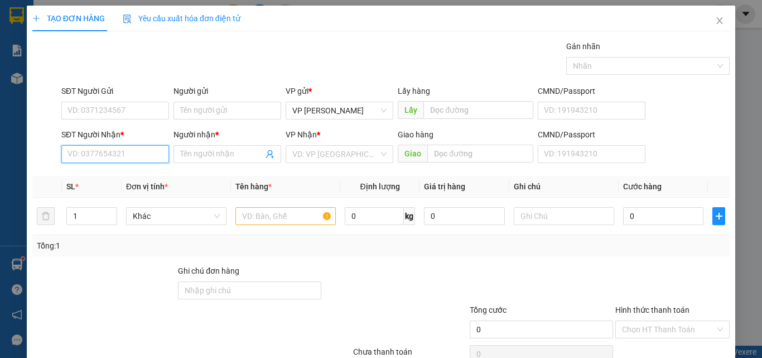
click at [65, 157] on input "SĐT Người Nhận *" at bounding box center [115, 154] width 108 height 18
click at [120, 180] on div "0934179907 - TRỌNG HẬU" at bounding box center [114, 176] width 94 height 12
type input "0934179907"
type input "TRỌNG HẬU"
type input "0934179907"
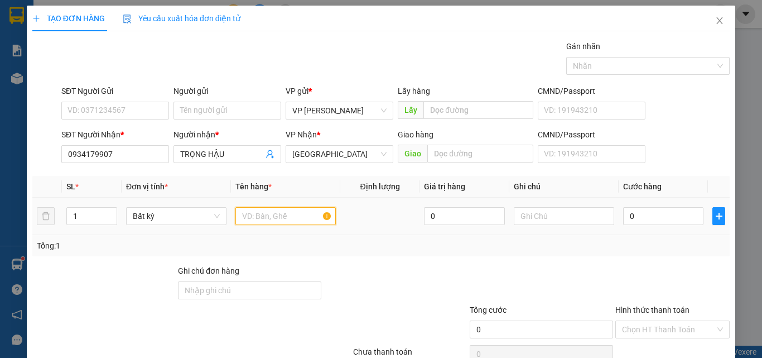
click at [244, 212] on input "text" at bounding box center [285, 216] width 100 height 18
type input "816"
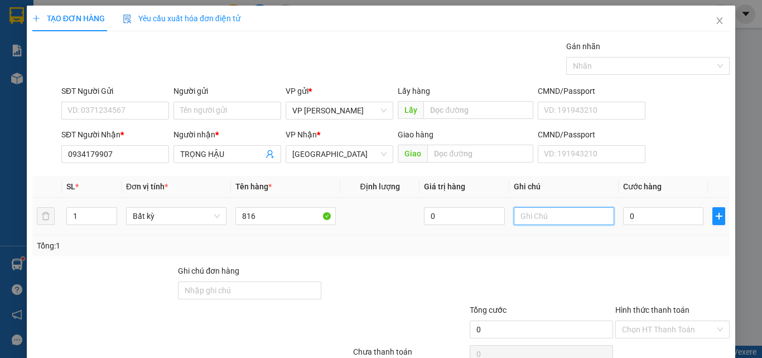
click at [551, 211] on input "text" at bounding box center [564, 216] width 100 height 18
type input "5"
click at [498, 220] on tr "1 Bất kỳ 816 0 5 0" at bounding box center [380, 215] width 697 height 37
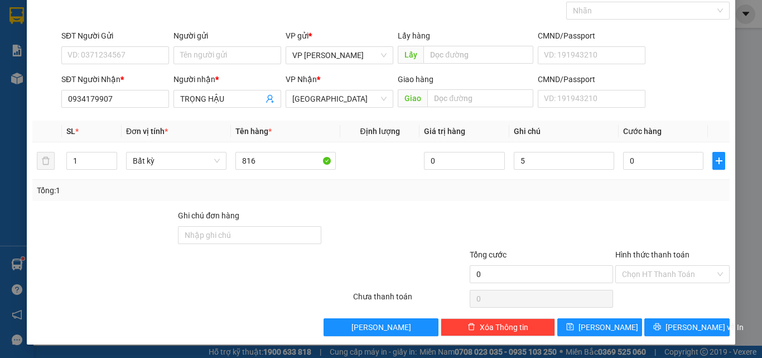
click at [507, 206] on div "Transit Pickup Surcharge Ids Transit Deliver Surcharge Ids Transit Deliver Surc…" at bounding box center [380, 160] width 697 height 351
drag, startPoint x: 524, startPoint y: 165, endPoint x: 512, endPoint y: 160, distance: 12.7
click at [514, 161] on input "5" at bounding box center [564, 161] width 100 height 18
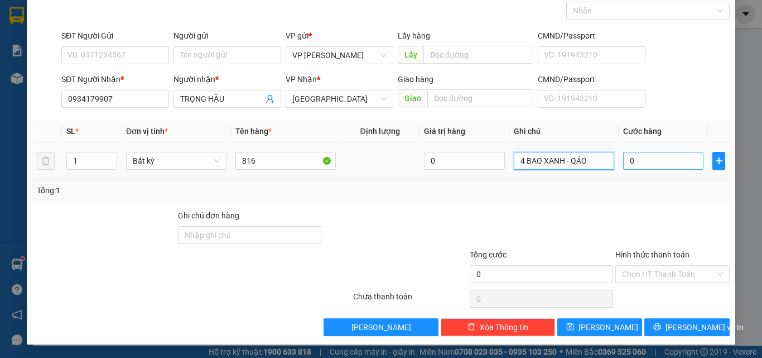
type input "4 BAO XANH - QÁO"
click at [643, 162] on input "0" at bounding box center [663, 161] width 80 height 18
type input "2"
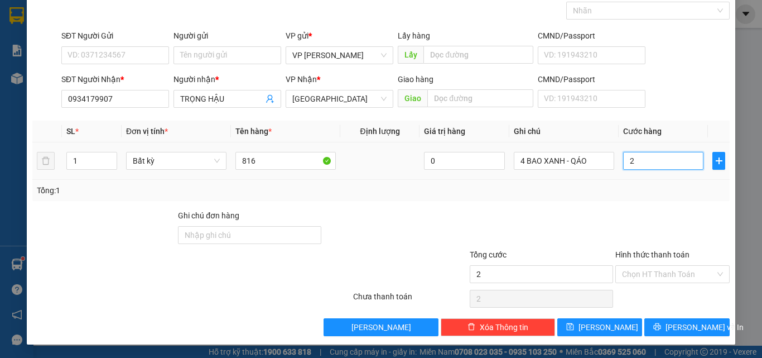
type input "24"
type input "240"
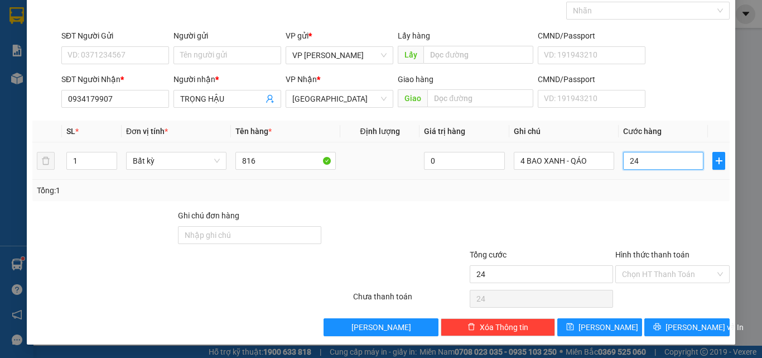
type input "240"
type input "240.000"
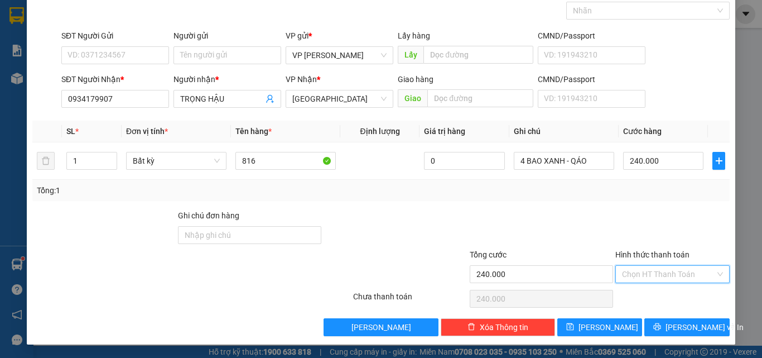
drag, startPoint x: 659, startPoint y: 272, endPoint x: 658, endPoint y: 290, distance: 17.3
click at [659, 275] on input "Hình thức thanh toán" at bounding box center [668, 274] width 93 height 17
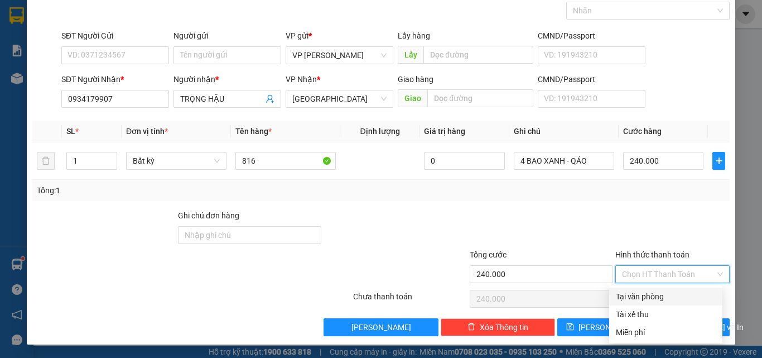
click at [656, 300] on div "Tại văn phòng" at bounding box center [666, 296] width 100 height 12
type input "0"
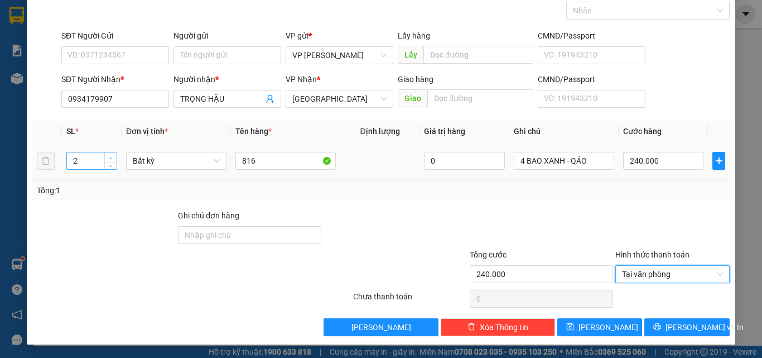
click at [110, 153] on span "Increase Value" at bounding box center [110, 157] width 12 height 10
type input "4"
click at [110, 153] on span "Increase Value" at bounding box center [110, 157] width 12 height 10
click at [674, 326] on span "[PERSON_NAME] và In" at bounding box center [704, 327] width 78 height 12
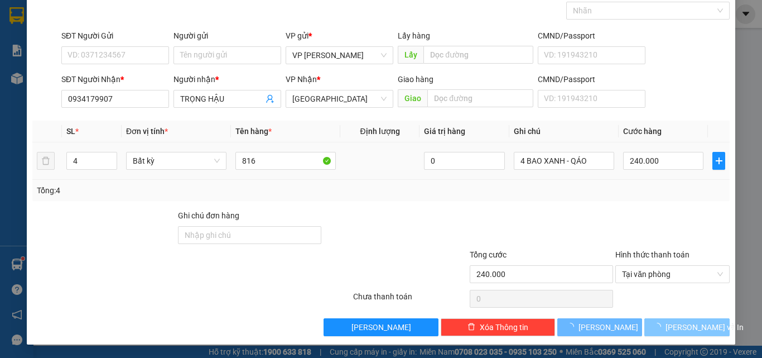
type input "0"
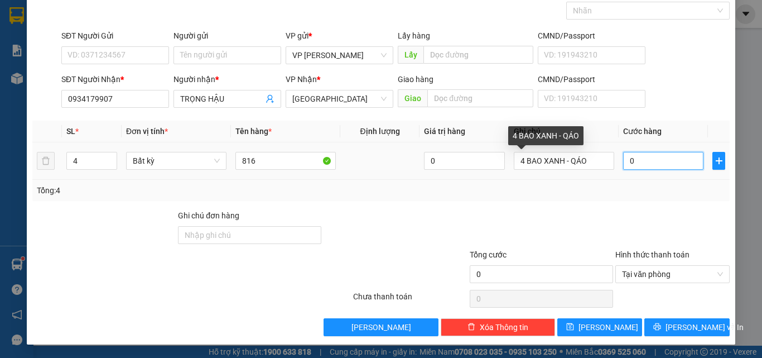
click at [623, 158] on input "0" at bounding box center [663, 161] width 80 height 18
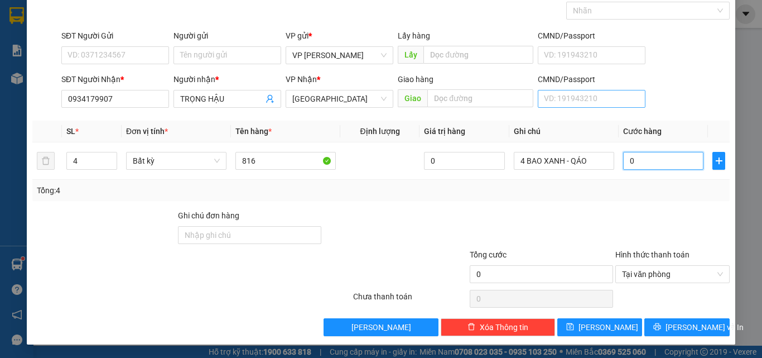
type input "2"
type input "24"
type input "240"
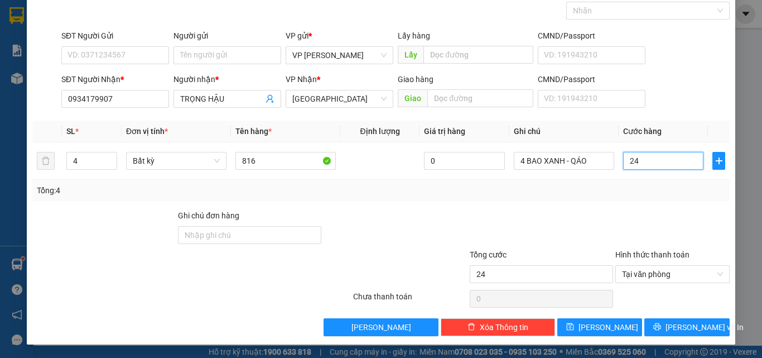
type input "240"
type input "24"
type input "2"
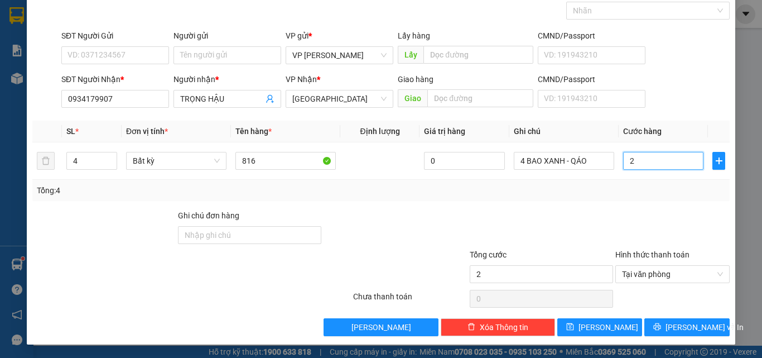
type input "0"
type input "03"
type input "3"
type input "032"
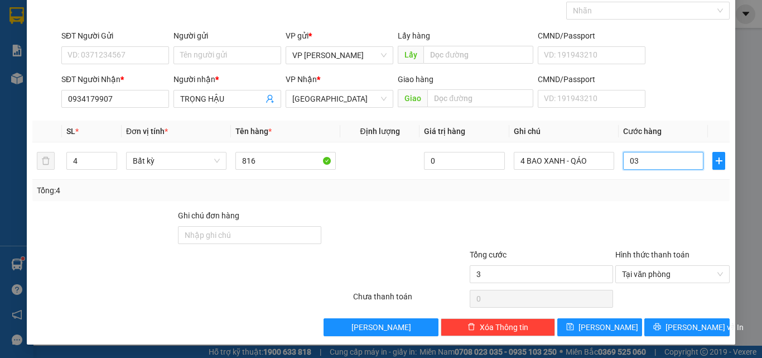
type input "32"
type input "0.320"
type input "320"
type input "320.000"
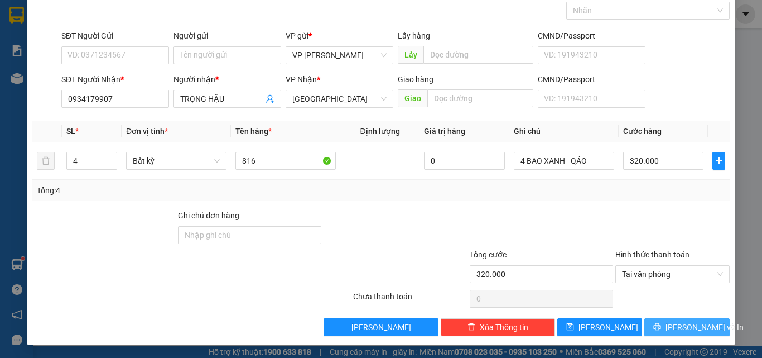
click at [684, 330] on span "[PERSON_NAME] và In" at bounding box center [704, 327] width 78 height 12
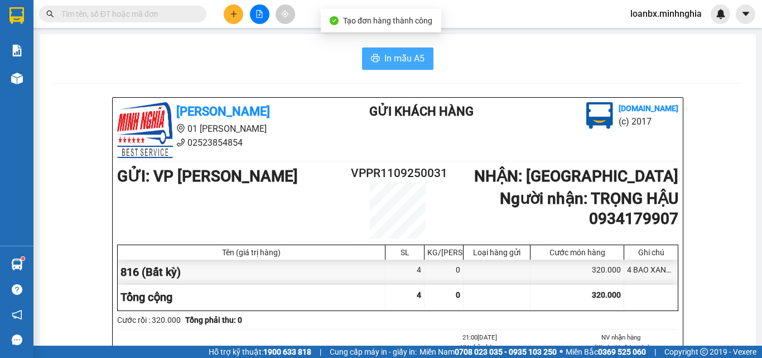
click at [390, 60] on span "In mẫu A5" at bounding box center [404, 58] width 40 height 14
click at [384, 59] on span "In mẫu A5" at bounding box center [404, 58] width 40 height 14
click at [388, 63] on span "In mẫu A5" at bounding box center [404, 58] width 40 height 14
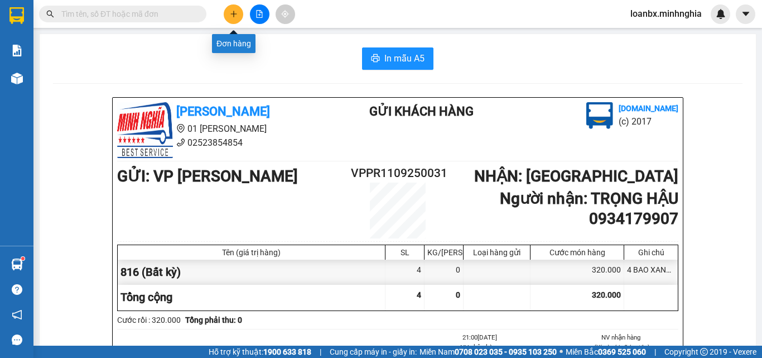
click at [242, 12] on button at bounding box center [234, 14] width 20 height 20
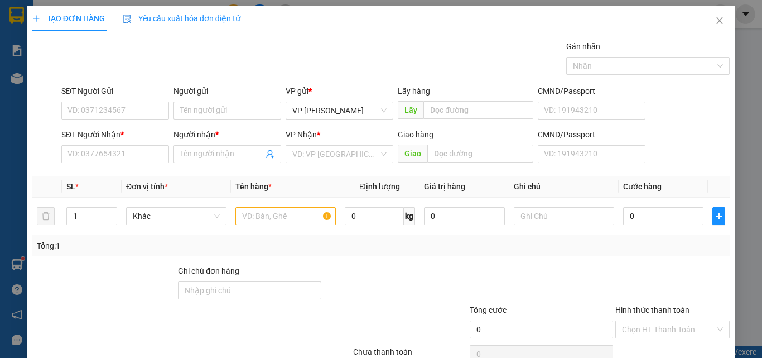
click at [125, 140] on div "SĐT Người Nhận *" at bounding box center [115, 134] width 108 height 12
click at [125, 145] on input "SĐT Người Nhận *" at bounding box center [115, 154] width 108 height 18
click at [114, 149] on input "SĐT Người Nhận *" at bounding box center [115, 154] width 108 height 18
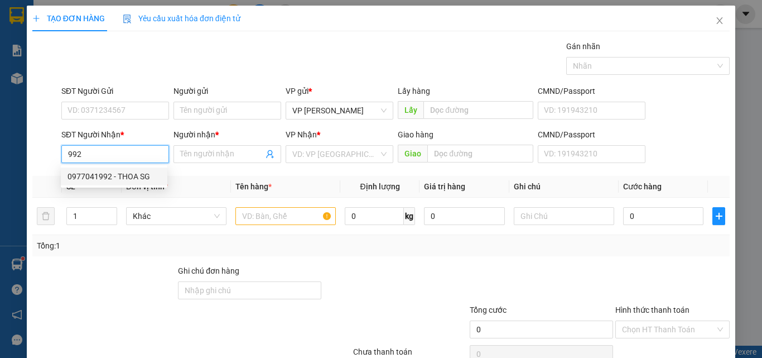
drag, startPoint x: 147, startPoint y: 179, endPoint x: 220, endPoint y: 194, distance: 74.6
click at [148, 179] on div "0977041992 - THOA SG" at bounding box center [113, 176] width 93 height 12
type input "0977041992"
type input "THOA SG"
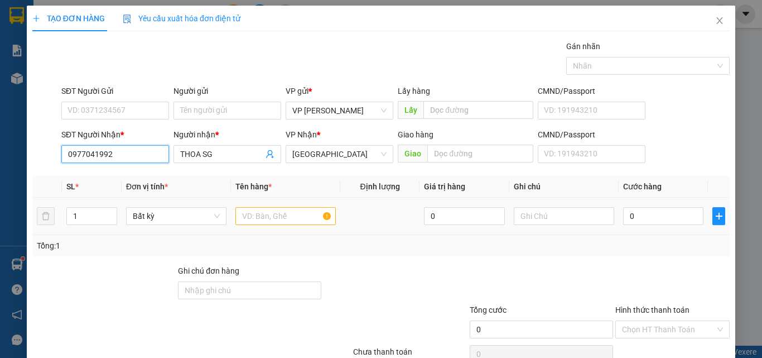
type input "0977041992"
click at [267, 220] on input "text" at bounding box center [285, 216] width 100 height 18
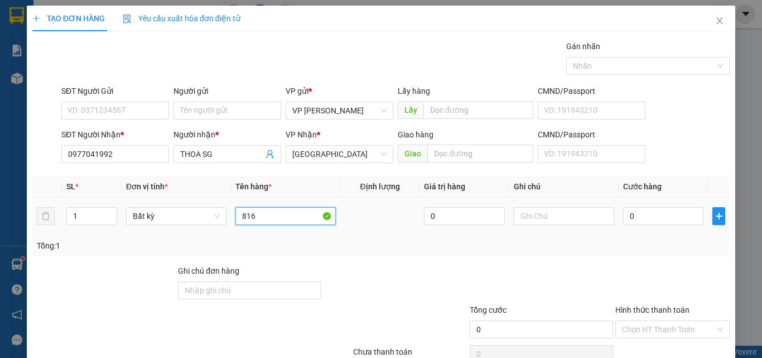
type input "816"
click at [522, 204] on td at bounding box center [563, 215] width 109 height 37
click at [523, 219] on input "text" at bounding box center [564, 216] width 100 height 18
paste input "1 THX - CÁ"
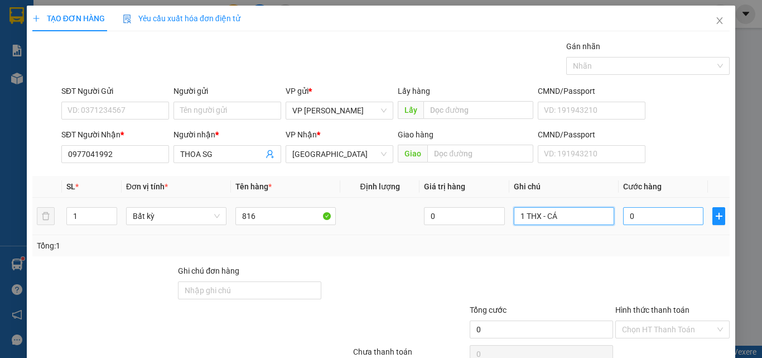
type input "1 THX - CÁ"
click at [654, 220] on input "0" at bounding box center [663, 216] width 80 height 18
type input "6"
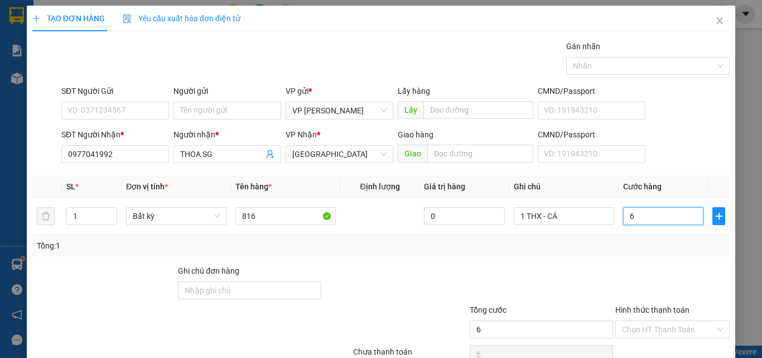
type input "60"
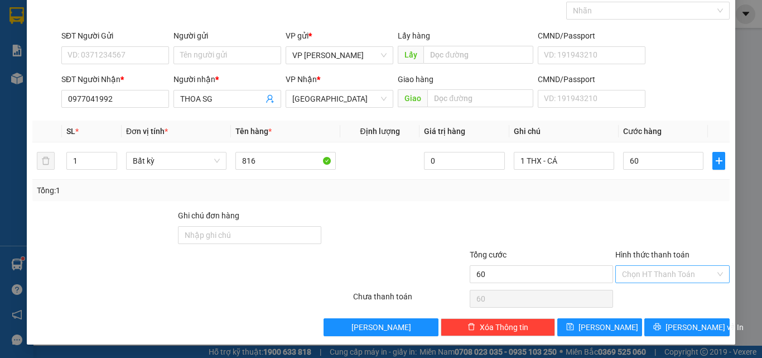
type input "60.000"
click at [668, 274] on input "Hình thức thanh toán" at bounding box center [668, 274] width 93 height 17
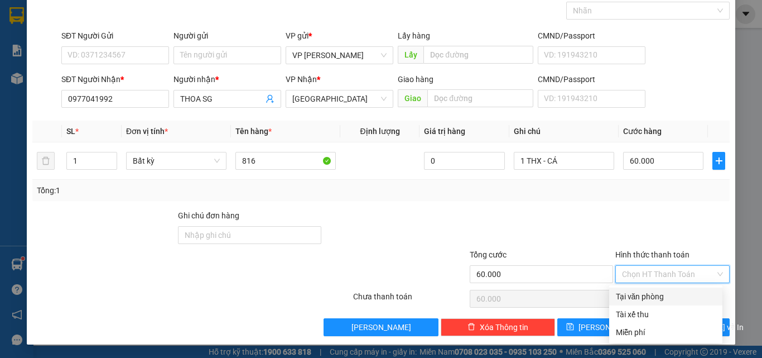
click at [652, 295] on div "Tại văn phòng" at bounding box center [666, 296] width 100 height 12
type input "0"
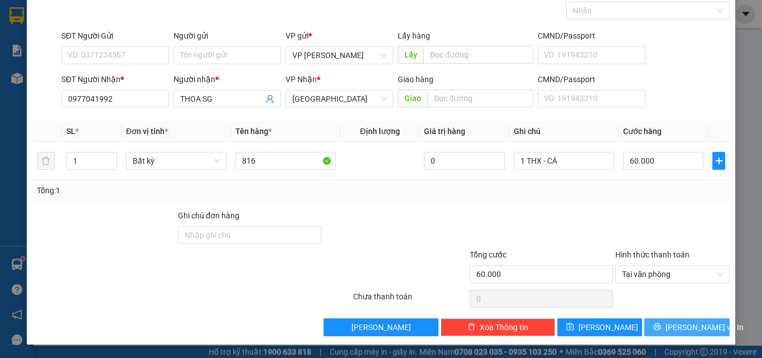
click at [681, 326] on span "[PERSON_NAME] và In" at bounding box center [704, 327] width 78 height 12
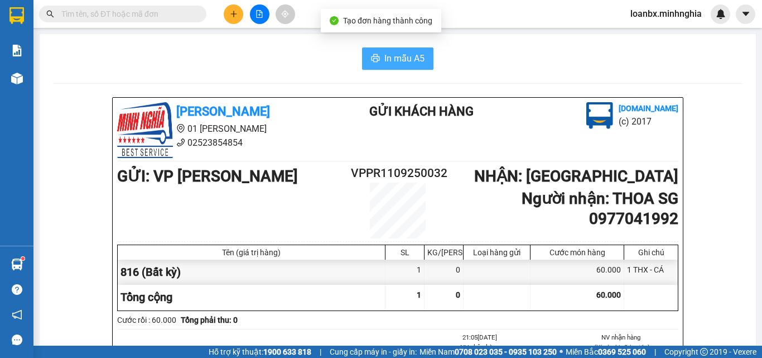
click at [407, 54] on span "In mẫu A5" at bounding box center [404, 58] width 40 height 14
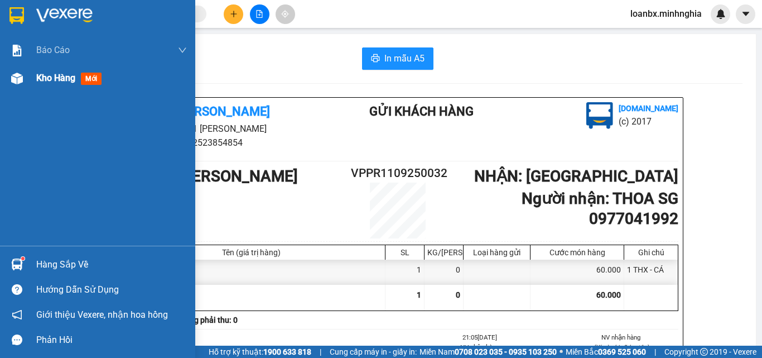
click at [46, 71] on div "Kho hàng mới" at bounding box center [71, 78] width 70 height 14
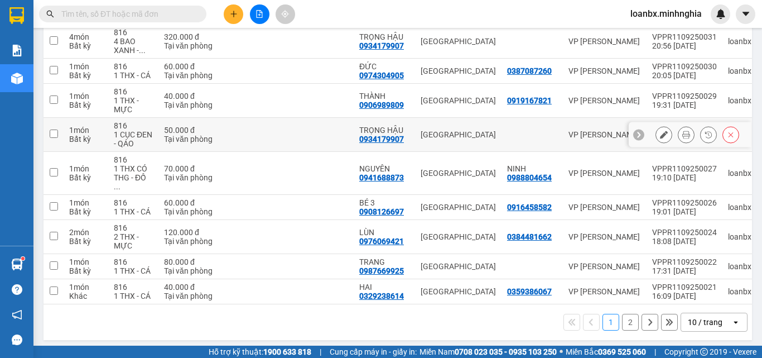
scroll to position [76, 0]
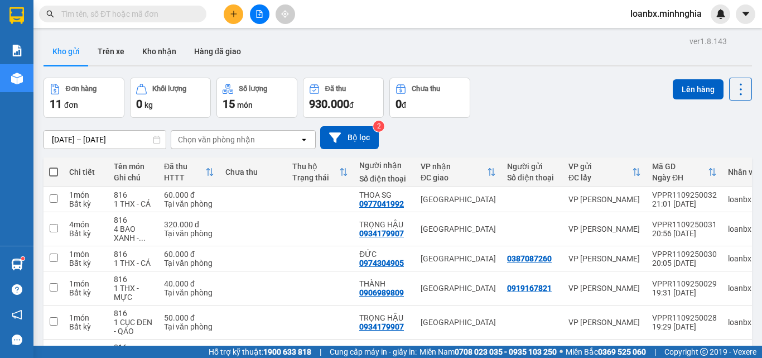
scroll to position [76, 0]
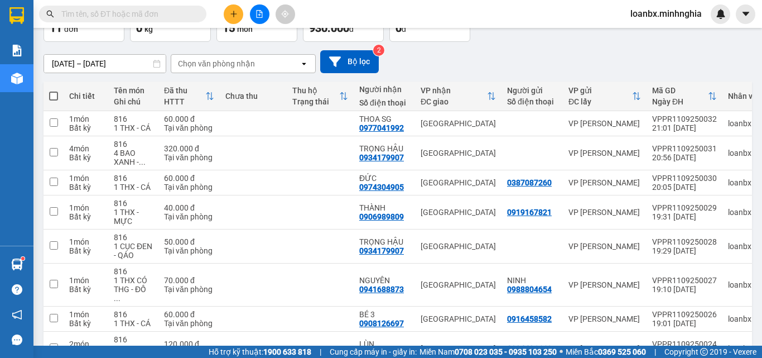
click at [226, 16] on button at bounding box center [234, 14] width 20 height 20
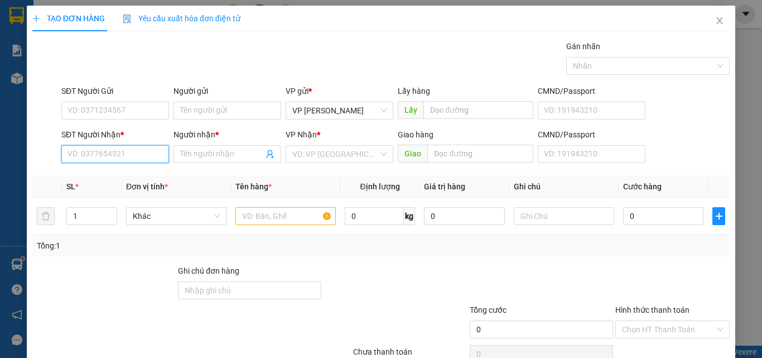
click at [106, 160] on input "SĐT Người Nhận *" at bounding box center [115, 154] width 108 height 18
click at [113, 206] on div "1" at bounding box center [91, 216] width 51 height 22
type input "2"
click at [110, 213] on icon "up" at bounding box center [110, 213] width 3 height 2
click at [249, 205] on div at bounding box center [285, 216] width 100 height 22
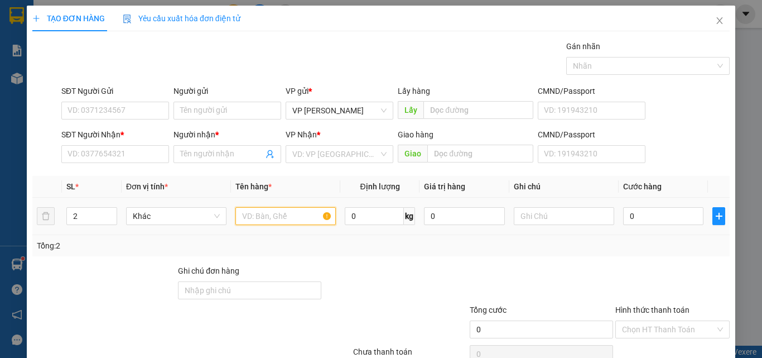
click at [249, 211] on input "text" at bounding box center [285, 216] width 100 height 18
click at [89, 153] on input "SĐT Người Nhận *" at bounding box center [115, 154] width 108 height 18
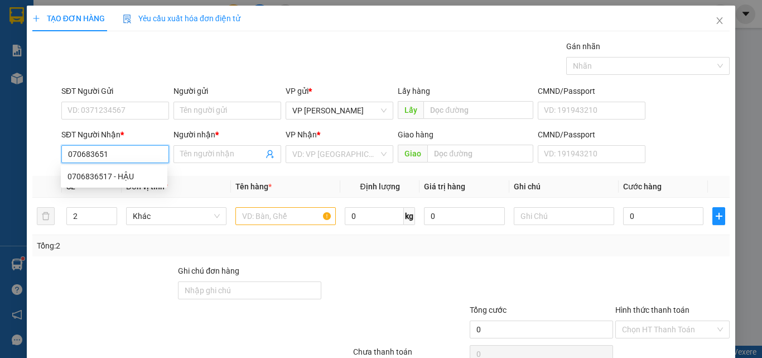
type input "0706836517"
click at [104, 171] on div "0706836517 - HẬU" at bounding box center [113, 176] width 93 height 12
type input "HẬU"
type input "0706836517"
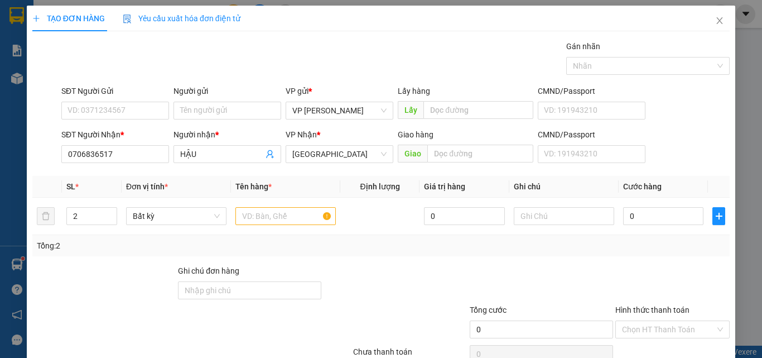
click at [114, 101] on div "SĐT Người Gửi" at bounding box center [115, 93] width 108 height 17
click at [112, 117] on input "SĐT Người Gửi" at bounding box center [115, 111] width 108 height 18
click at [715, 23] on icon "close" at bounding box center [719, 20] width 9 height 9
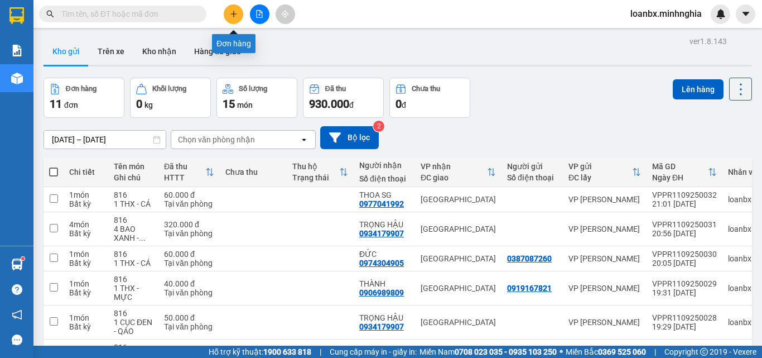
click at [231, 13] on icon "plus" at bounding box center [234, 14] width 8 height 8
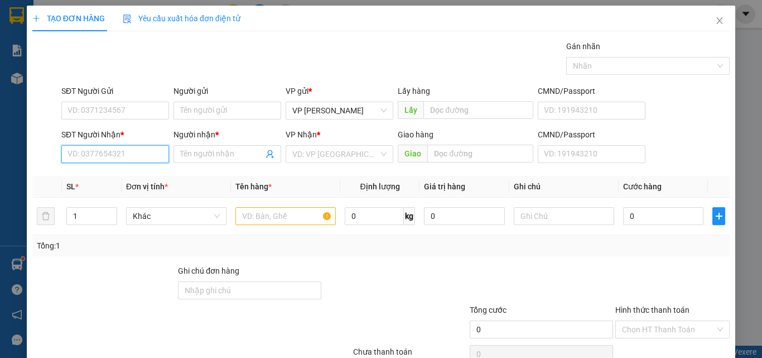
click at [123, 152] on input "SĐT Người Nhận *" at bounding box center [115, 154] width 108 height 18
click at [117, 177] on div "0919920737 - LOAN" at bounding box center [113, 176] width 93 height 12
type input "0919920737"
type input "LOAN"
type input "0919920737"
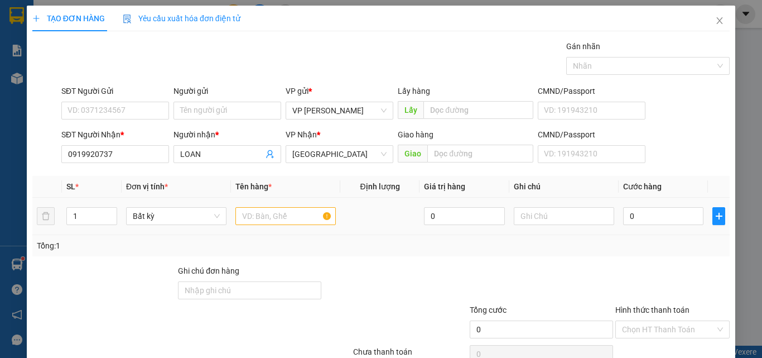
click at [247, 206] on div at bounding box center [285, 216] width 100 height 22
click at [251, 215] on input "text" at bounding box center [285, 216] width 100 height 18
type input "816"
click at [537, 213] on input "text" at bounding box center [564, 216] width 100 height 18
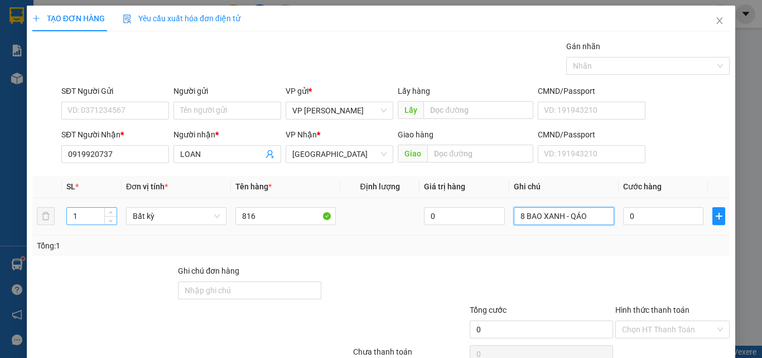
type input "8 BAO XANH - QÁO"
click at [50, 215] on tr "1 Bất kỳ 816 0 8 BAO XANH - QÁO 0" at bounding box center [380, 215] width 697 height 37
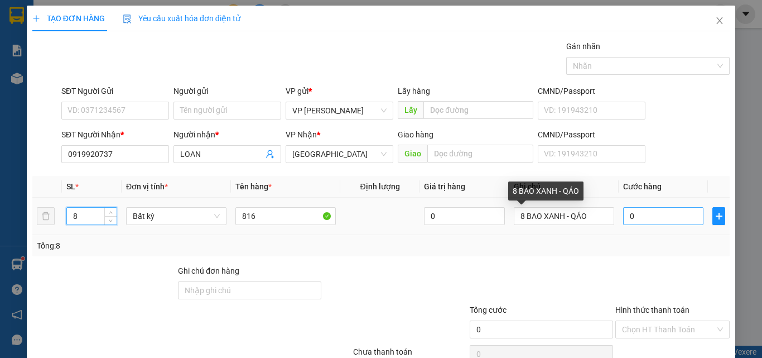
type input "8"
click at [631, 220] on input "0" at bounding box center [663, 216] width 80 height 18
type input "5"
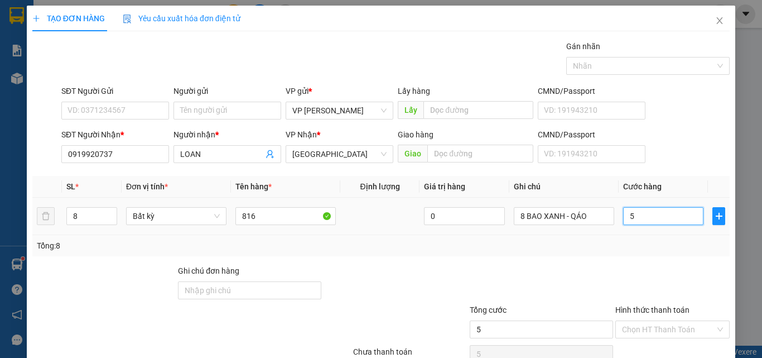
type input "56"
type input "560"
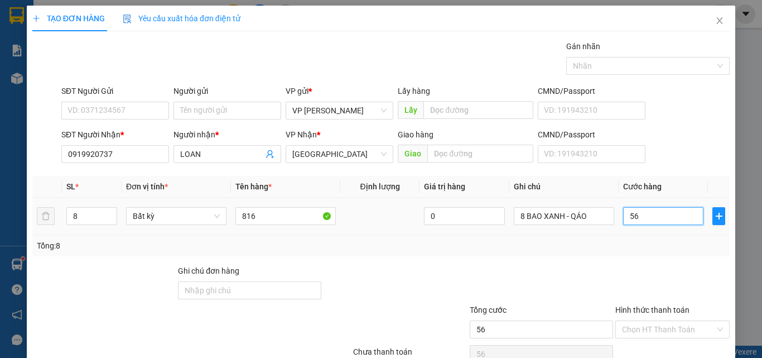
type input "560"
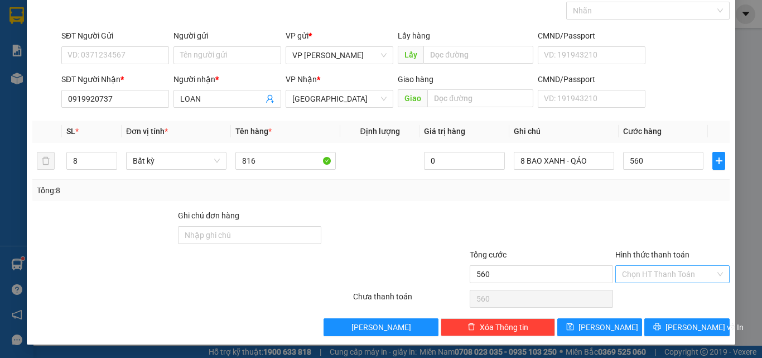
type input "560.000"
click at [648, 277] on input "Hình thức thanh toán" at bounding box center [668, 274] width 93 height 17
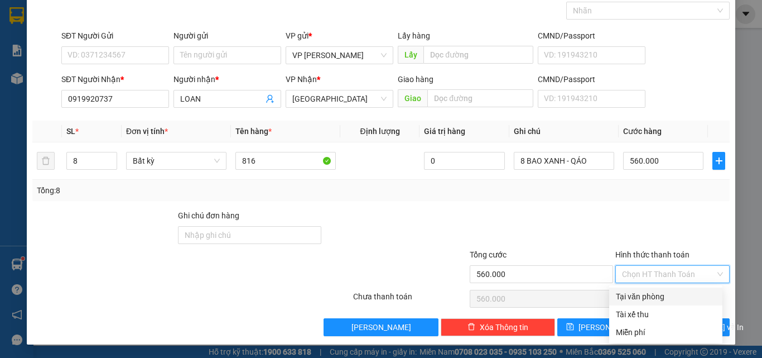
click at [646, 298] on div "Tại văn phòng" at bounding box center [666, 296] width 100 height 12
type input "0"
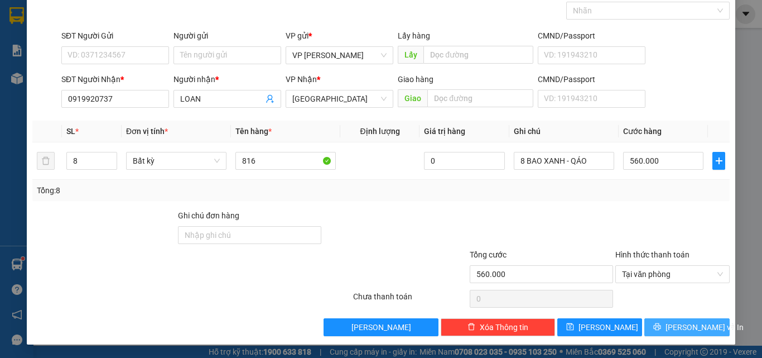
click at [668, 321] on button "[PERSON_NAME] và In" at bounding box center [686, 327] width 85 height 18
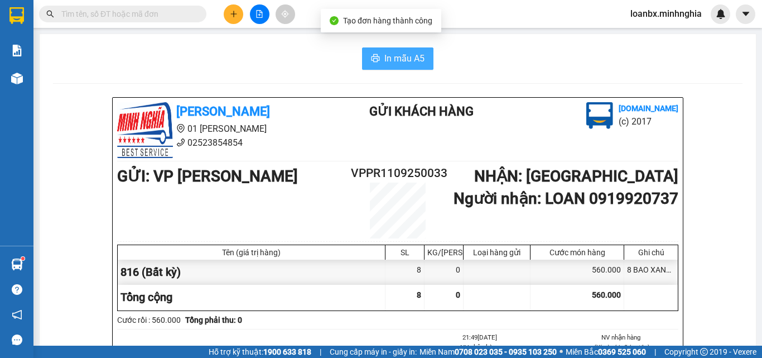
click at [384, 55] on span "In mẫu A5" at bounding box center [404, 58] width 40 height 14
click at [17, 79] on img at bounding box center [17, 79] width 12 height 12
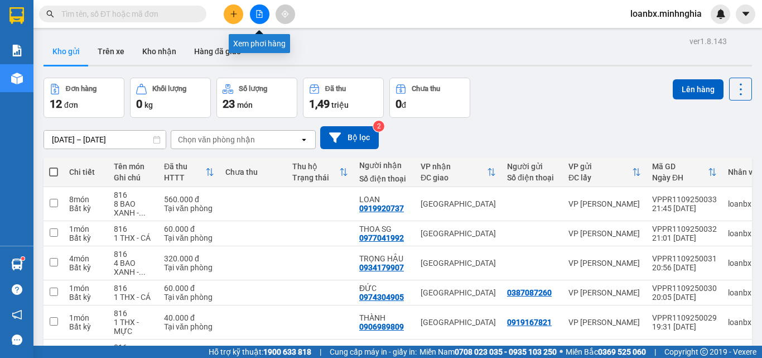
click at [254, 13] on button at bounding box center [260, 14] width 20 height 20
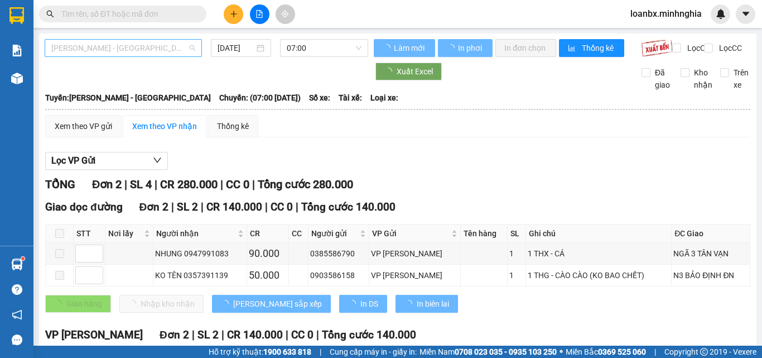
click at [107, 49] on span "[PERSON_NAME] - [GEOGRAPHIC_DATA]" at bounding box center [123, 48] width 144 height 17
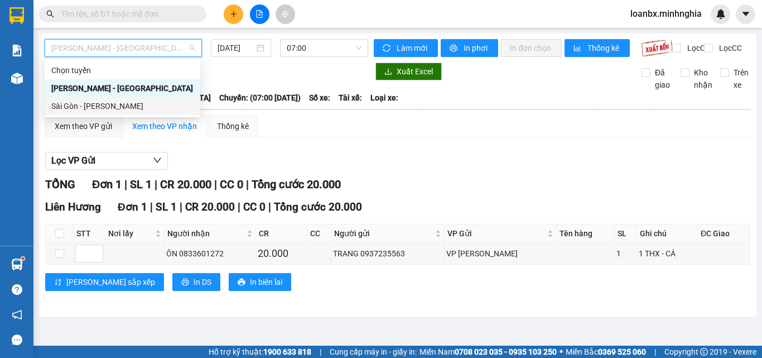
click at [94, 107] on div "Sài Gòn - Phan Rí" at bounding box center [122, 106] width 142 height 12
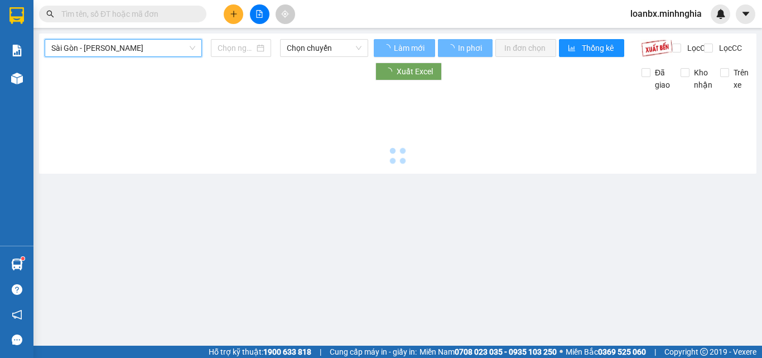
type input "[DATE]"
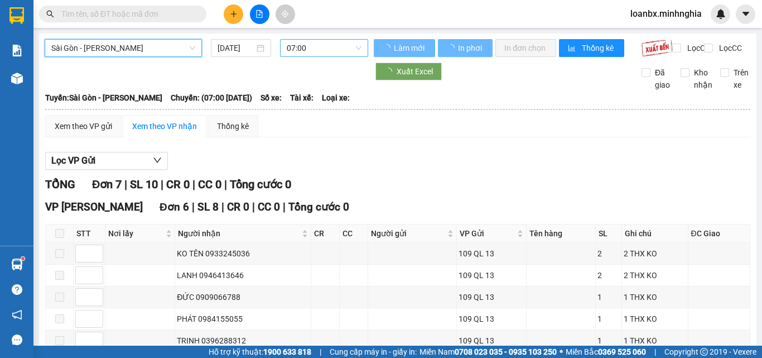
click at [299, 49] on span "07:00" at bounding box center [324, 48] width 75 height 17
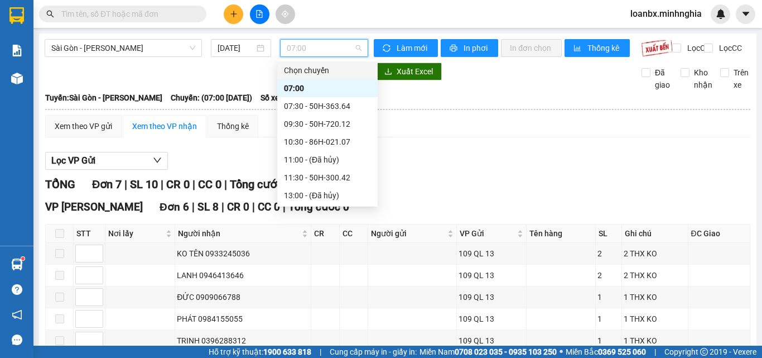
scroll to position [125, 0]
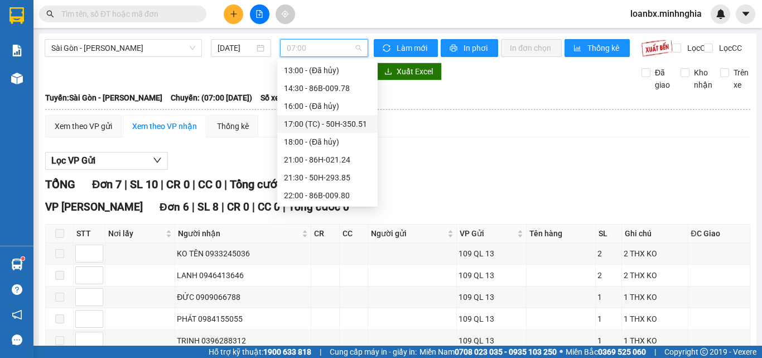
click at [314, 128] on div "17:00 (TC) - 50H-350.51" at bounding box center [327, 124] width 87 height 12
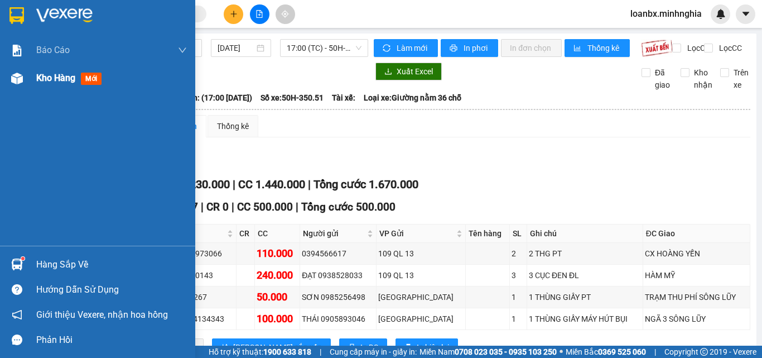
click at [11, 80] on img at bounding box center [17, 79] width 12 height 12
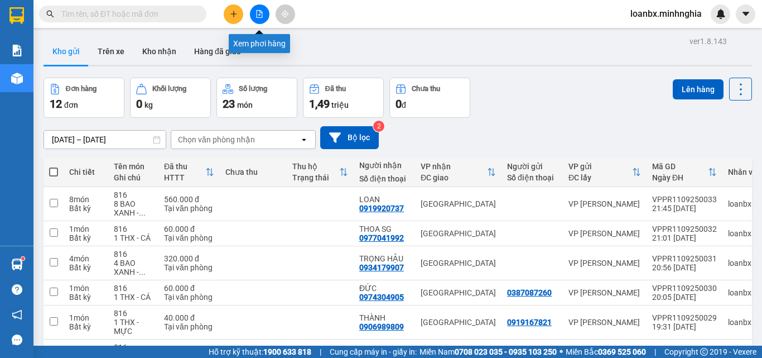
click at [264, 17] on button at bounding box center [260, 14] width 20 height 20
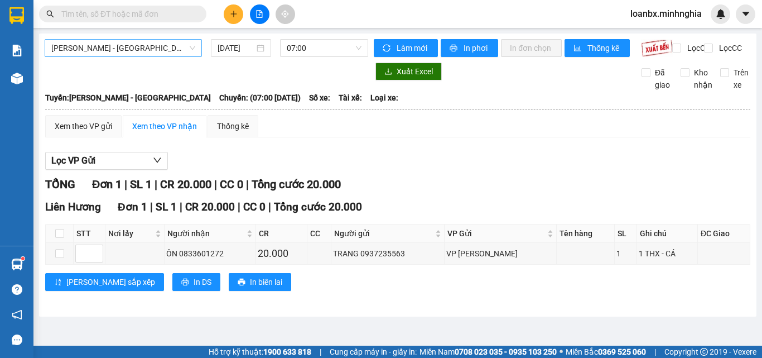
click at [98, 56] on span "[PERSON_NAME] - [GEOGRAPHIC_DATA]" at bounding box center [123, 48] width 144 height 17
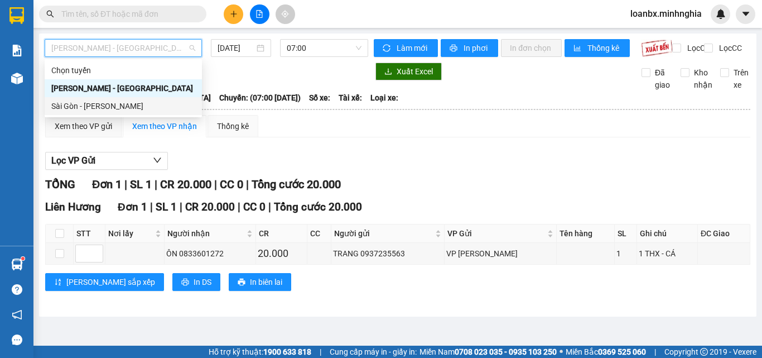
click at [82, 112] on div "Sài Gòn - Phan Rí" at bounding box center [123, 106] width 157 height 18
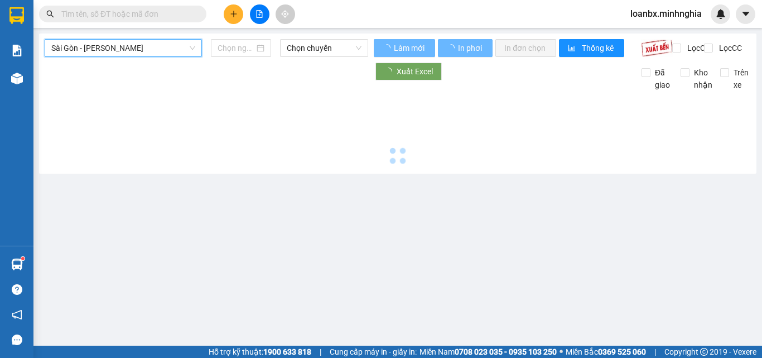
type input "[DATE]"
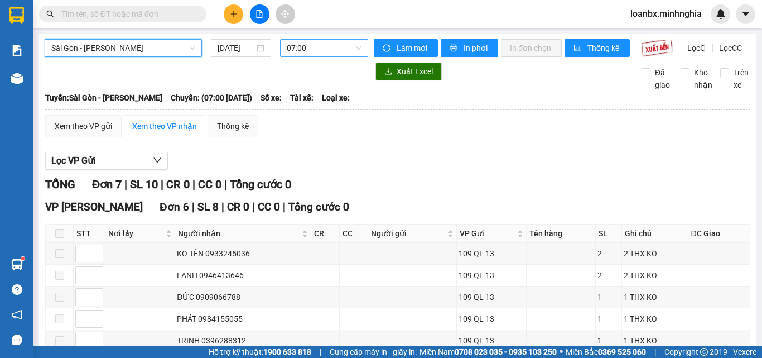
click at [288, 42] on span "07:00" at bounding box center [324, 48] width 75 height 17
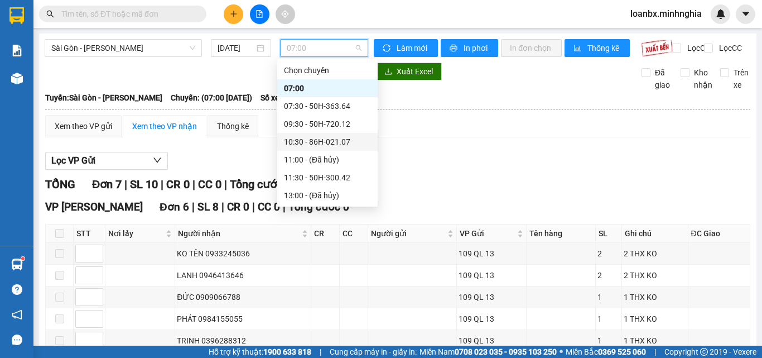
scroll to position [112, 0]
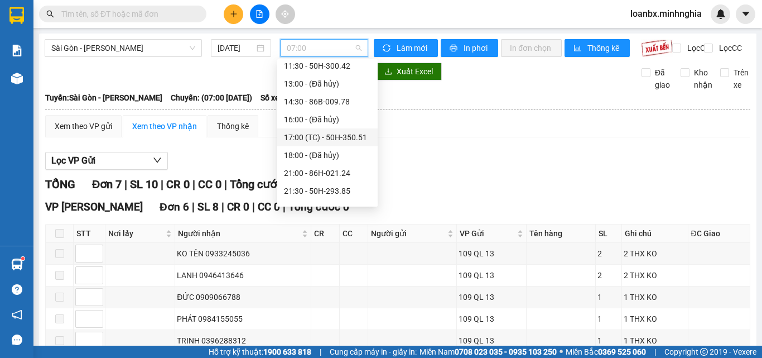
click at [315, 133] on div "17:00 (TC) - 50H-350.51" at bounding box center [327, 137] width 87 height 12
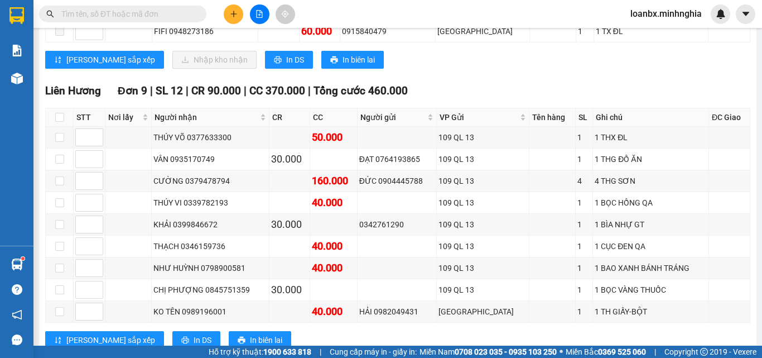
scroll to position [390, 0]
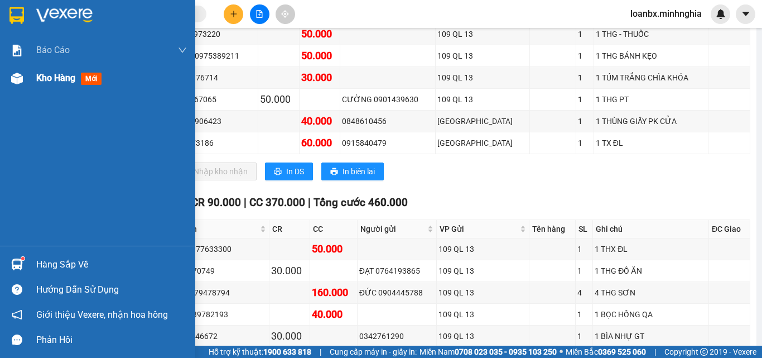
click at [40, 73] on span "Kho hàng" at bounding box center [55, 78] width 39 height 11
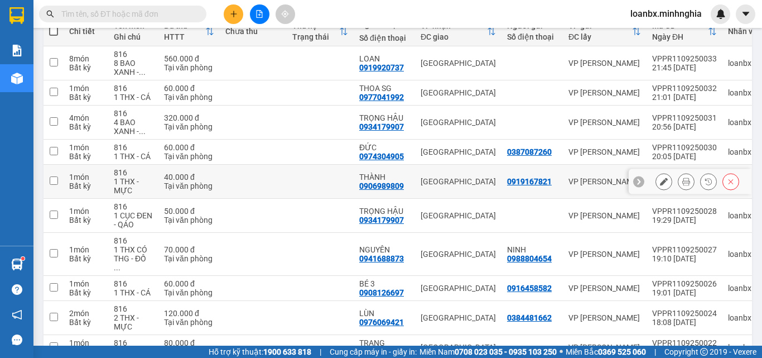
scroll to position [29, 0]
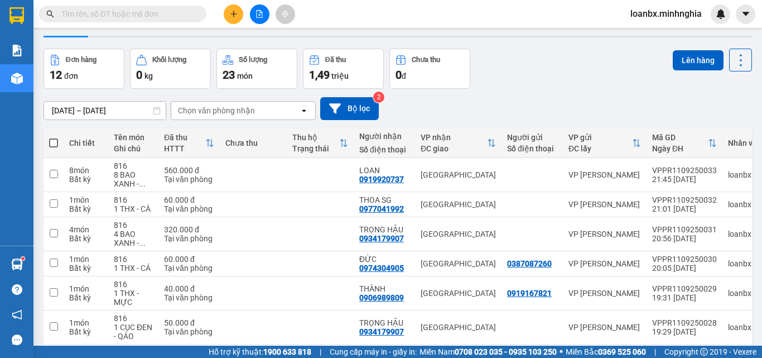
click at [56, 137] on label at bounding box center [53, 142] width 9 height 11
click at [54, 137] on input "checkbox" at bounding box center [54, 137] width 0 height 0
checkbox input "true"
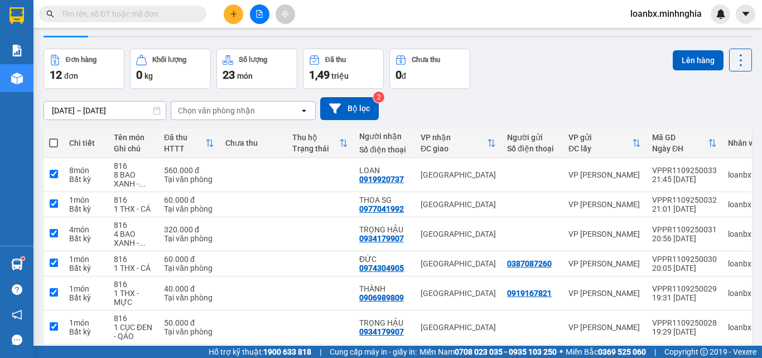
checkbox input "true"
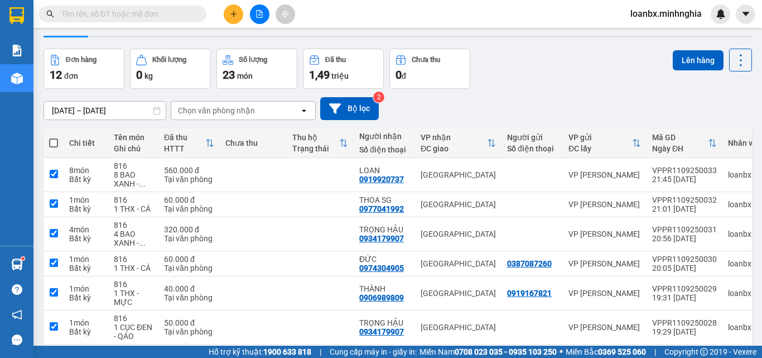
checkbox input "true"
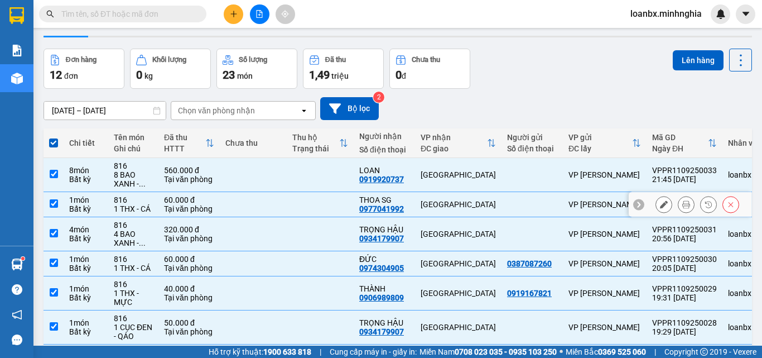
click at [334, 204] on td at bounding box center [320, 204] width 67 height 25
checkbox input "false"
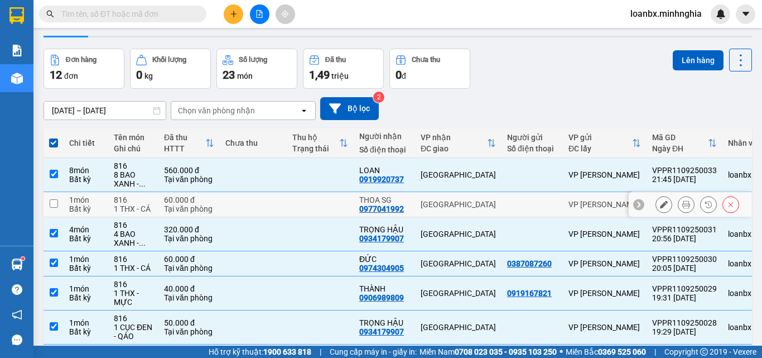
scroll to position [85, 0]
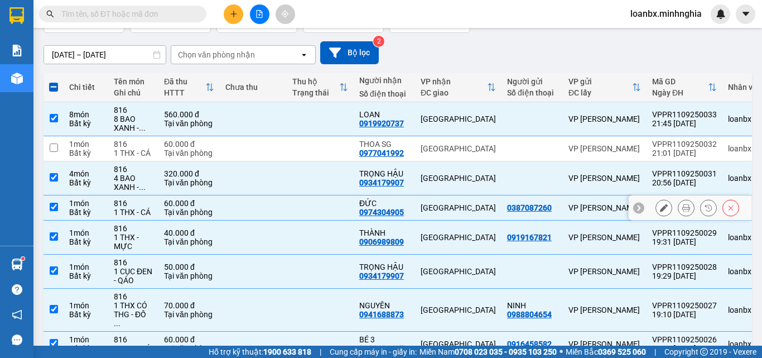
click at [305, 209] on td at bounding box center [320, 207] width 67 height 25
checkbox input "false"
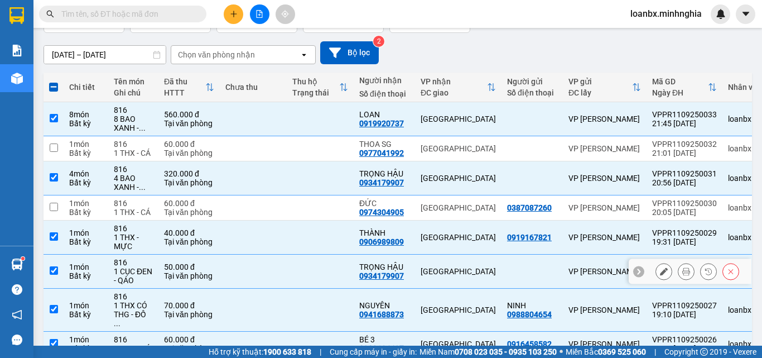
scroll to position [141, 0]
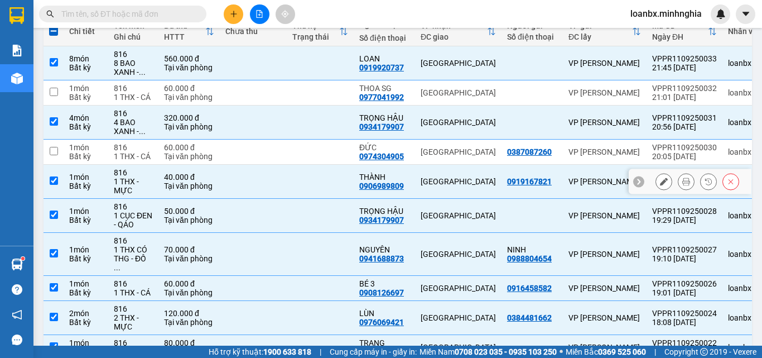
click at [303, 182] on td at bounding box center [320, 182] width 67 height 34
checkbox input "false"
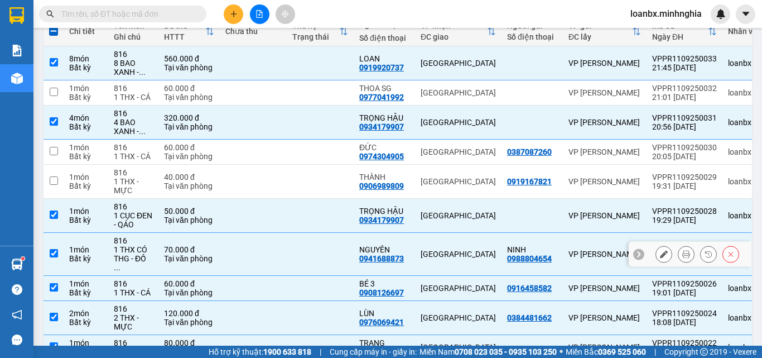
scroll to position [196, 0]
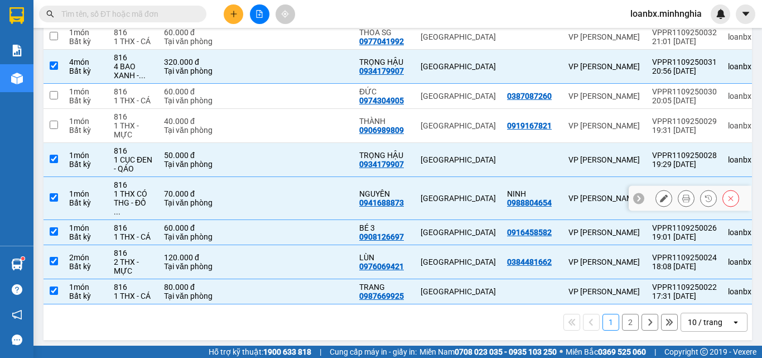
click at [305, 196] on td at bounding box center [320, 198] width 67 height 43
checkbox input "false"
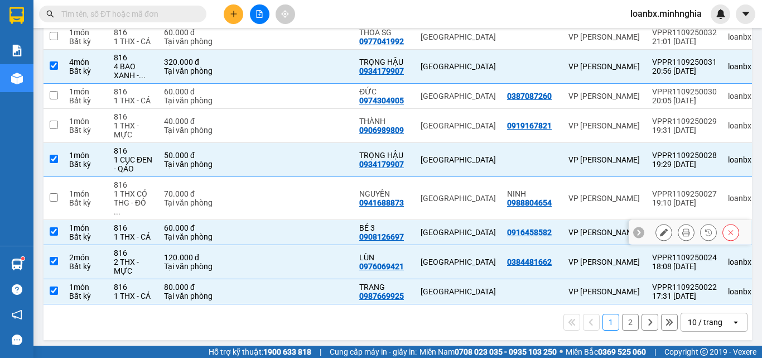
click at [289, 226] on td at bounding box center [320, 232] width 67 height 25
checkbox input "false"
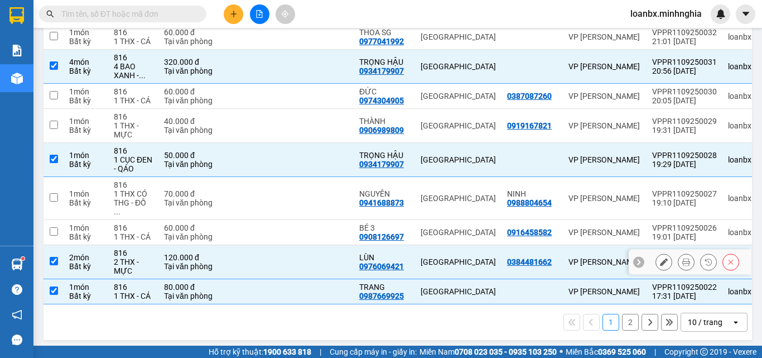
click at [289, 249] on td at bounding box center [320, 262] width 67 height 34
checkbox input "false"
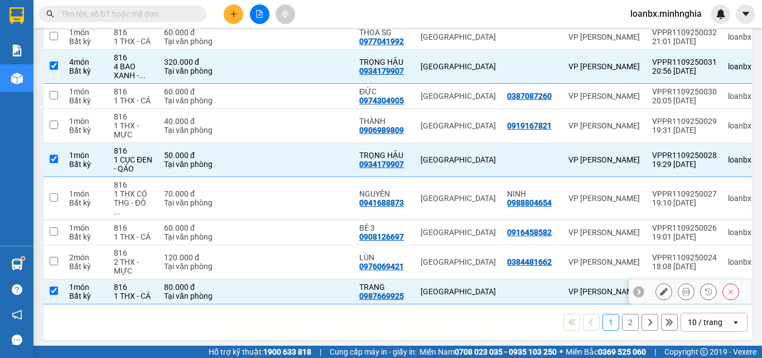
click at [292, 281] on td at bounding box center [320, 291] width 67 height 25
checkbox input "false"
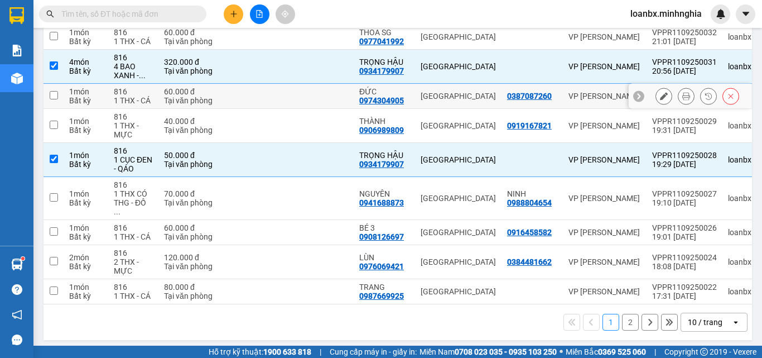
scroll to position [29, 0]
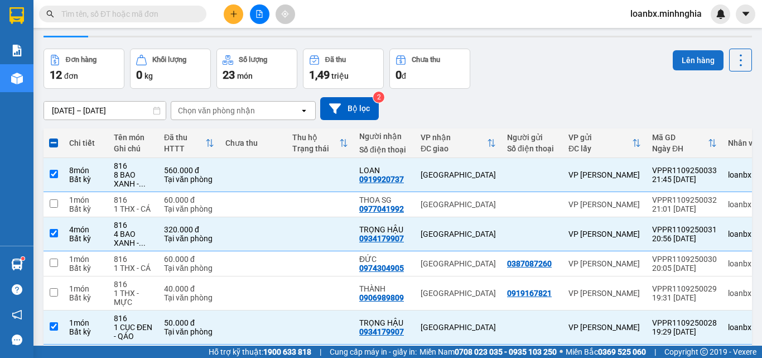
click at [694, 65] on button "Lên hàng" at bounding box center [698, 60] width 51 height 20
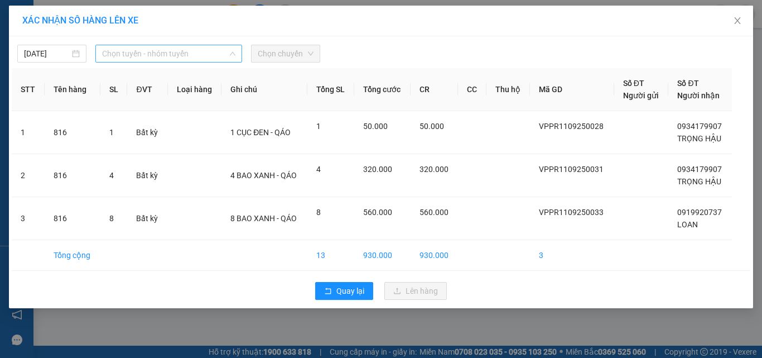
drag, startPoint x: 187, startPoint y: 60, endPoint x: 170, endPoint y: 74, distance: 22.6
click at [187, 60] on span "Chọn tuyến - nhóm tuyến" at bounding box center [168, 53] width 133 height 17
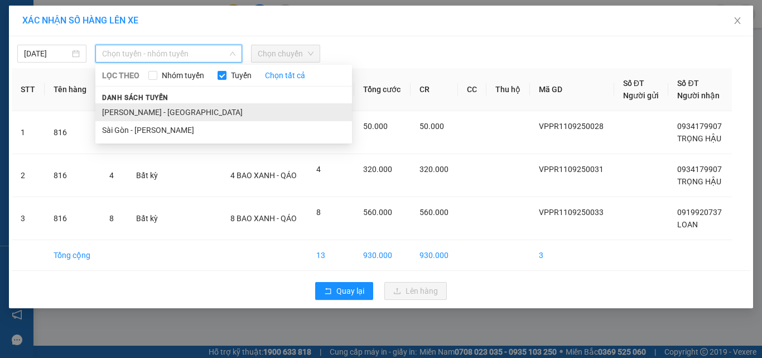
click at [125, 115] on li "[PERSON_NAME] - [GEOGRAPHIC_DATA]" at bounding box center [223, 112] width 257 height 18
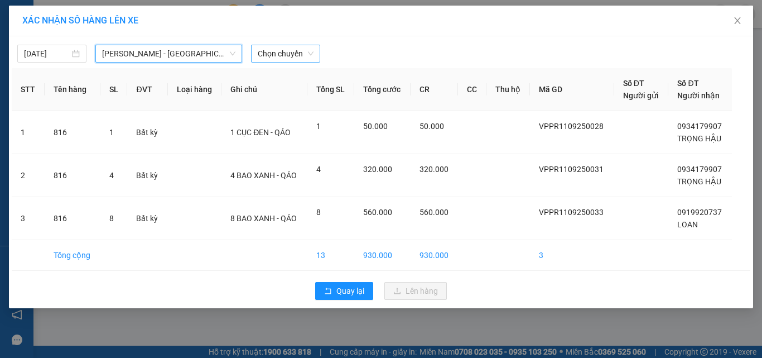
click at [287, 47] on span "Chọn chuyến" at bounding box center [286, 53] width 56 height 17
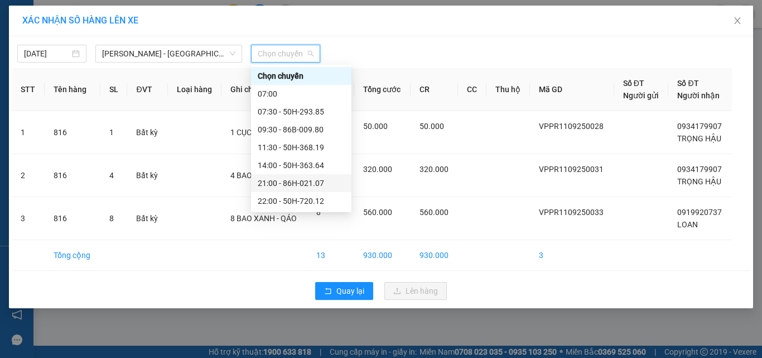
scroll to position [89, 0]
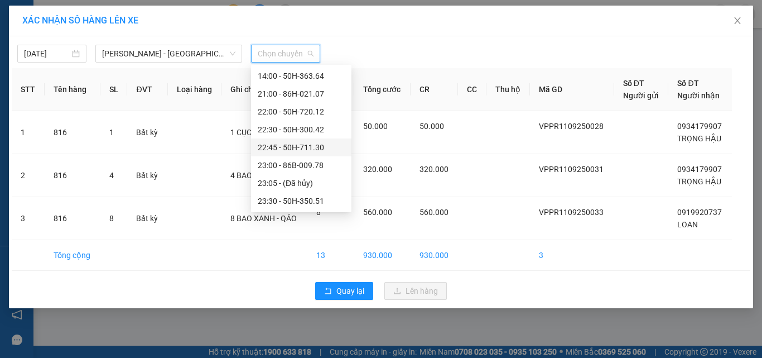
click at [276, 149] on div "22:45 - 50H-711.30" at bounding box center [301, 147] width 87 height 12
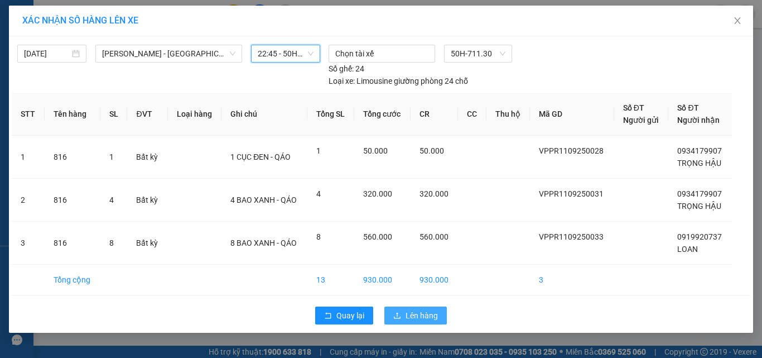
click at [399, 310] on button "Lên hàng" at bounding box center [415, 315] width 62 height 18
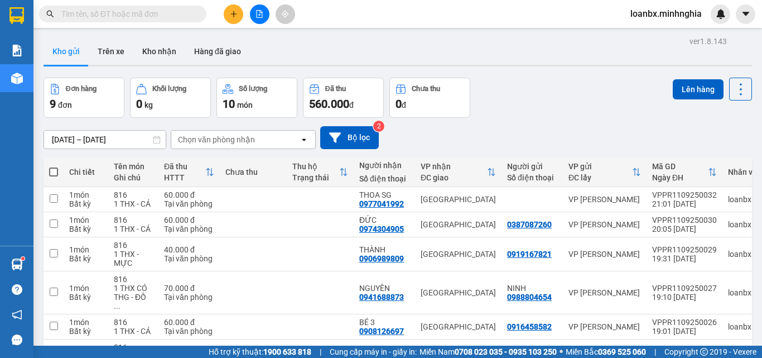
click at [260, 15] on icon "file-add" at bounding box center [260, 14] width 6 height 8
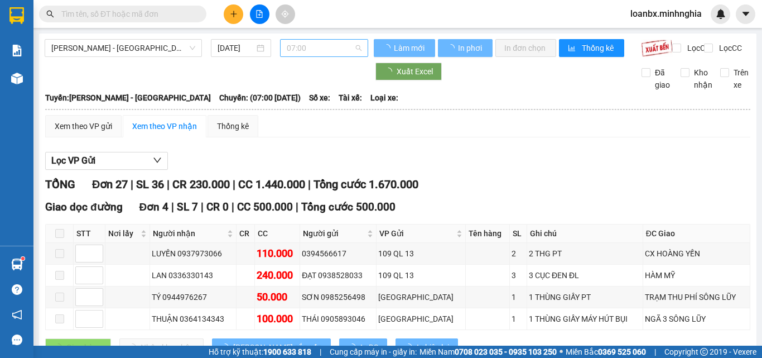
click at [323, 52] on span "07:00" at bounding box center [324, 48] width 75 height 17
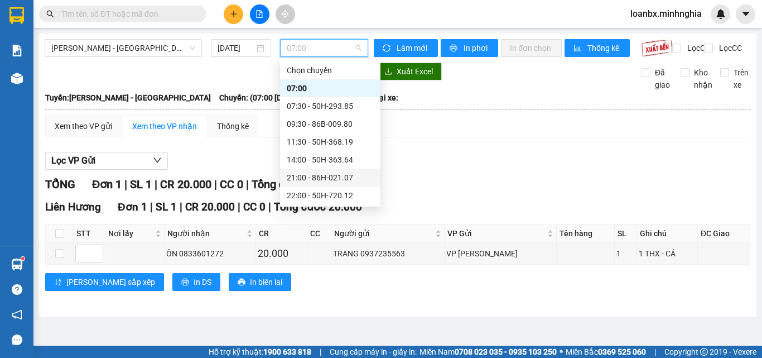
scroll to position [56, 0]
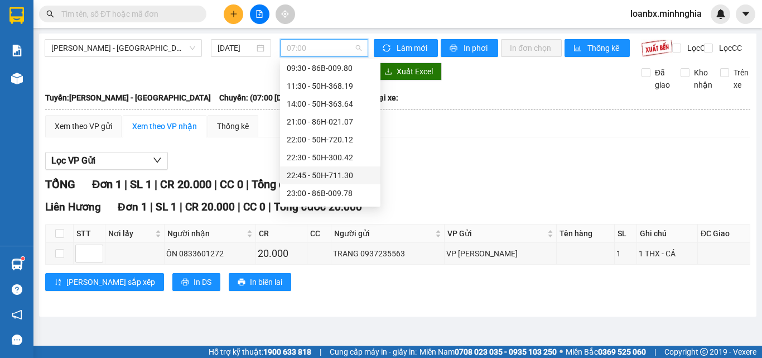
click at [311, 176] on div "22:45 - 50H-711.30" at bounding box center [330, 175] width 87 height 12
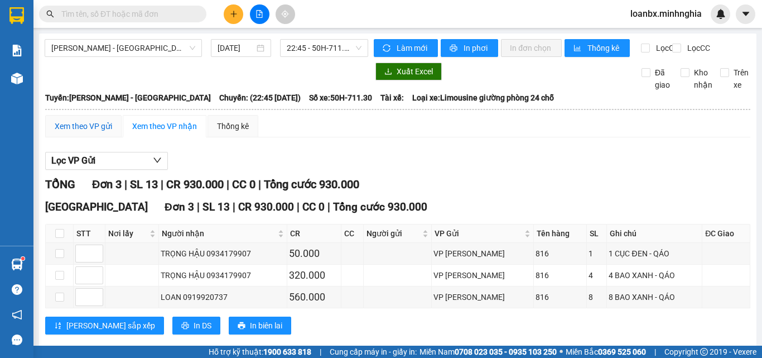
click at [90, 132] on div "Xem theo VP gửi" at bounding box center [83, 126] width 57 height 12
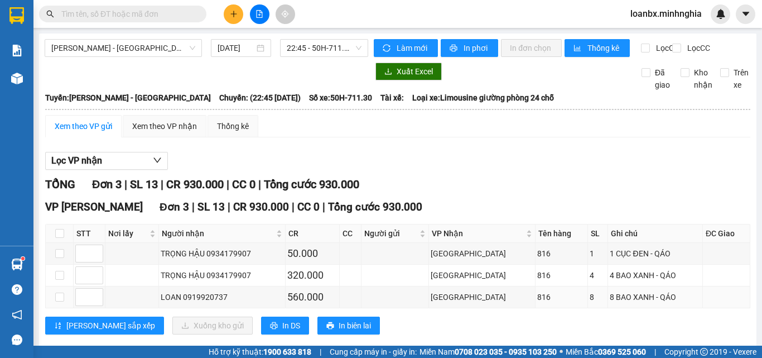
scroll to position [30, 0]
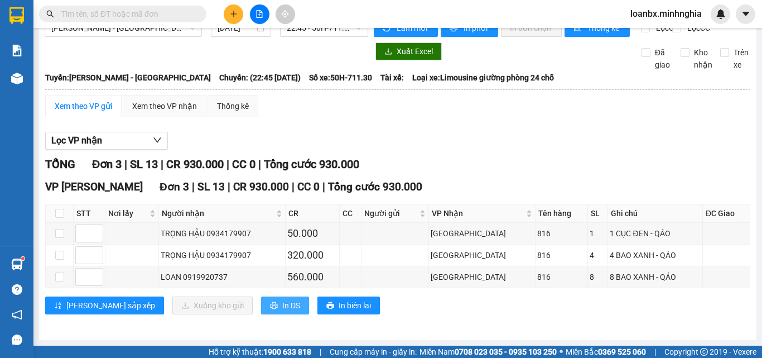
click at [282, 303] on span "In DS" at bounding box center [291, 305] width 18 height 12
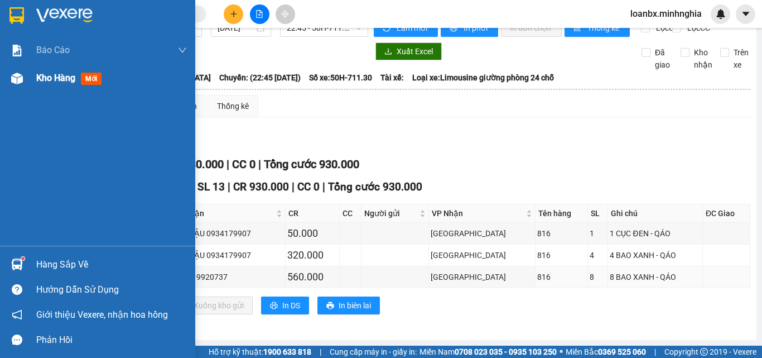
click at [11, 75] on img at bounding box center [17, 79] width 12 height 12
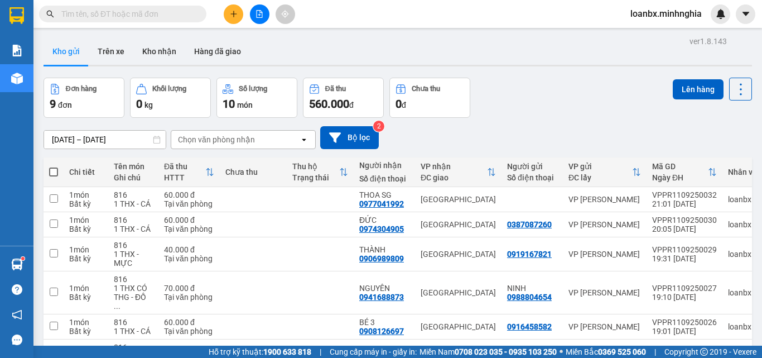
click at [54, 170] on span at bounding box center [53, 171] width 9 height 9
click at [54, 166] on input "checkbox" at bounding box center [54, 166] width 0 height 0
checkbox input "true"
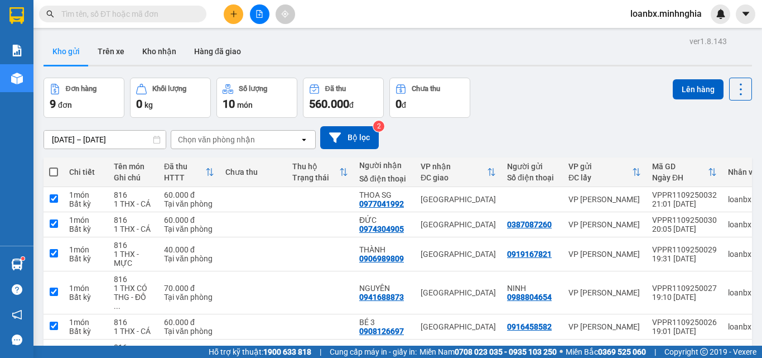
checkbox input "true"
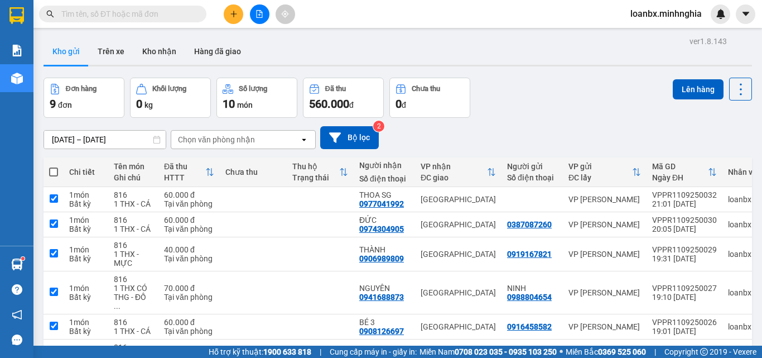
checkbox input "true"
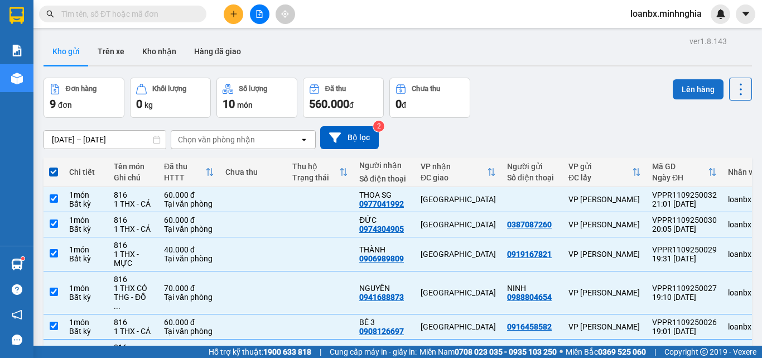
click at [693, 86] on button "Lên hàng" at bounding box center [698, 89] width 51 height 20
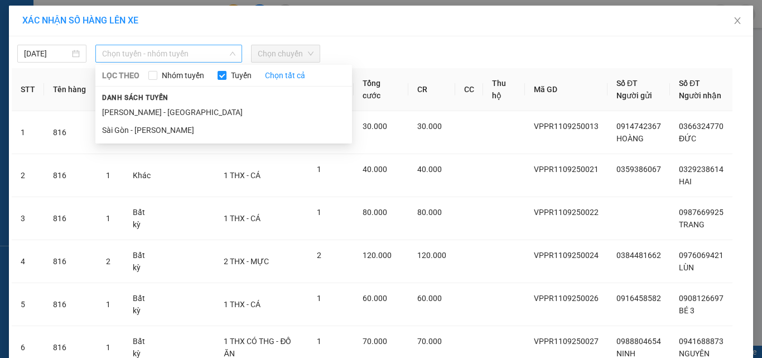
click at [152, 52] on span "Chọn tuyến - nhóm tuyến" at bounding box center [168, 53] width 133 height 17
click at [144, 110] on li "[PERSON_NAME] - [GEOGRAPHIC_DATA]" at bounding box center [223, 112] width 257 height 18
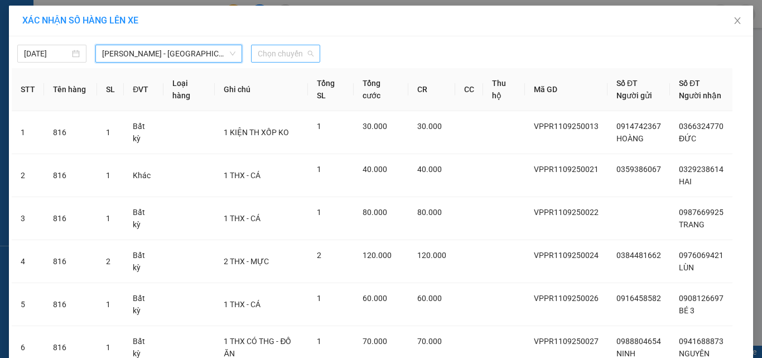
click at [269, 55] on span "Chọn chuyến" at bounding box center [286, 53] width 56 height 17
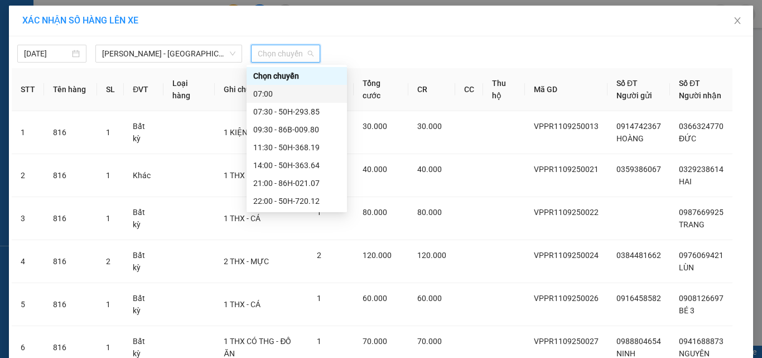
scroll to position [89, 0]
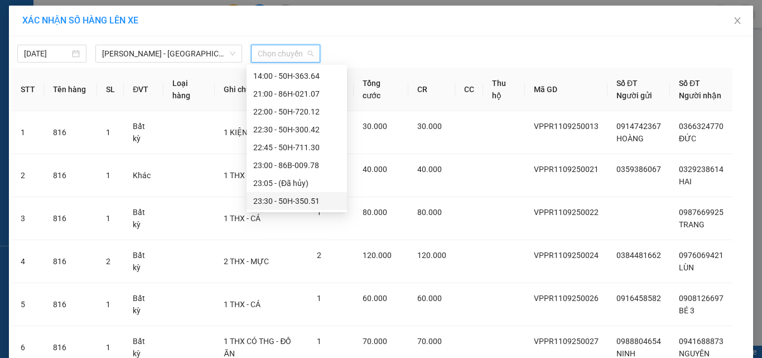
click at [278, 203] on div "23:30 - 50H-350.51" at bounding box center [296, 201] width 87 height 12
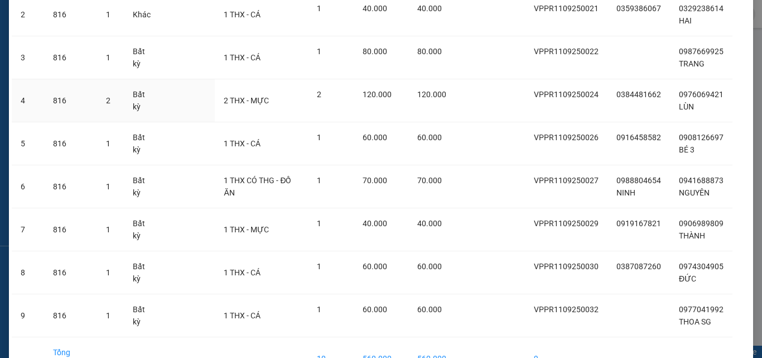
scroll to position [228, 0]
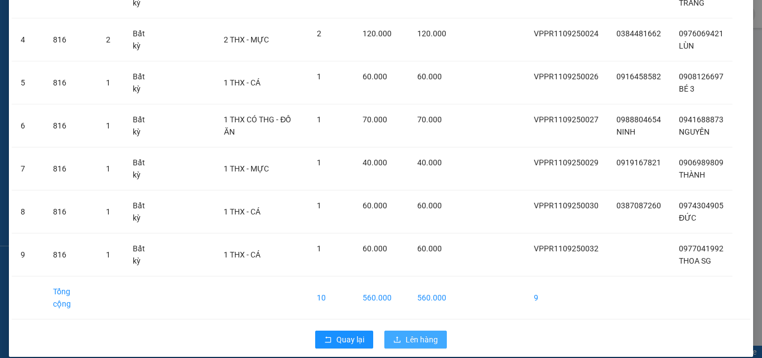
click at [398, 333] on button "Lên hàng" at bounding box center [415, 339] width 62 height 18
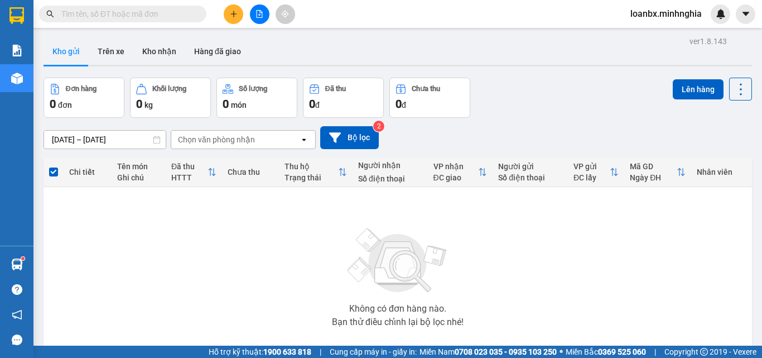
click at [255, 21] on button at bounding box center [260, 14] width 20 height 20
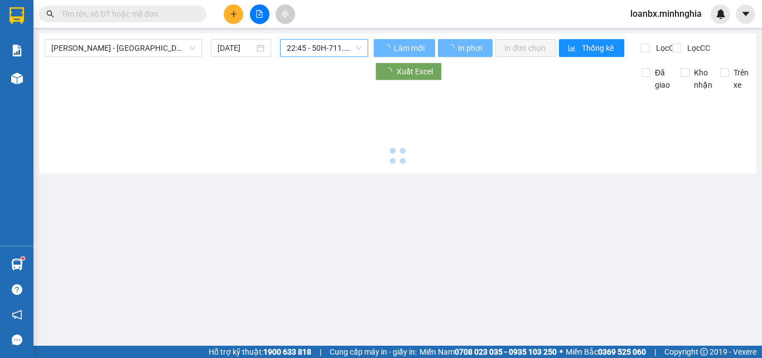
click at [310, 49] on span "22:45 - 50H-711.30" at bounding box center [324, 48] width 75 height 17
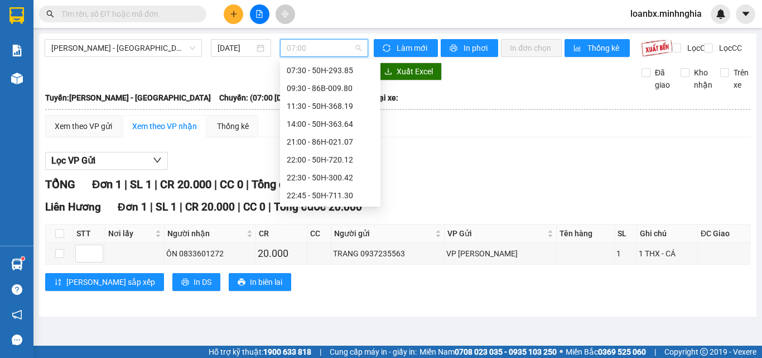
scroll to position [89, 0]
click at [308, 198] on div "23:30 - 50H-350.51" at bounding box center [330, 195] width 87 height 12
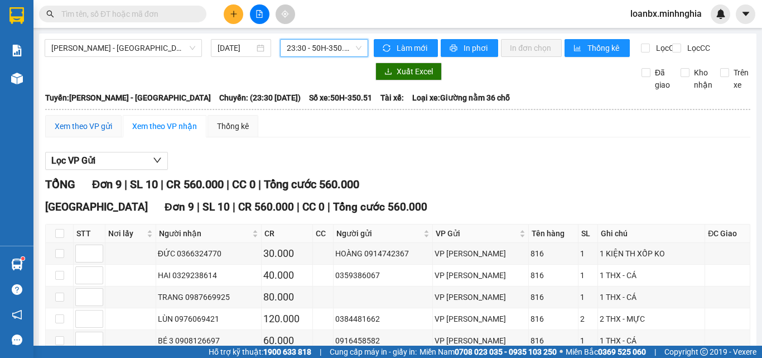
click at [98, 132] on div "Xem theo VP gửi" at bounding box center [83, 126] width 57 height 12
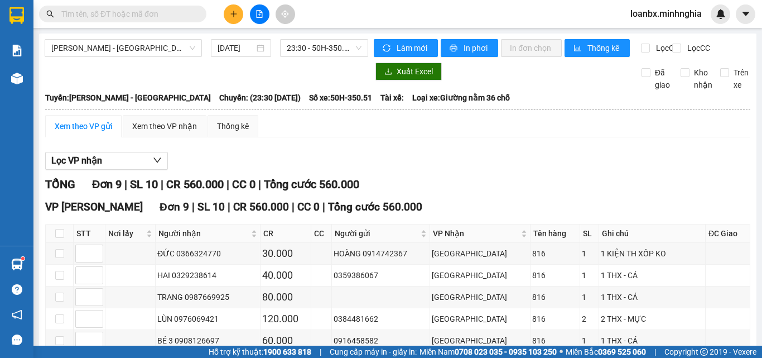
scroll to position [160, 0]
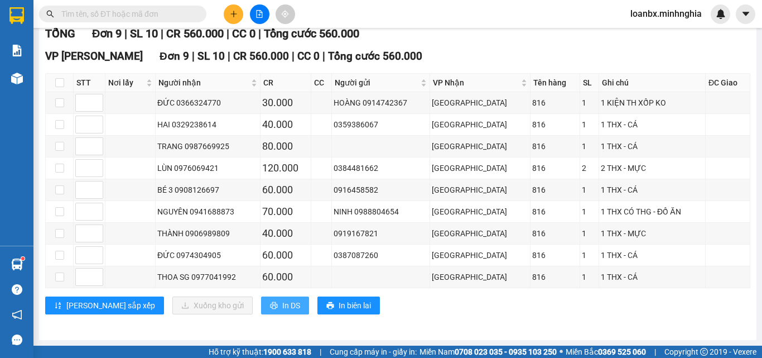
click at [261, 308] on button "In DS" at bounding box center [285, 305] width 48 height 18
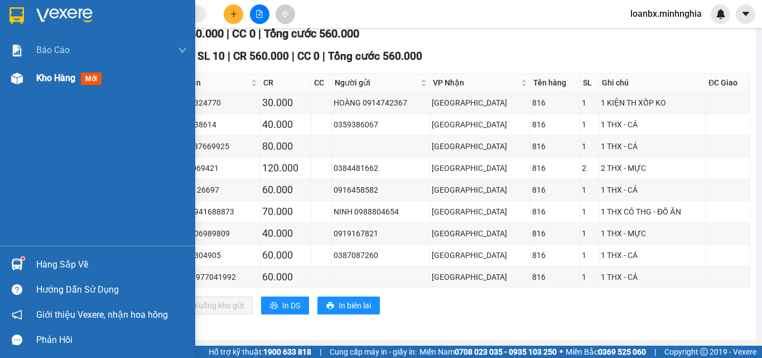
click at [37, 83] on span "Kho hàng" at bounding box center [55, 78] width 39 height 11
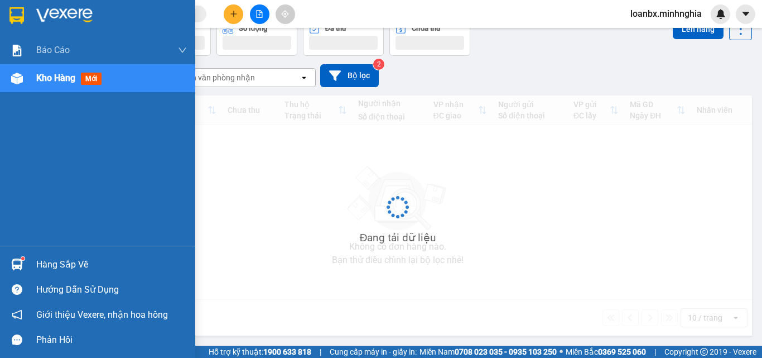
scroll to position [62, 0]
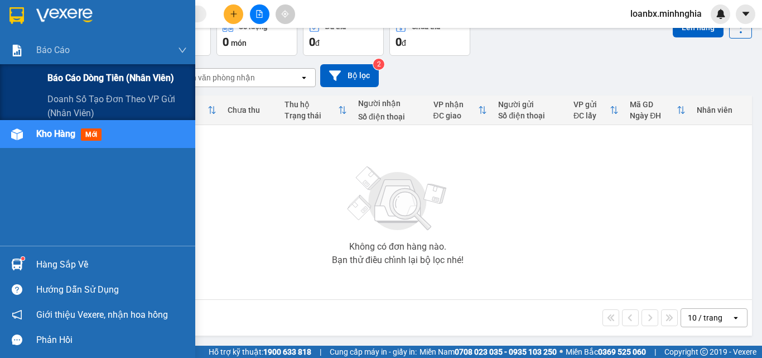
click at [67, 70] on div "Báo cáo dòng tiền (nhân viên)" at bounding box center [116, 78] width 139 height 28
